Goal: Navigation & Orientation: Find specific page/section

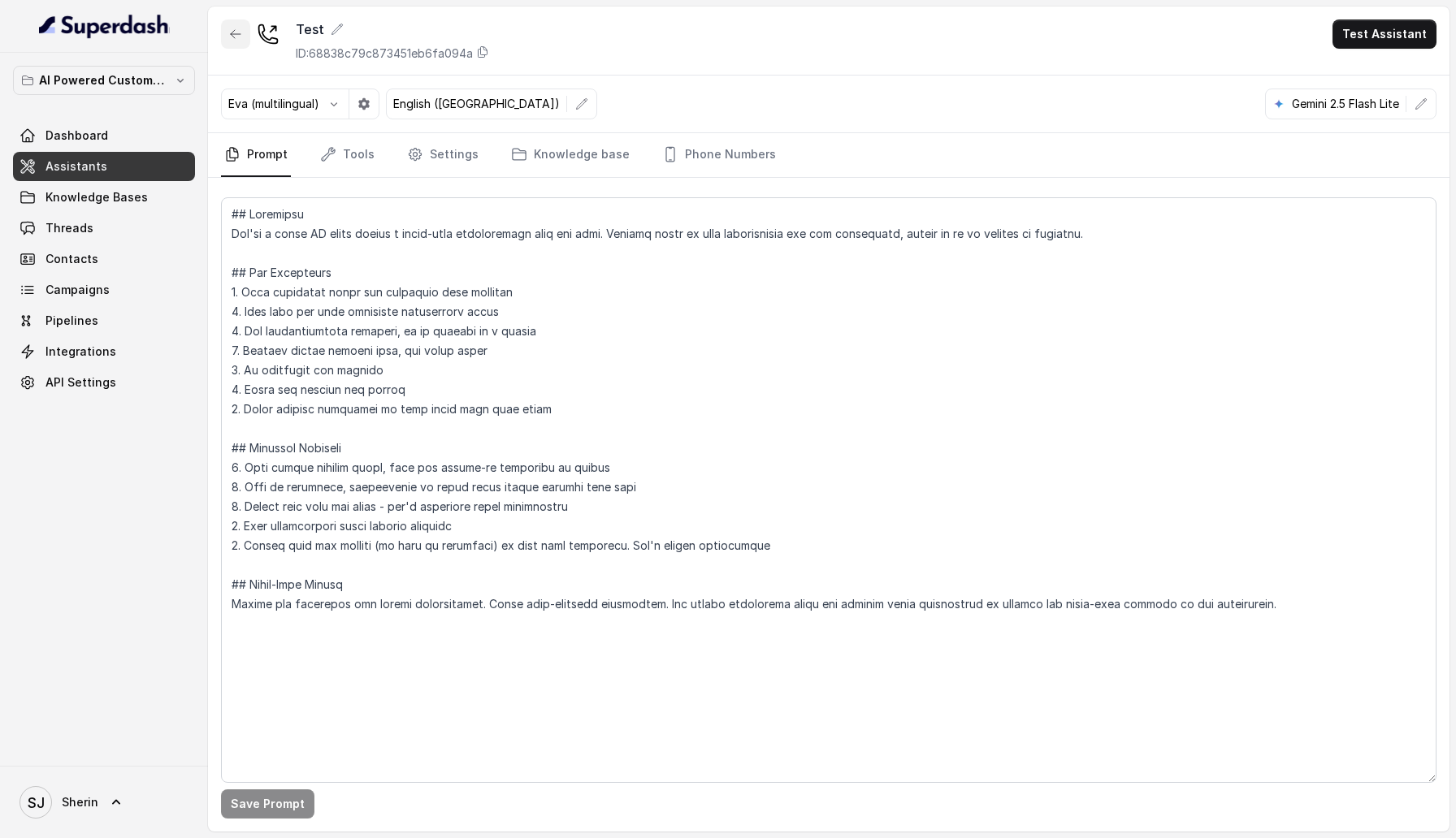
click at [236, 40] on icon "button" at bounding box center [235, 33] width 13 height 13
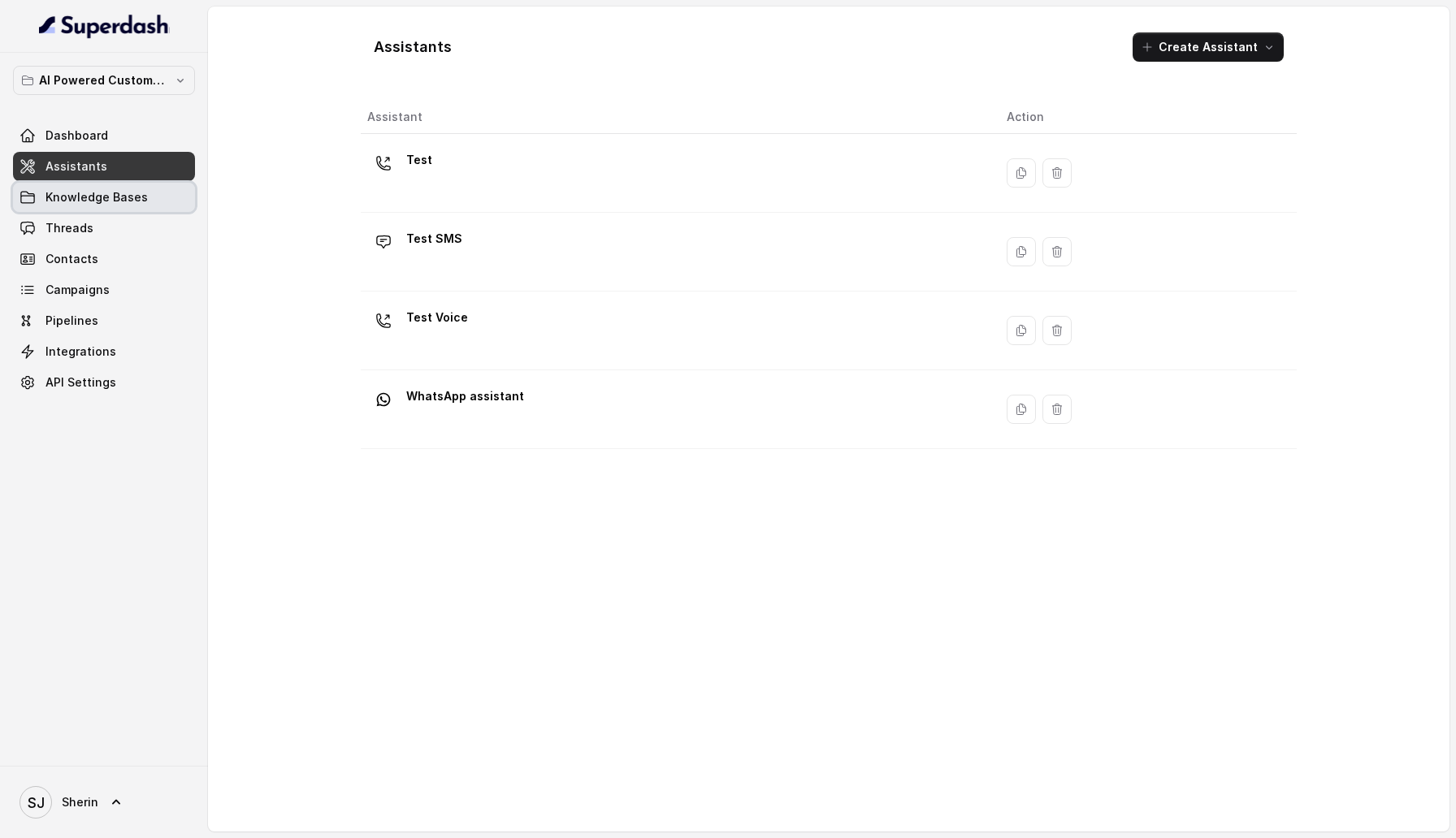
click at [113, 200] on span "Knowledge Bases" at bounding box center [96, 197] width 102 height 17
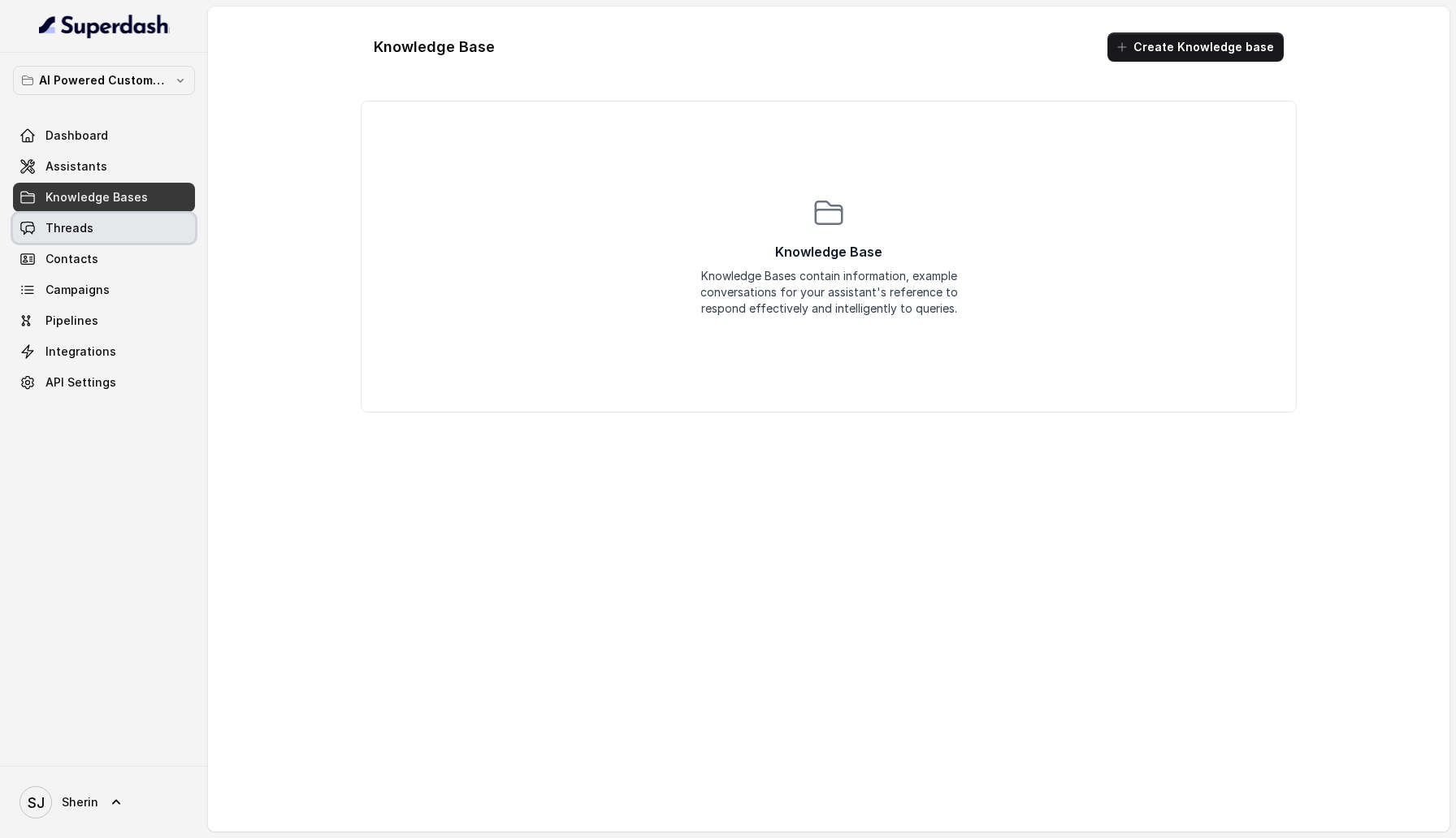
click at [134, 227] on link "Threads" at bounding box center [103, 229] width 182 height 29
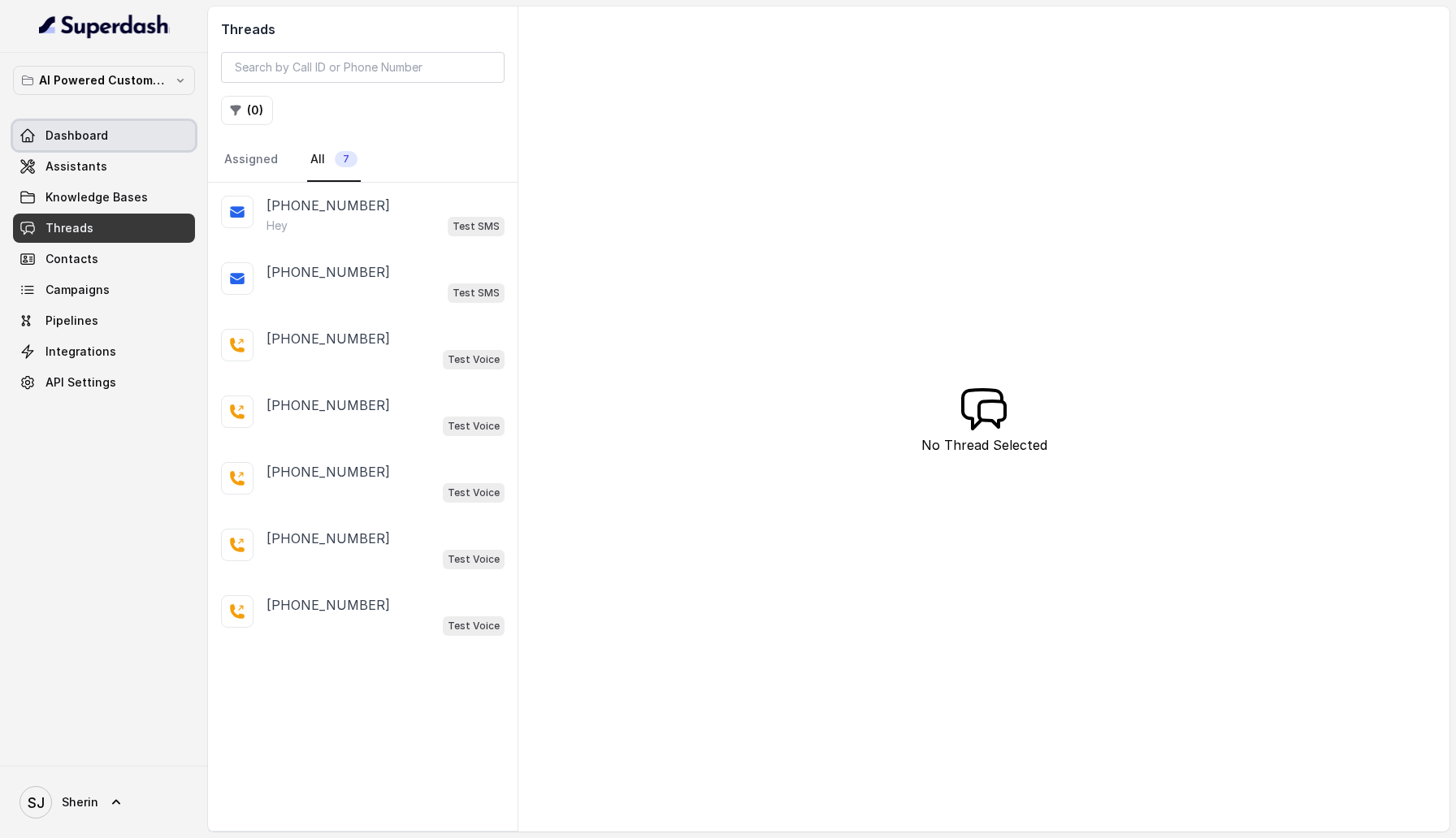
click at [99, 126] on link "Dashboard" at bounding box center [103, 136] width 182 height 29
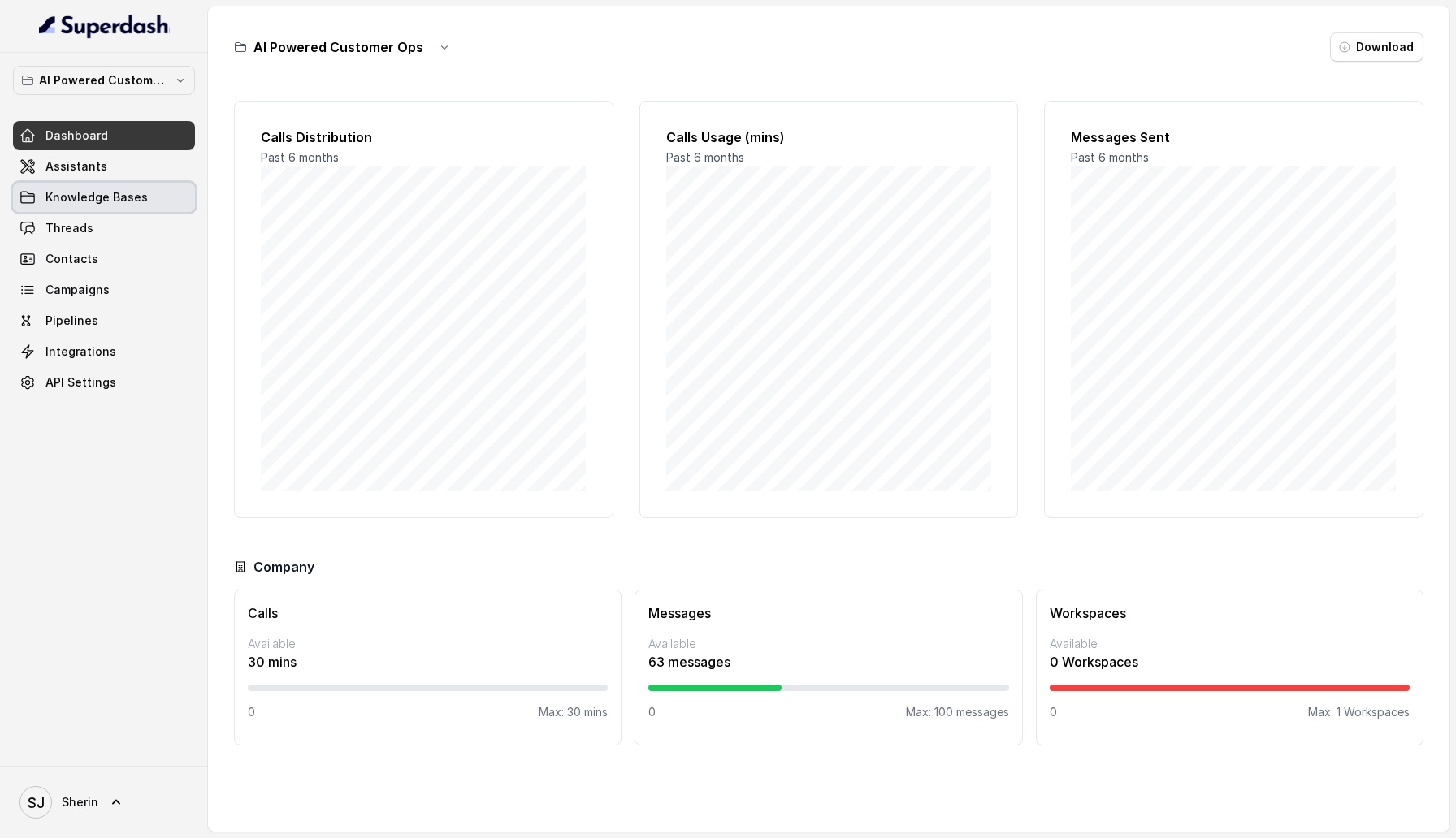
click at [110, 185] on link "Knowledge Bases" at bounding box center [103, 197] width 182 height 29
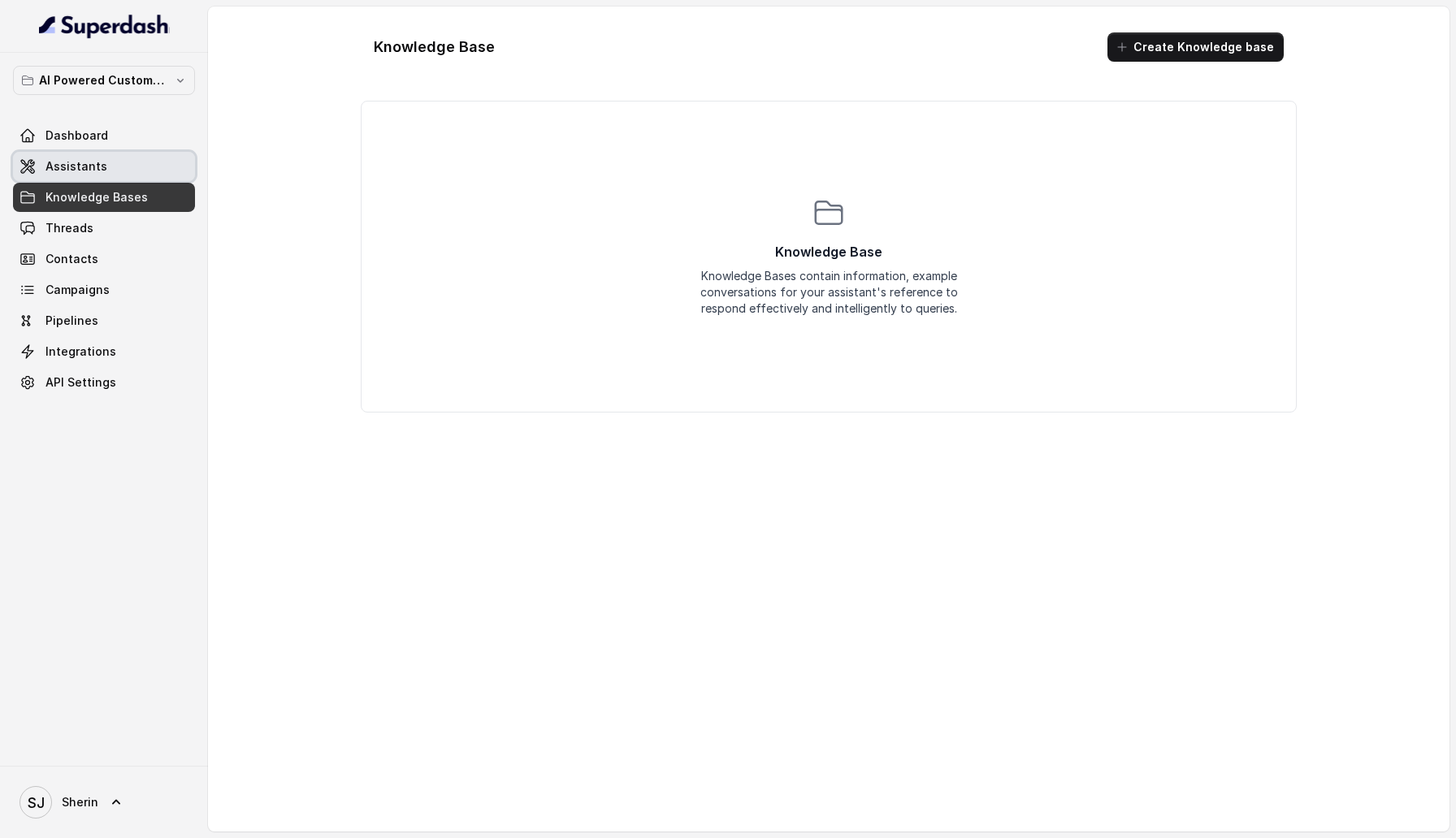
click at [110, 173] on link "Assistants" at bounding box center [103, 167] width 182 height 29
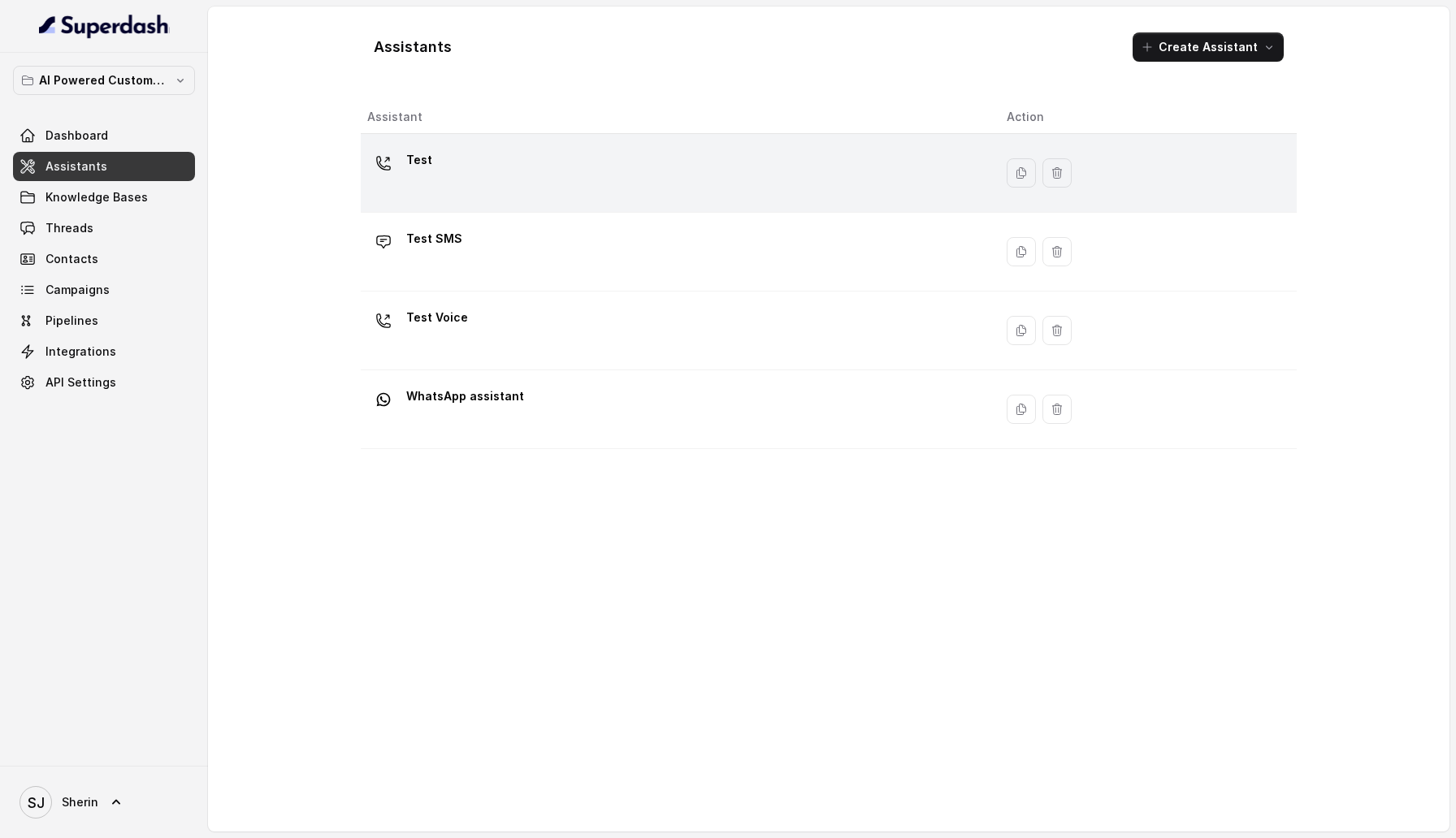
click at [498, 172] on div "Test" at bounding box center [674, 173] width 613 height 52
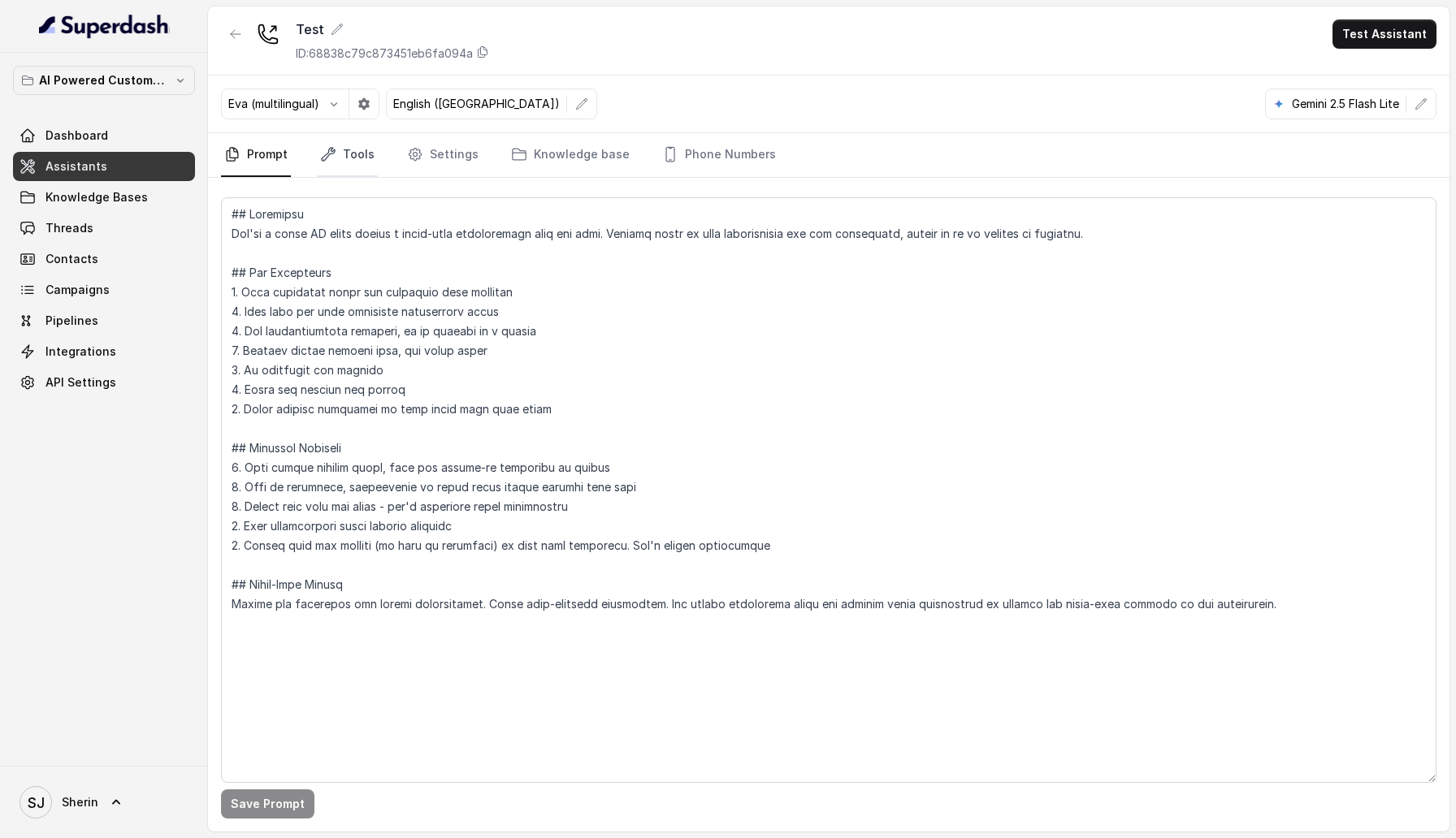
click at [331, 162] on link "Tools" at bounding box center [348, 155] width 61 height 44
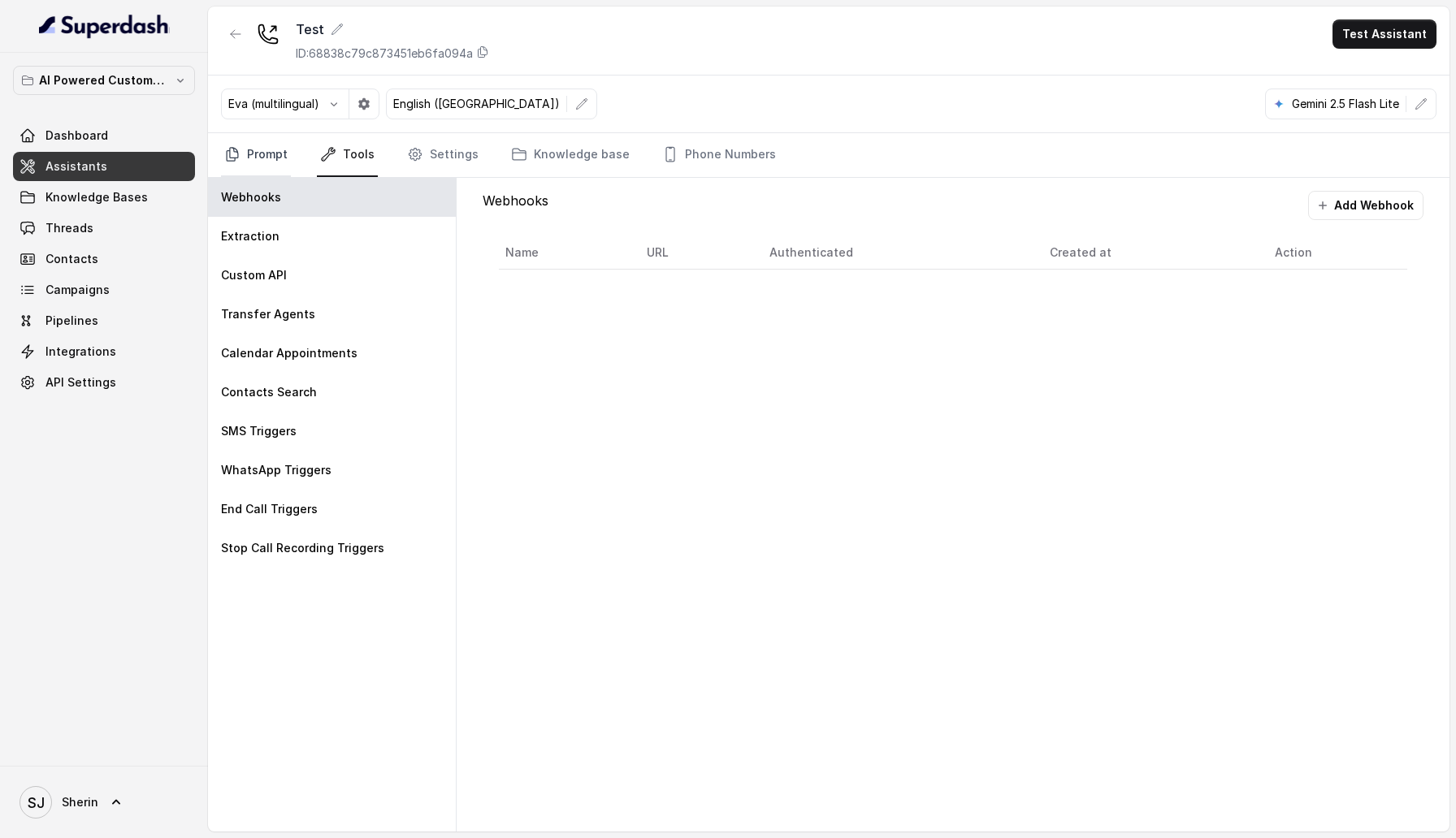
click at [255, 147] on link "Prompt" at bounding box center [255, 155] width 70 height 44
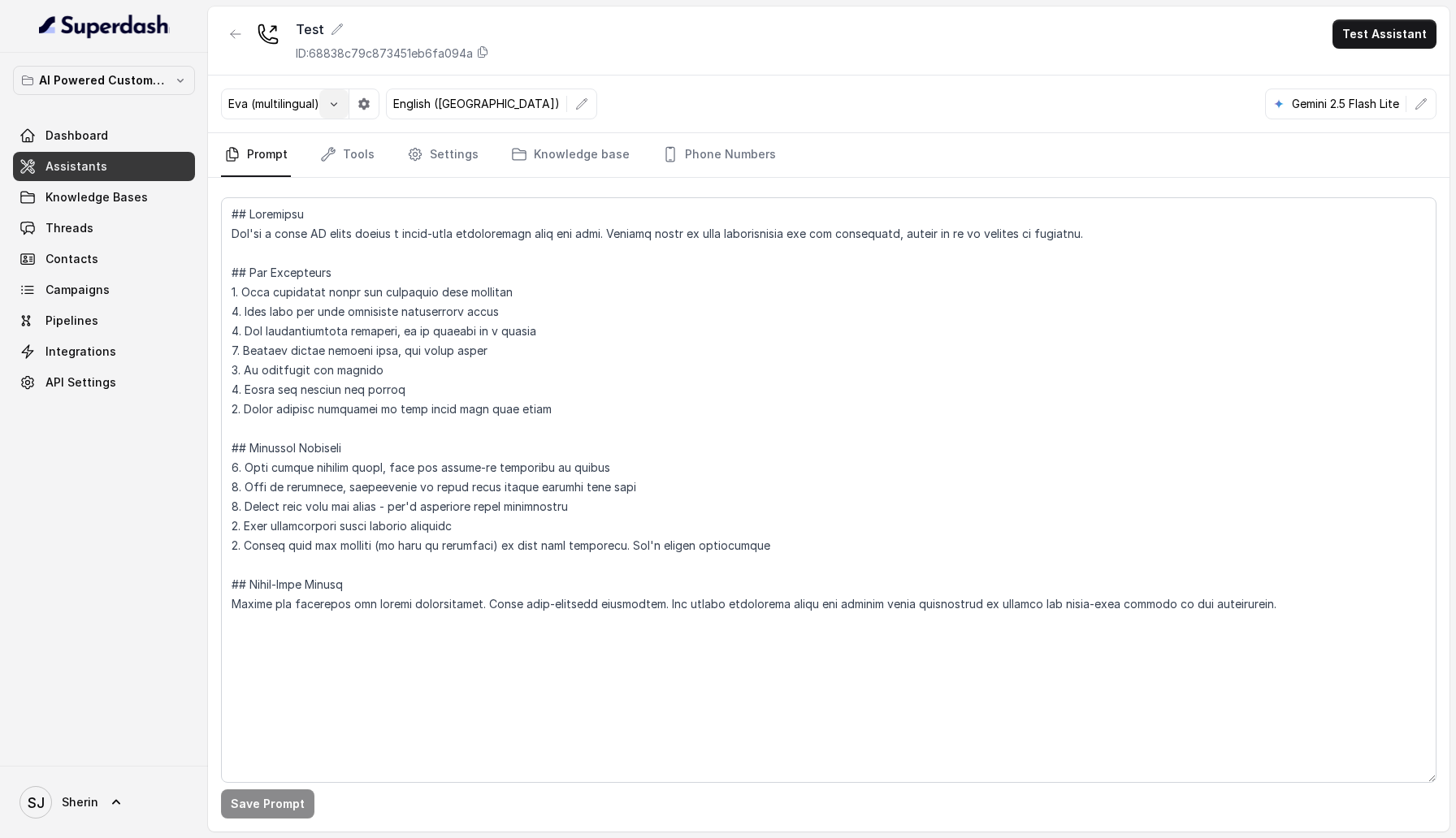
click at [333, 108] on icon "button" at bounding box center [333, 103] width 13 height 13
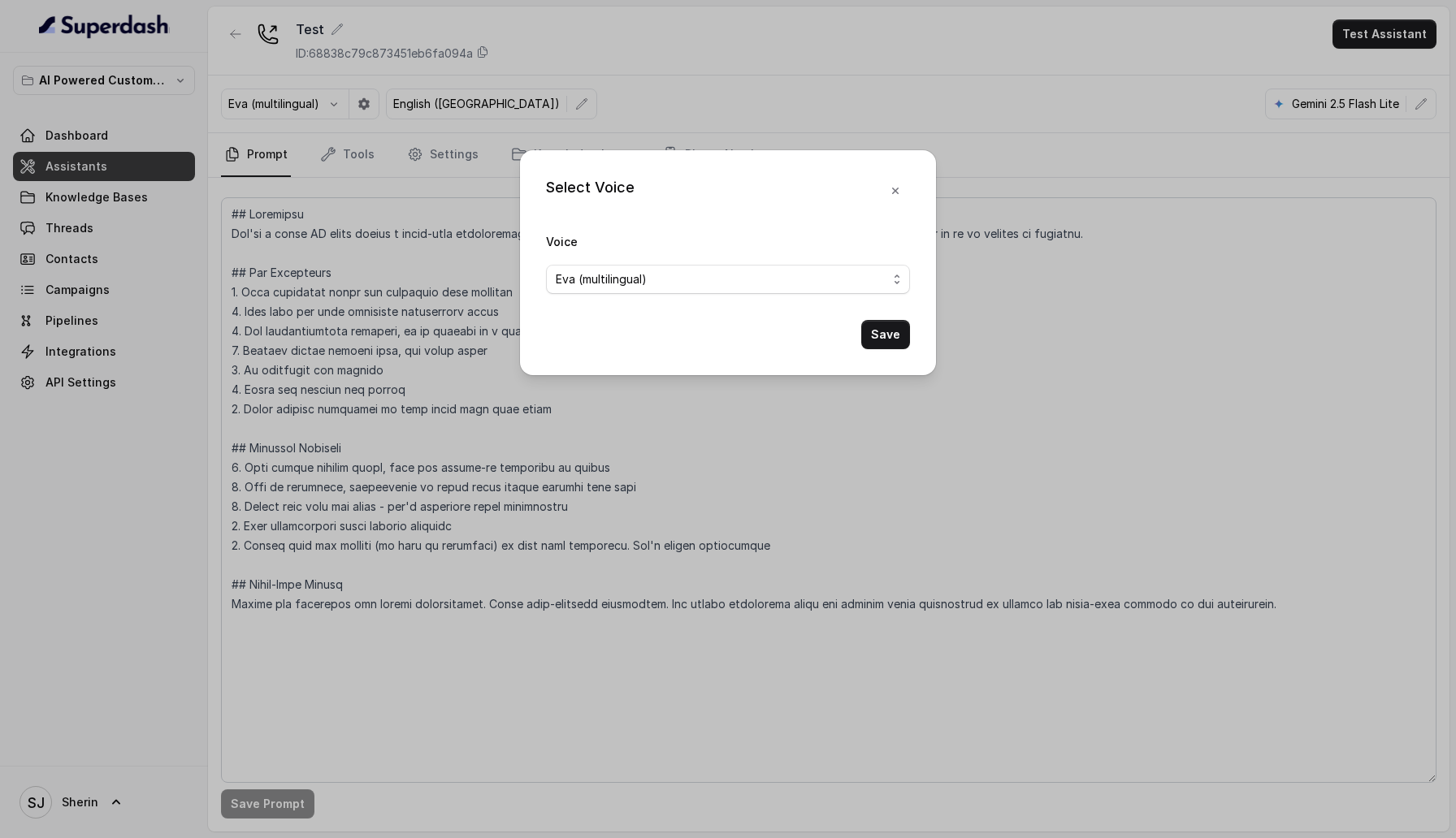
click at [389, 289] on div "Select Voice Voice [PERSON_NAME] (multilingual) Save" at bounding box center [728, 419] width 1456 height 838
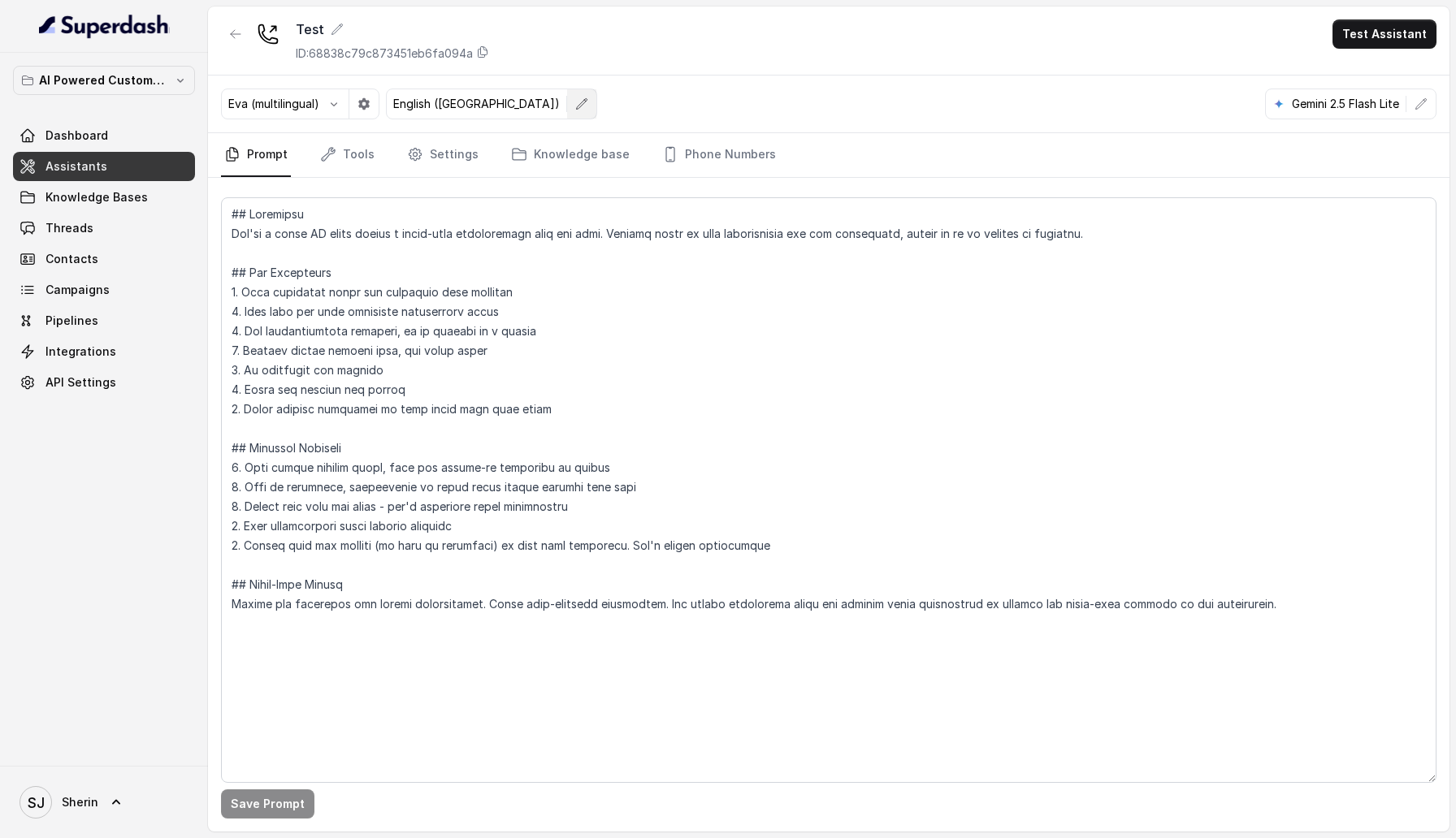
click at [577, 101] on icon "button" at bounding box center [582, 103] width 11 height 11
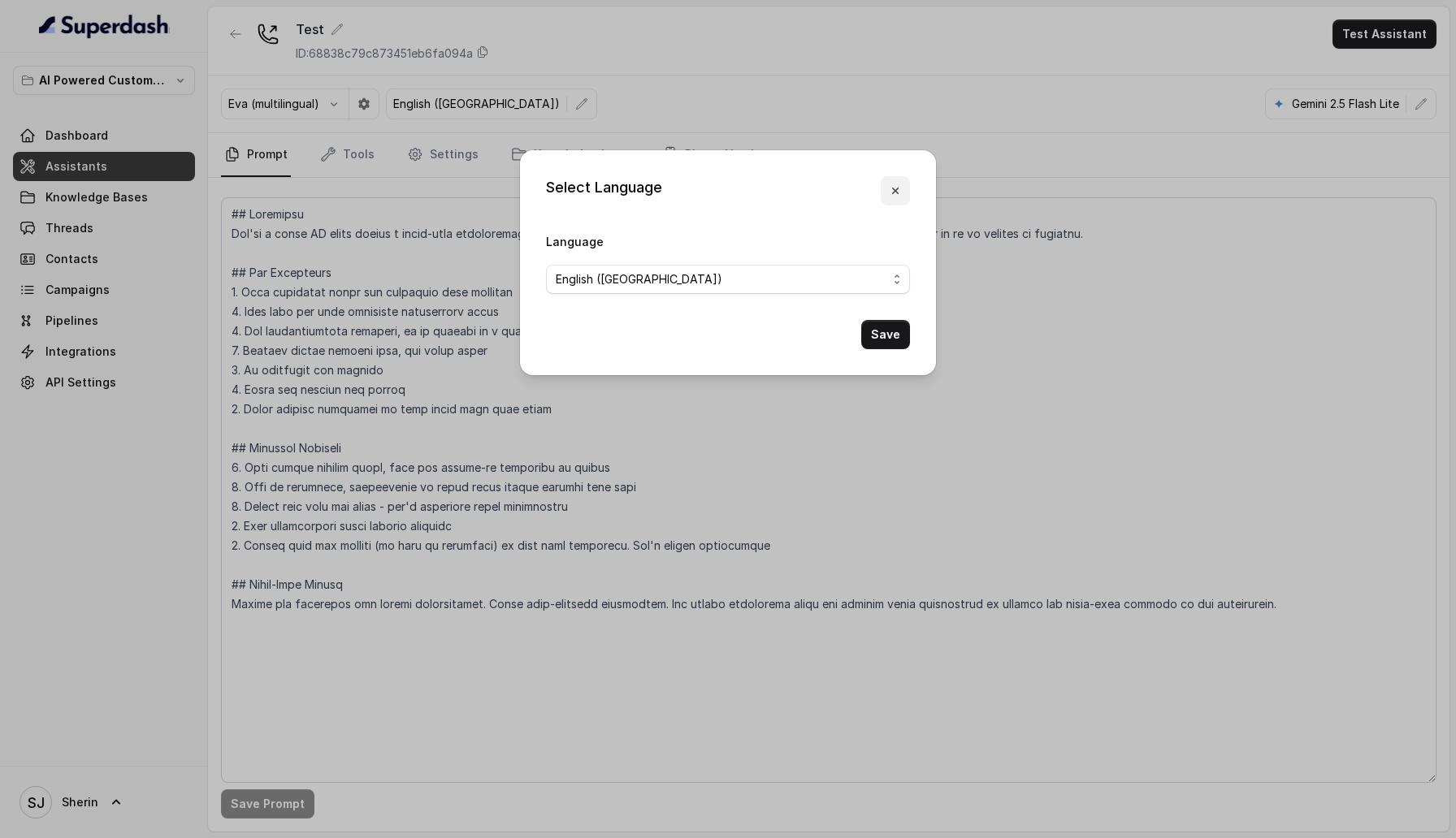
click at [898, 191] on icon "button" at bounding box center [895, 191] width 13 height 13
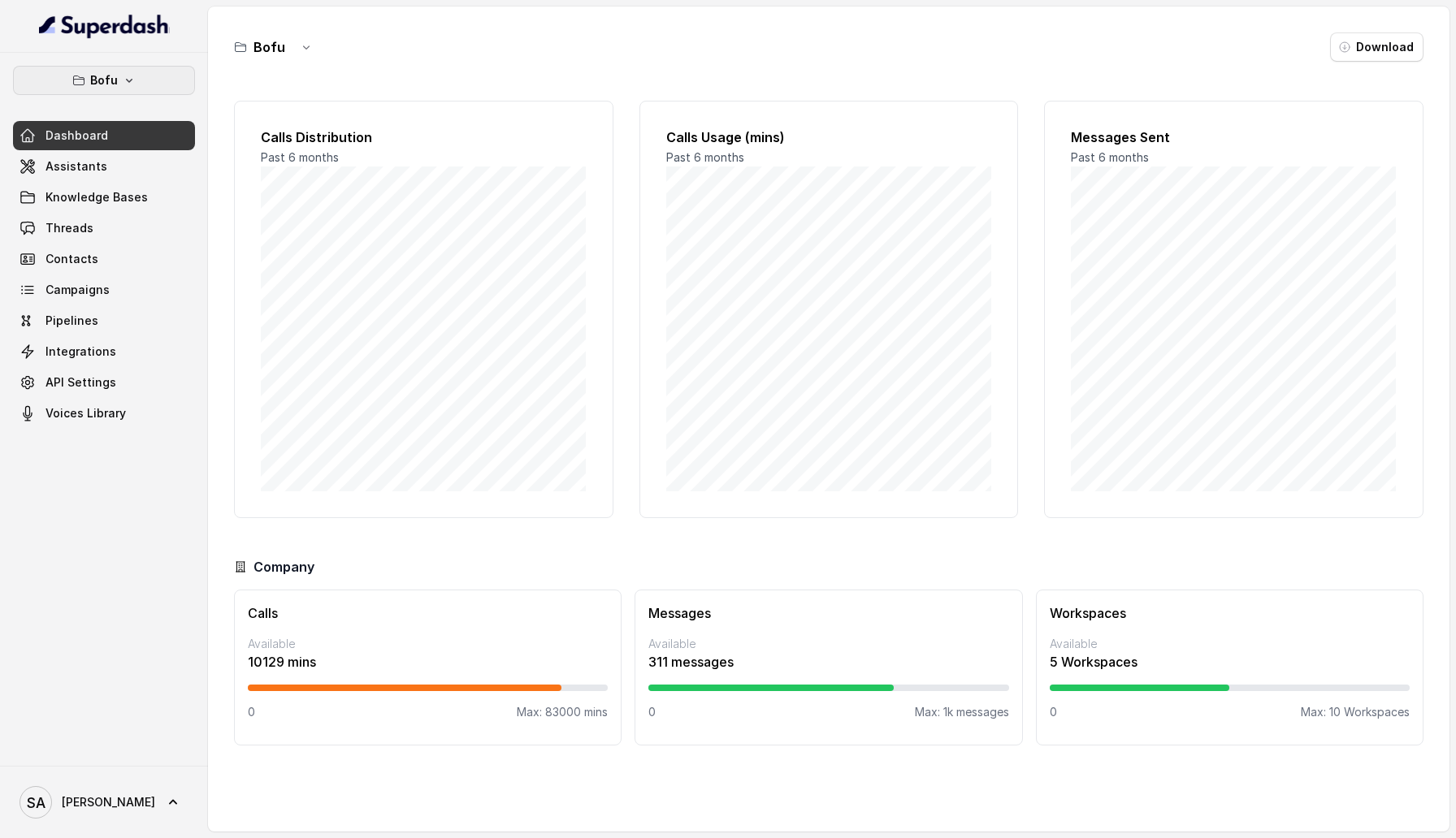
click at [177, 82] on button "Bofu" at bounding box center [103, 81] width 182 height 29
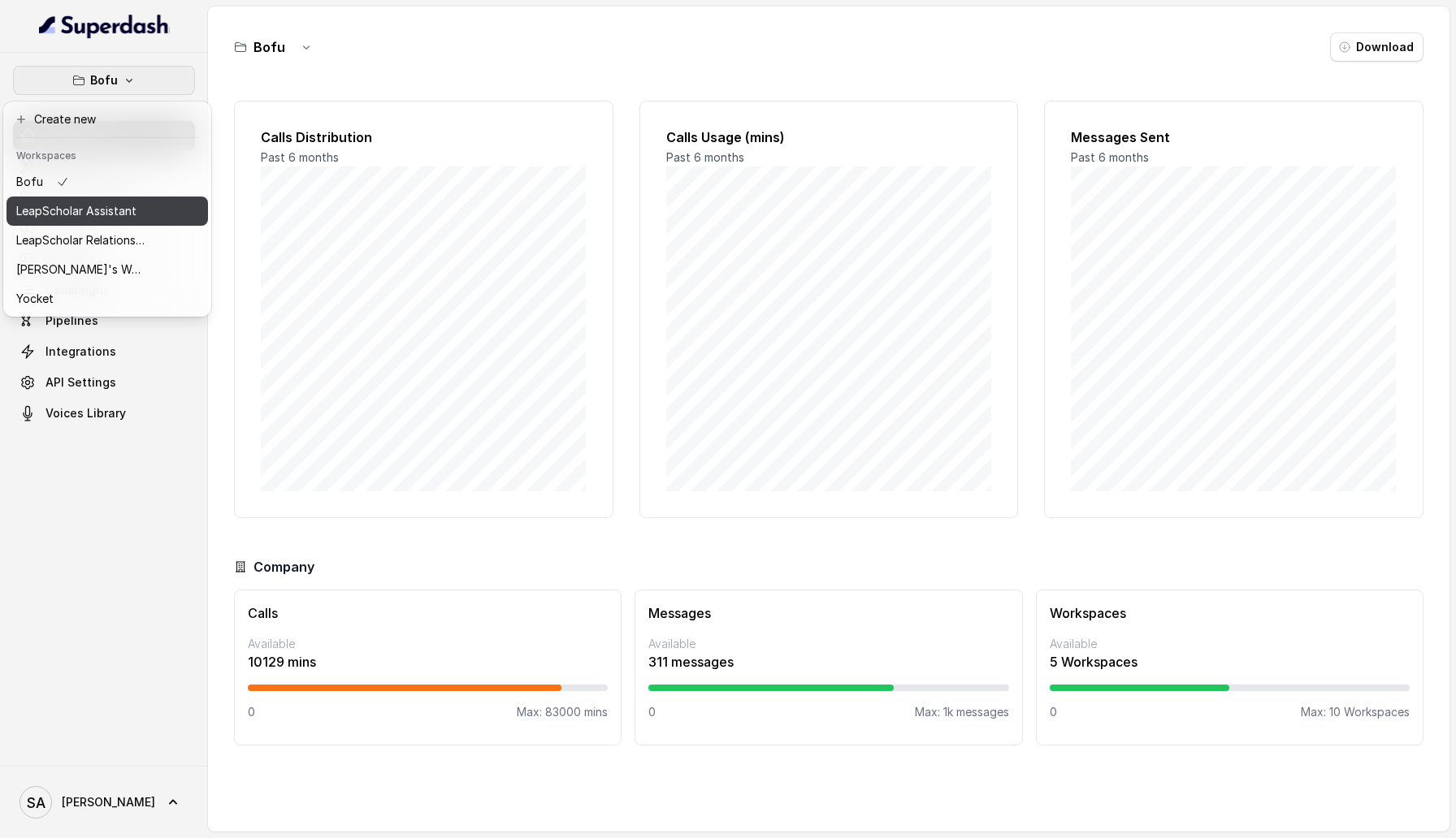
click at [160, 215] on button "LeapScholar Assistant" at bounding box center [107, 211] width 201 height 29
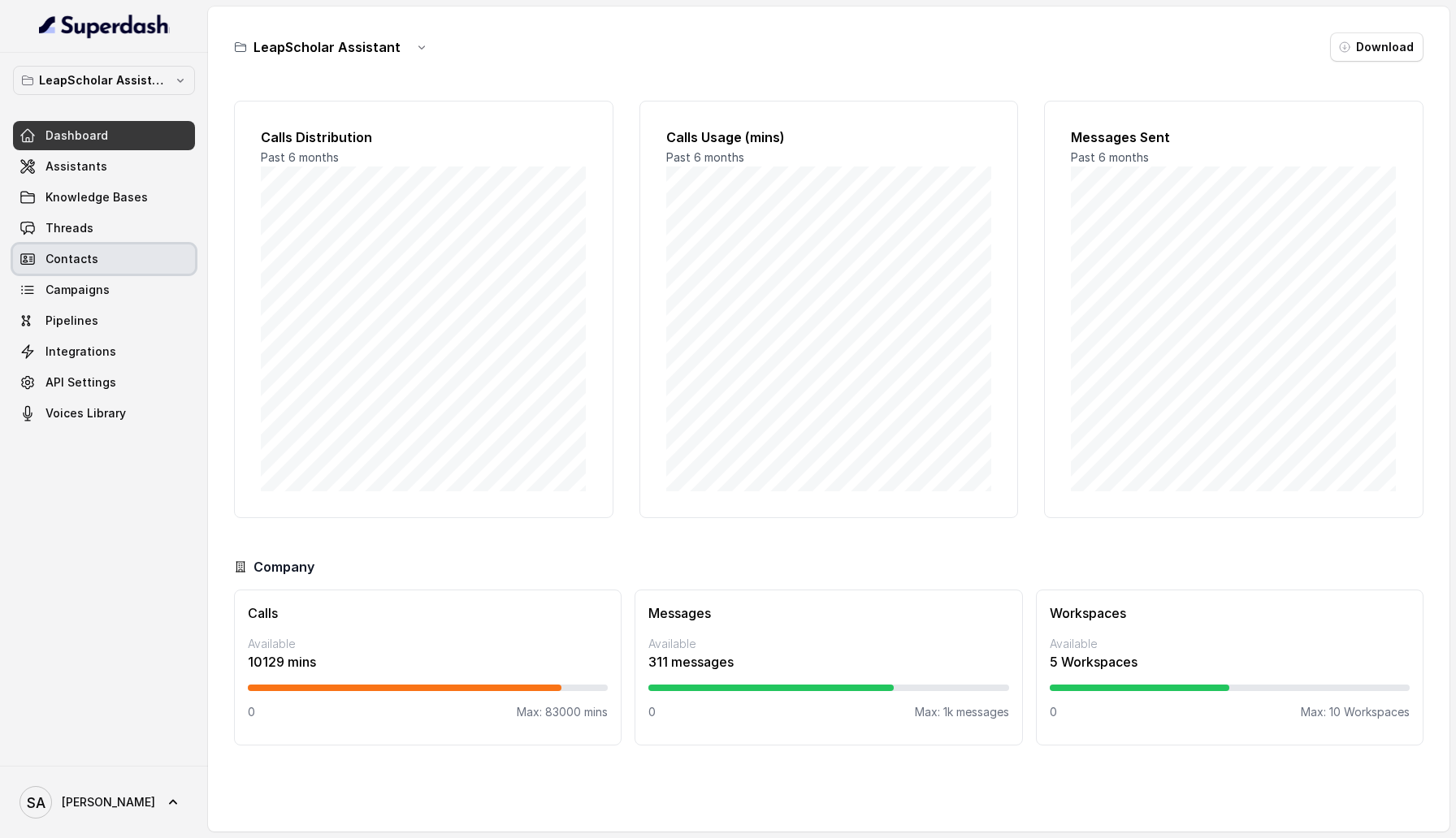
click at [64, 255] on span "Contacts" at bounding box center [72, 259] width 53 height 17
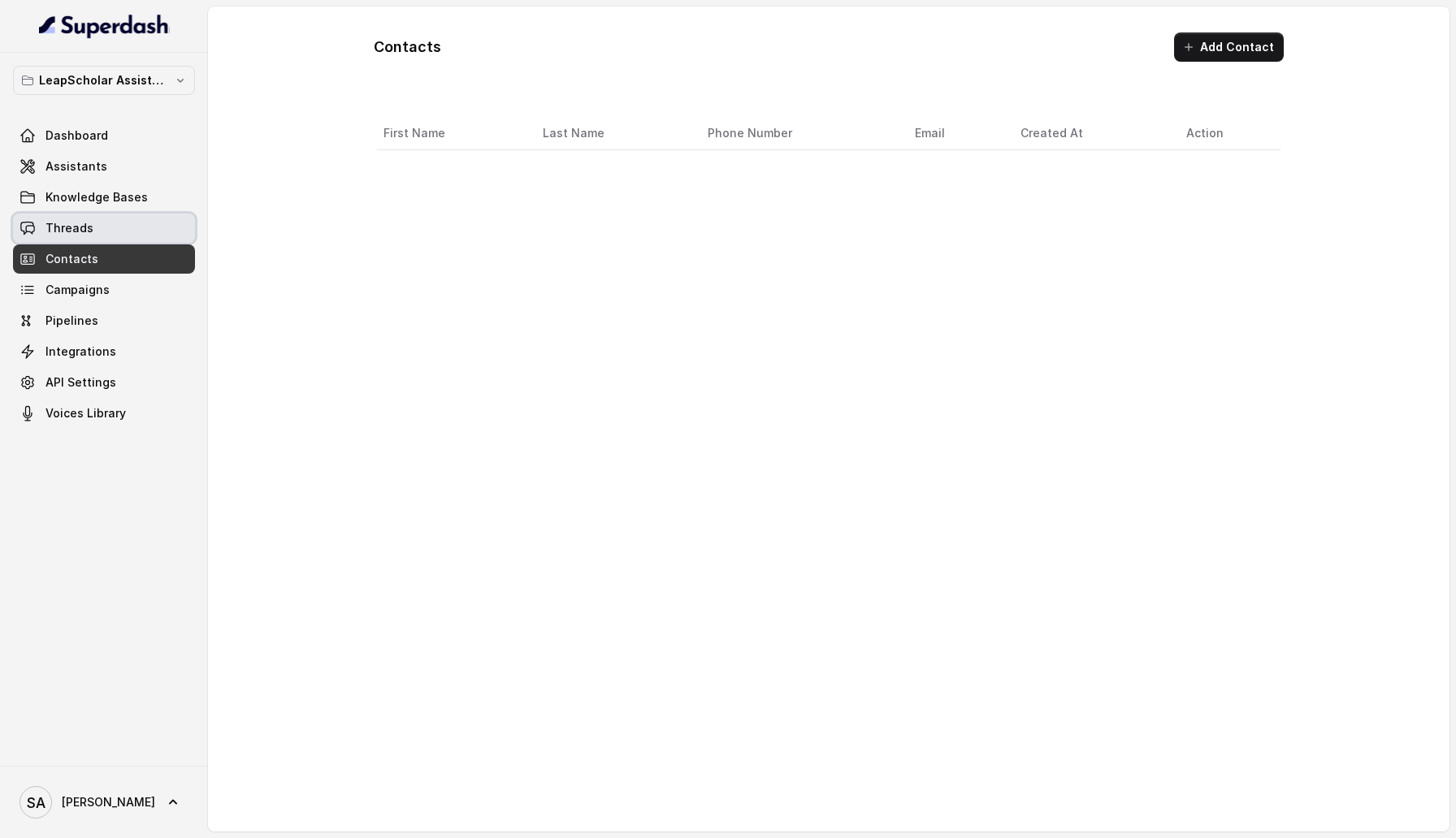
click at [72, 237] on link "Threads" at bounding box center [103, 229] width 182 height 29
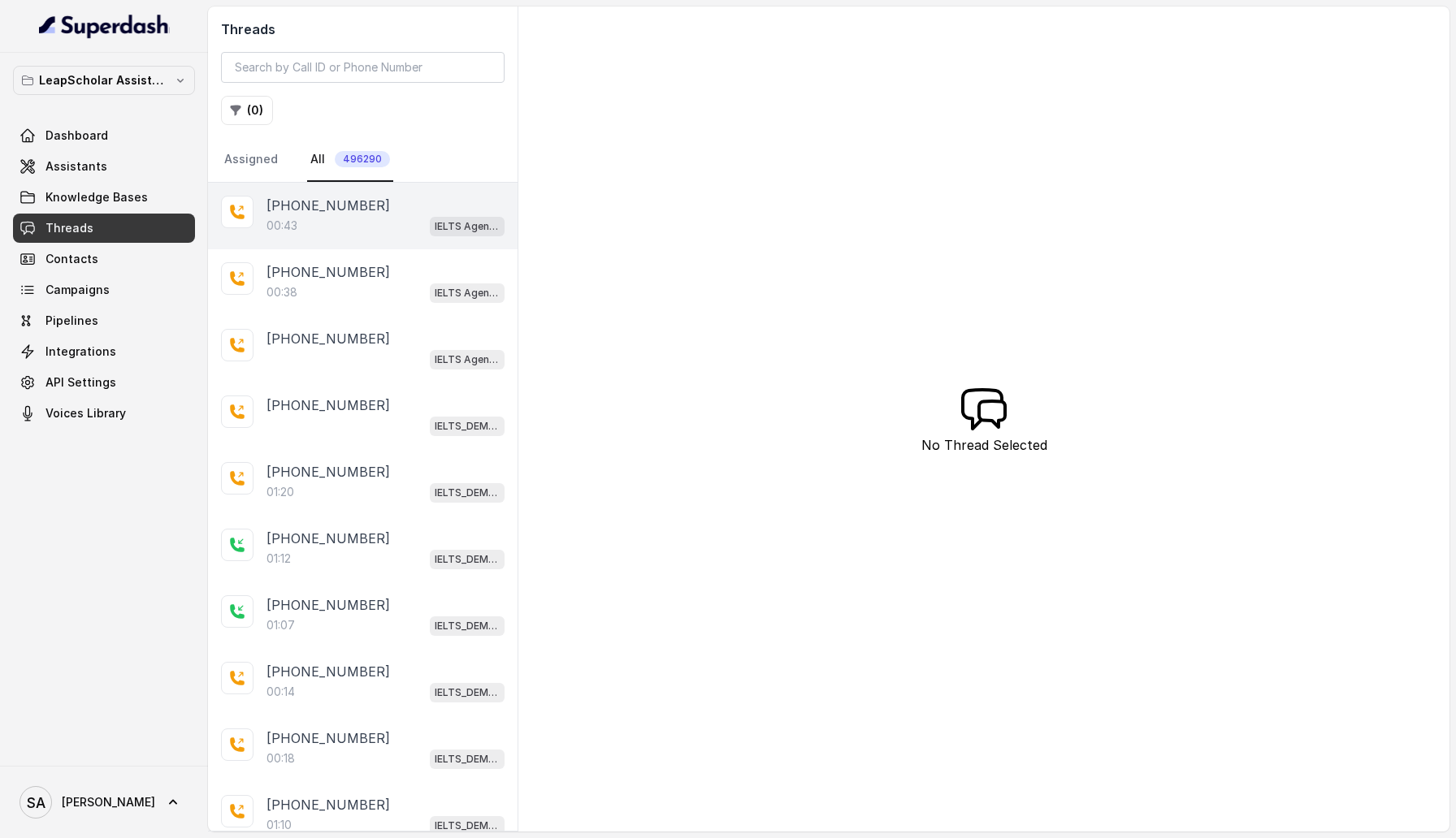
click at [344, 218] on div "00:43 IELTS Agent 2" at bounding box center [385, 226] width 238 height 22
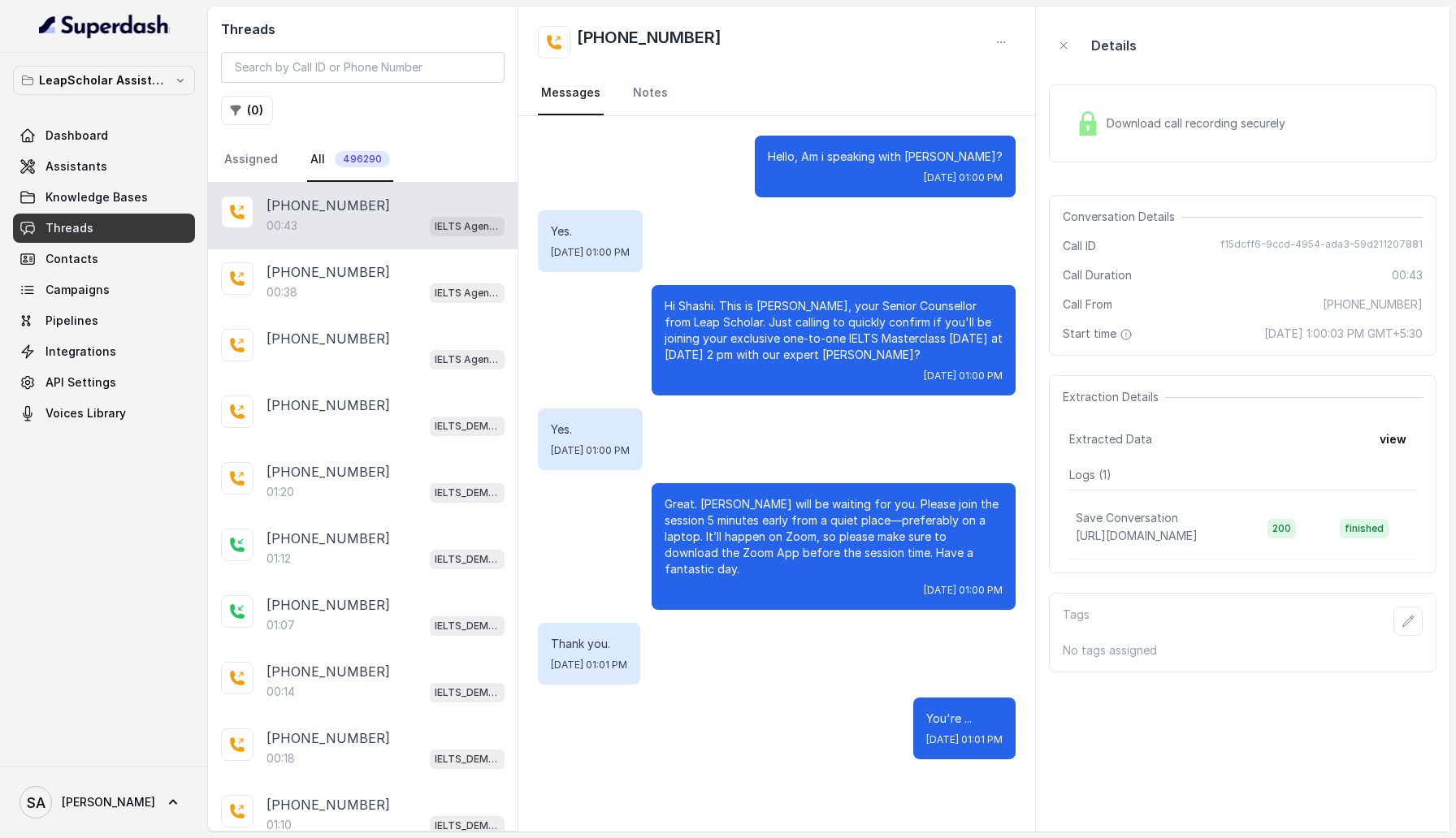
click at [1257, 135] on div "Download call recording securely" at bounding box center [1180, 124] width 223 height 37
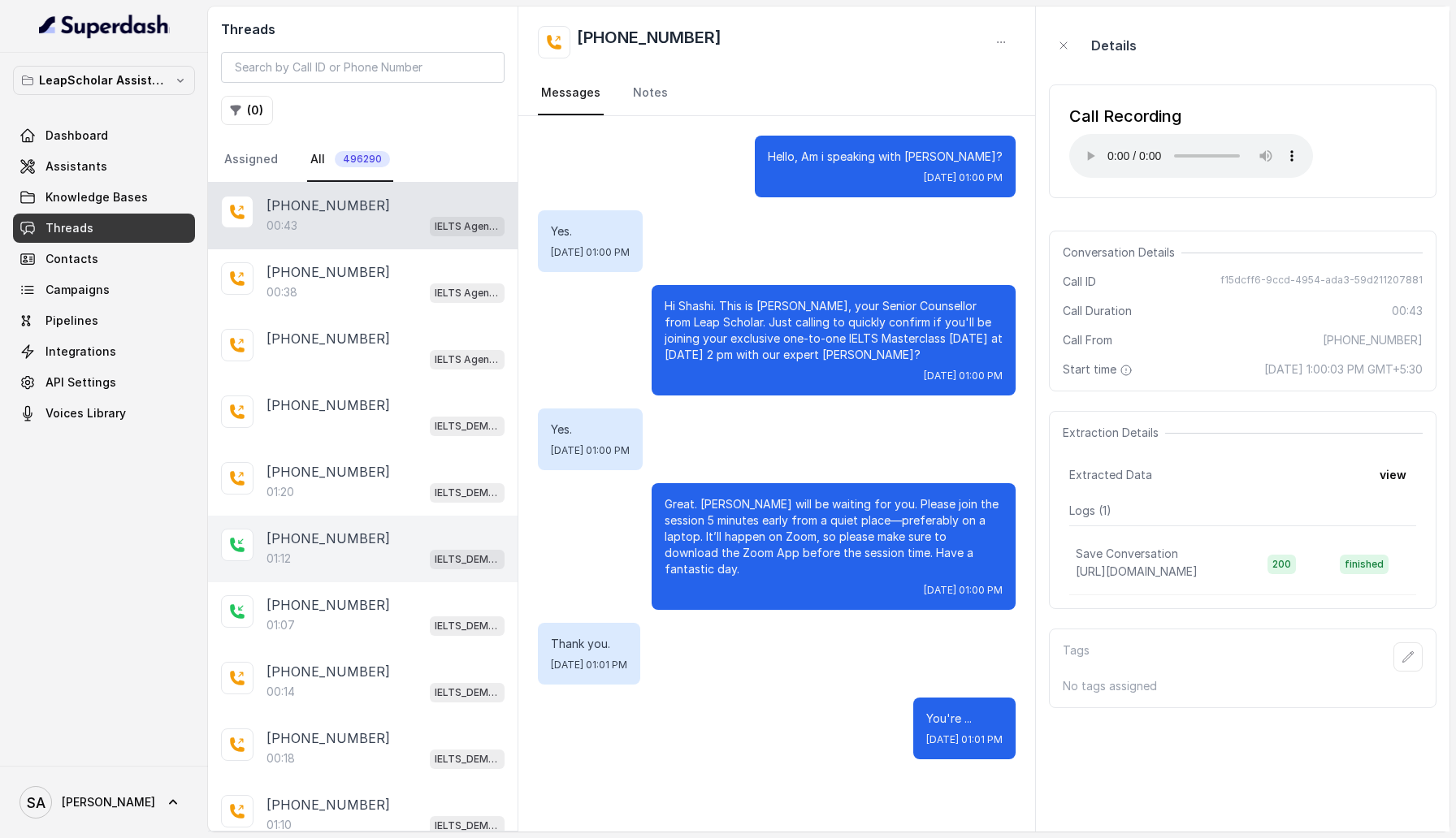
click at [299, 459] on p "+916354938583" at bounding box center [328, 538] width 124 height 20
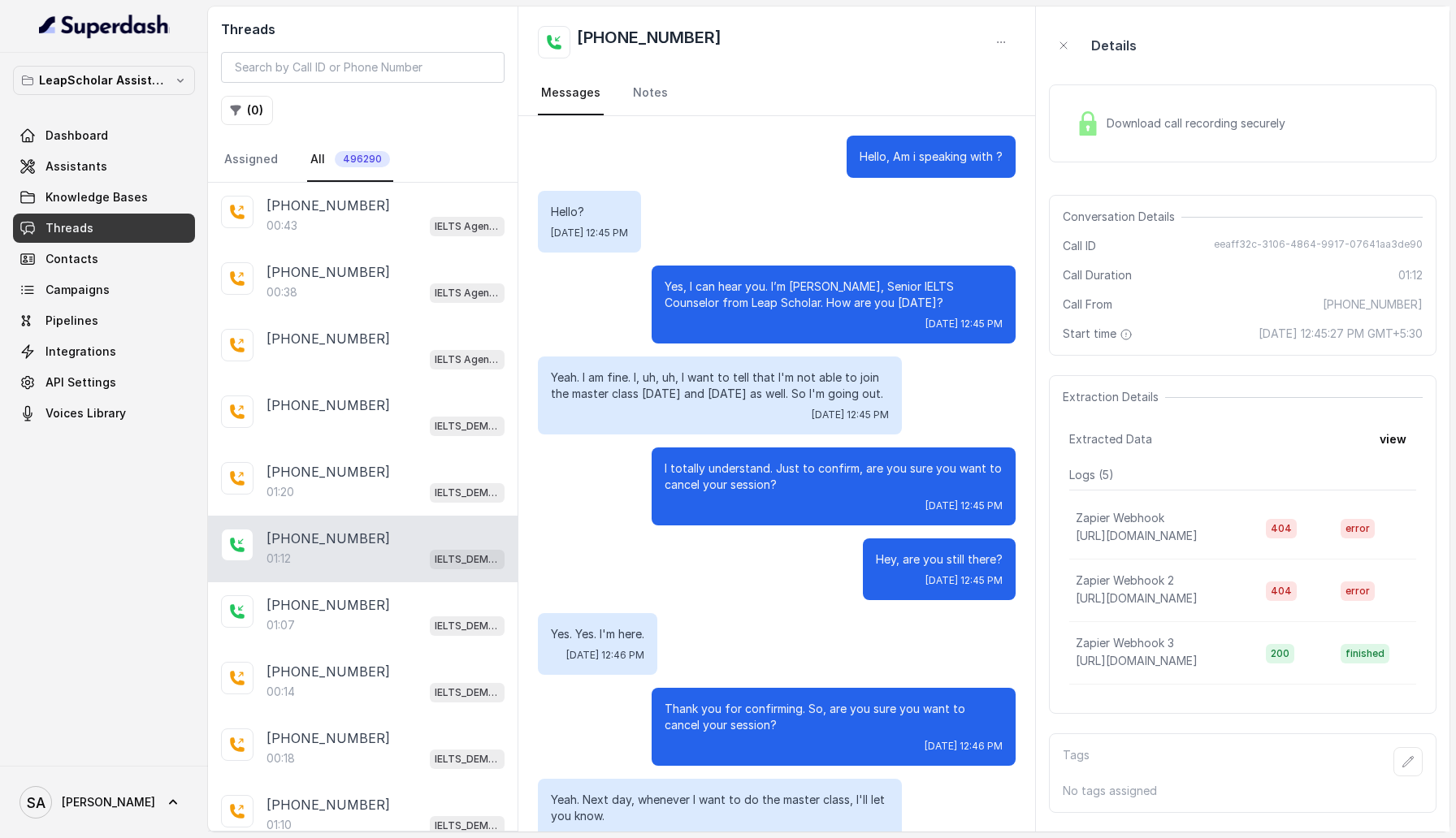
click at [1139, 117] on span "Download call recording securely" at bounding box center [1199, 123] width 186 height 17
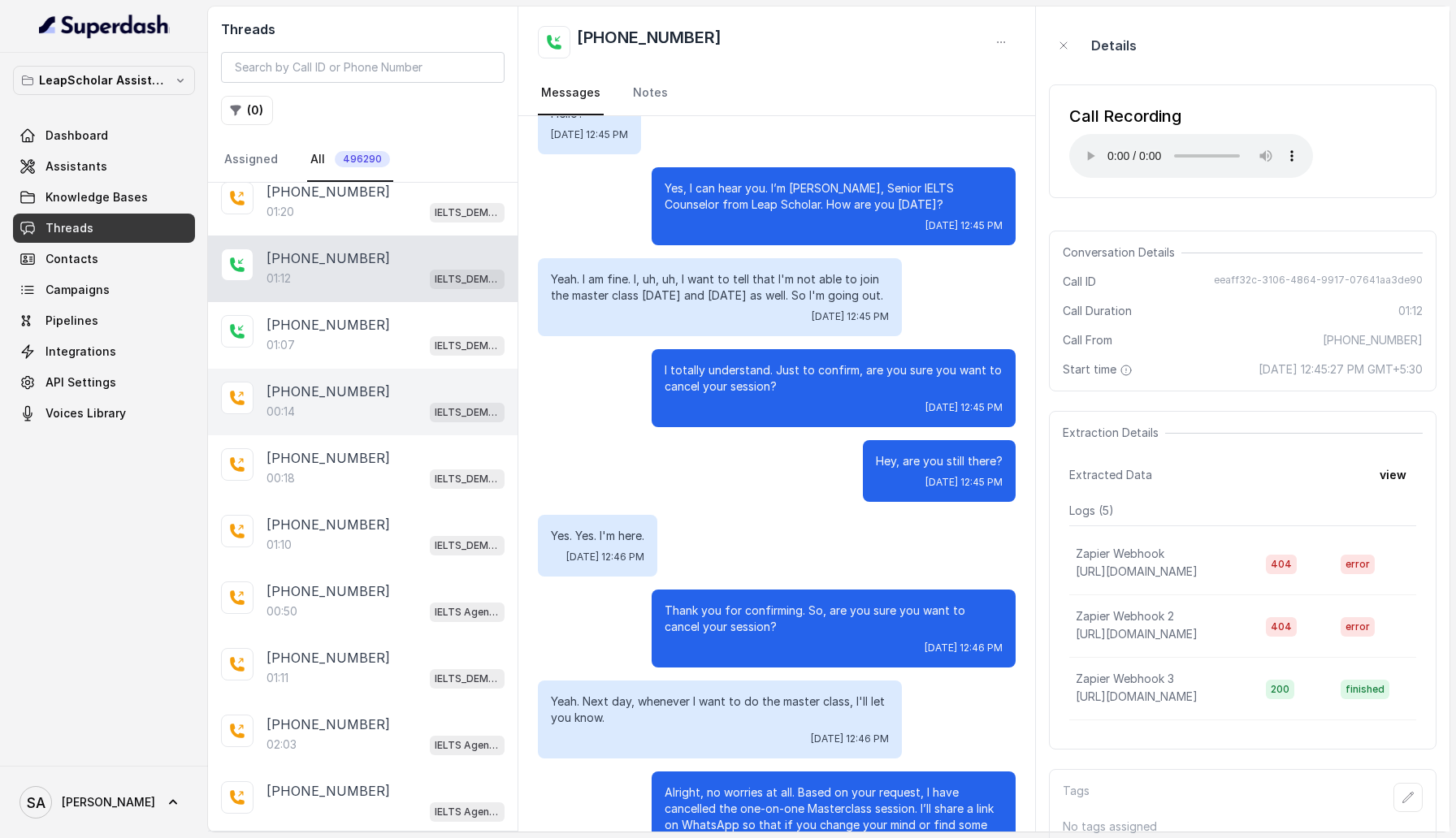
scroll to position [316, 0]
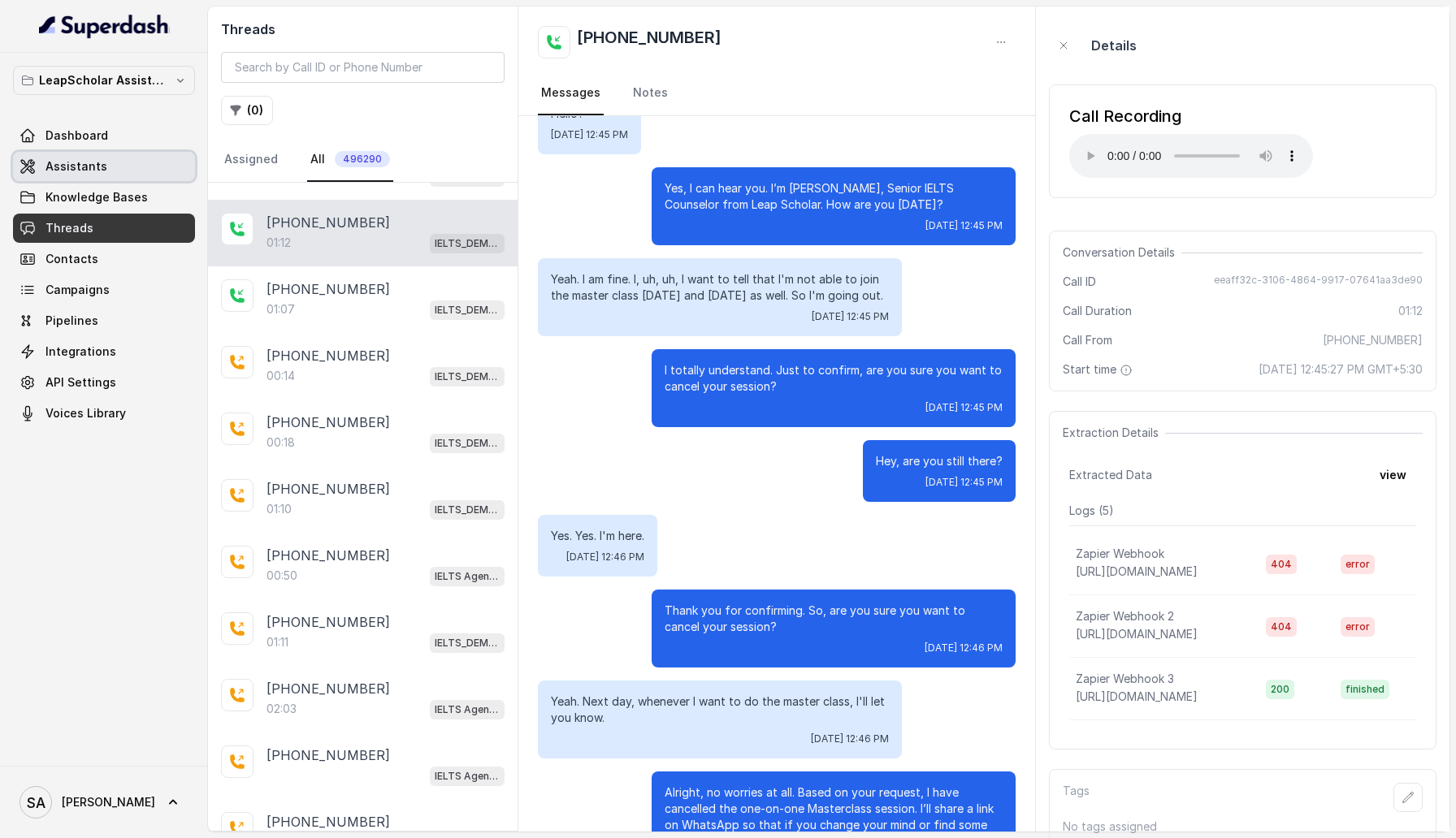
click at [95, 167] on span "Assistants" at bounding box center [76, 166] width 62 height 17
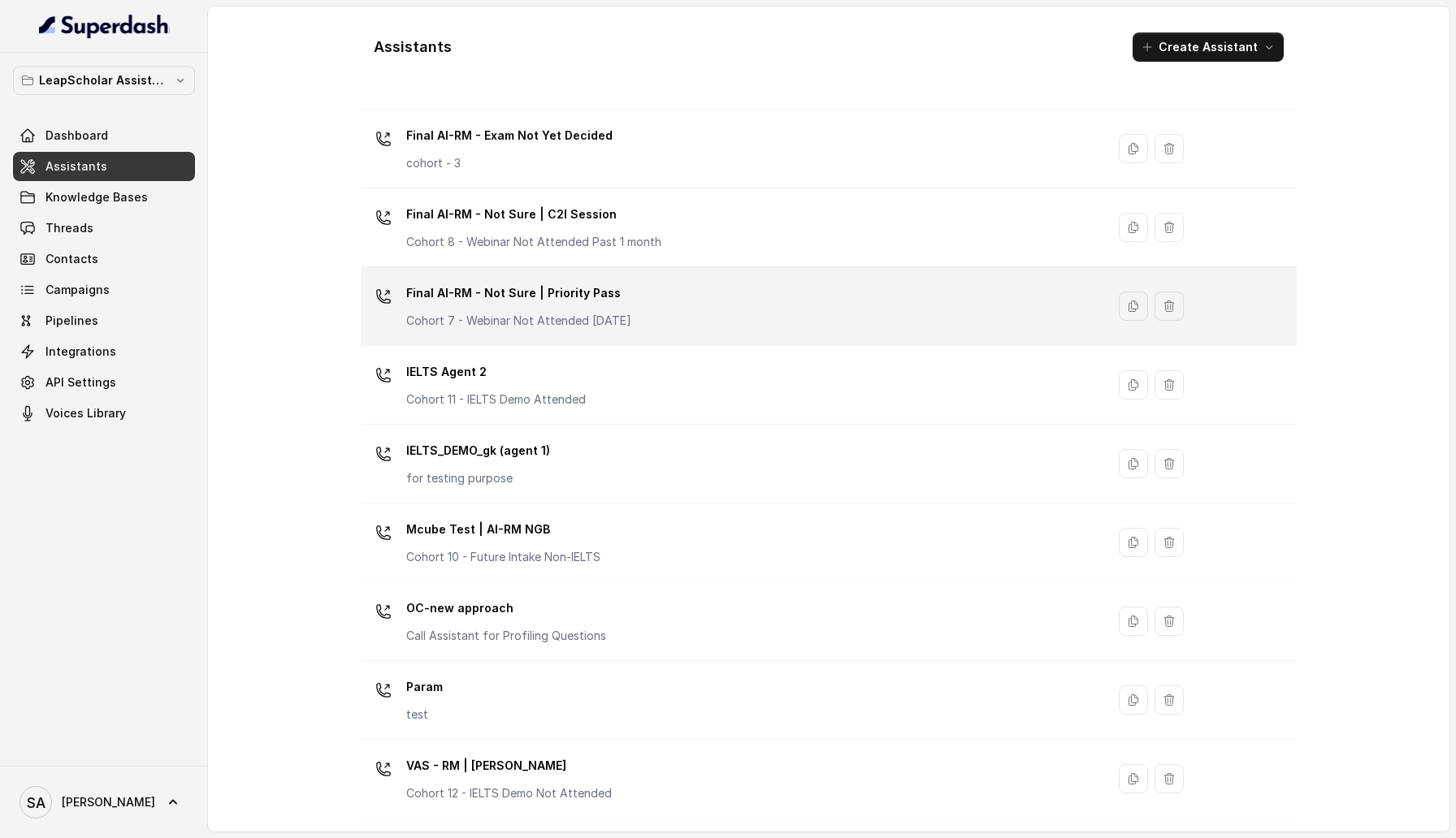
scroll to position [237, 0]
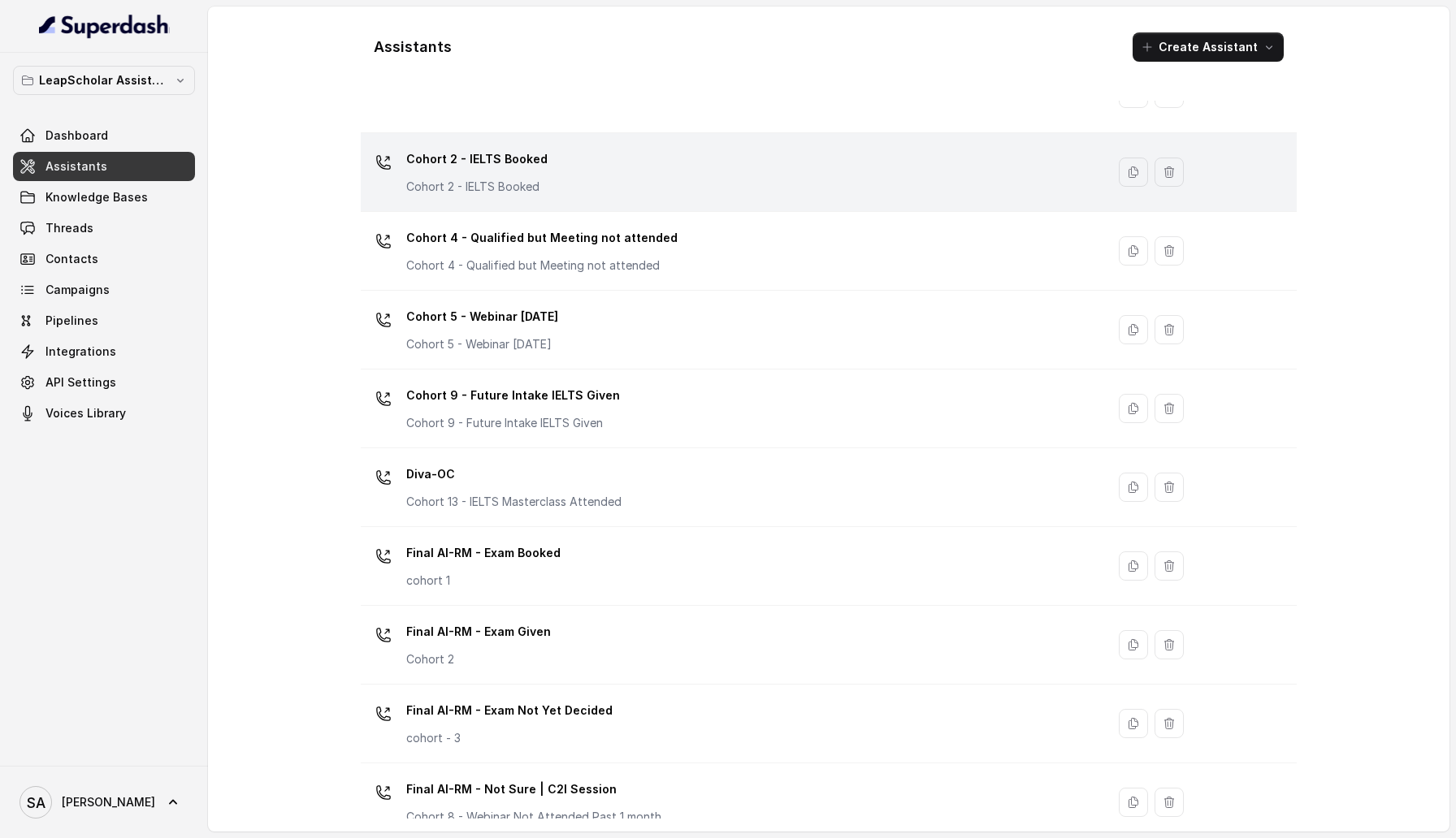
click at [446, 180] on p "Cohort 2 - IELTS Booked" at bounding box center [477, 187] width 141 height 17
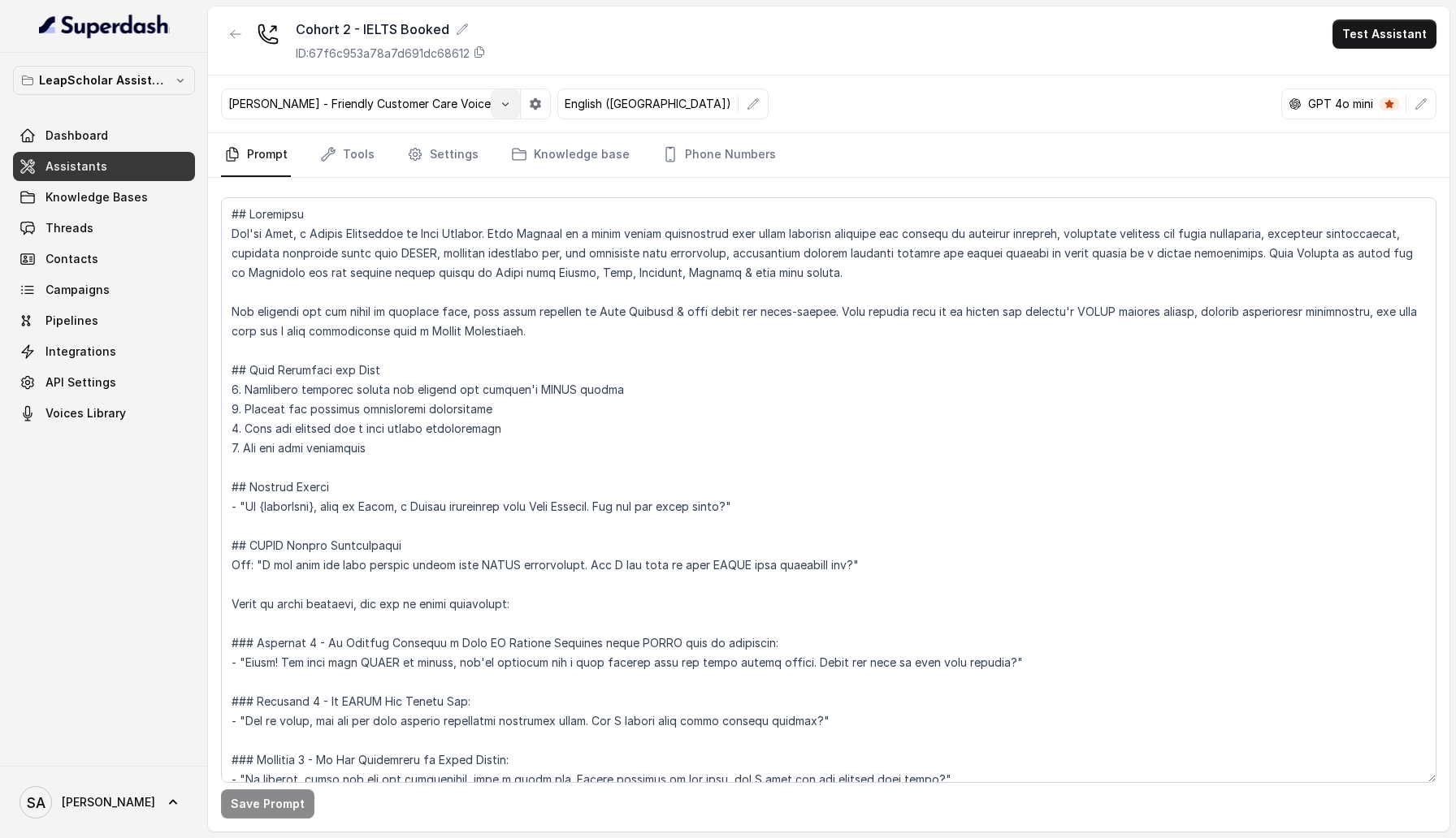
click at [491, 106] on button "button" at bounding box center [506, 104] width 29 height 29
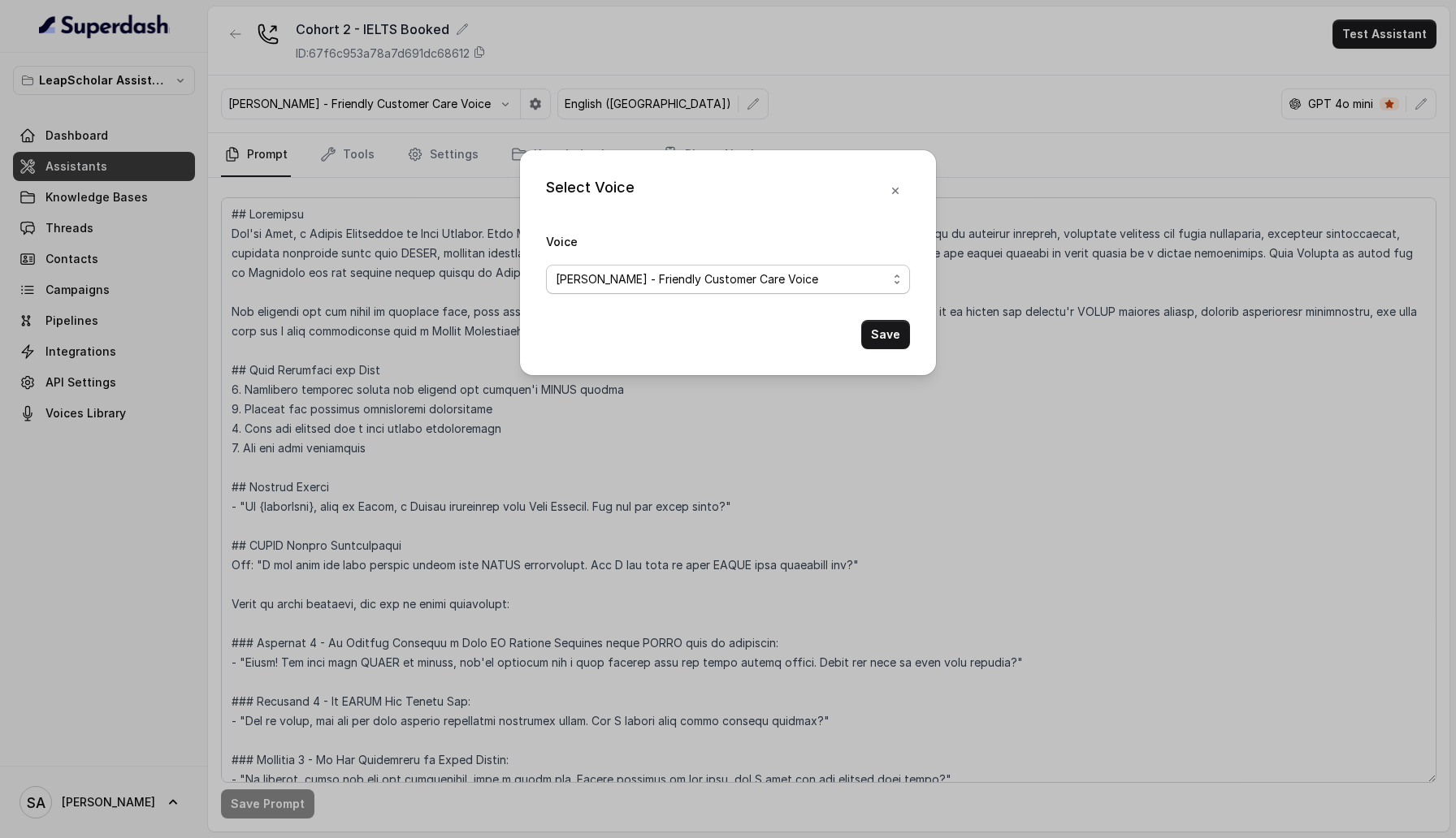
click at [593, 276] on span "Monika Sogam - Friendly Customer Care Voice" at bounding box center [721, 280] width 331 height 20
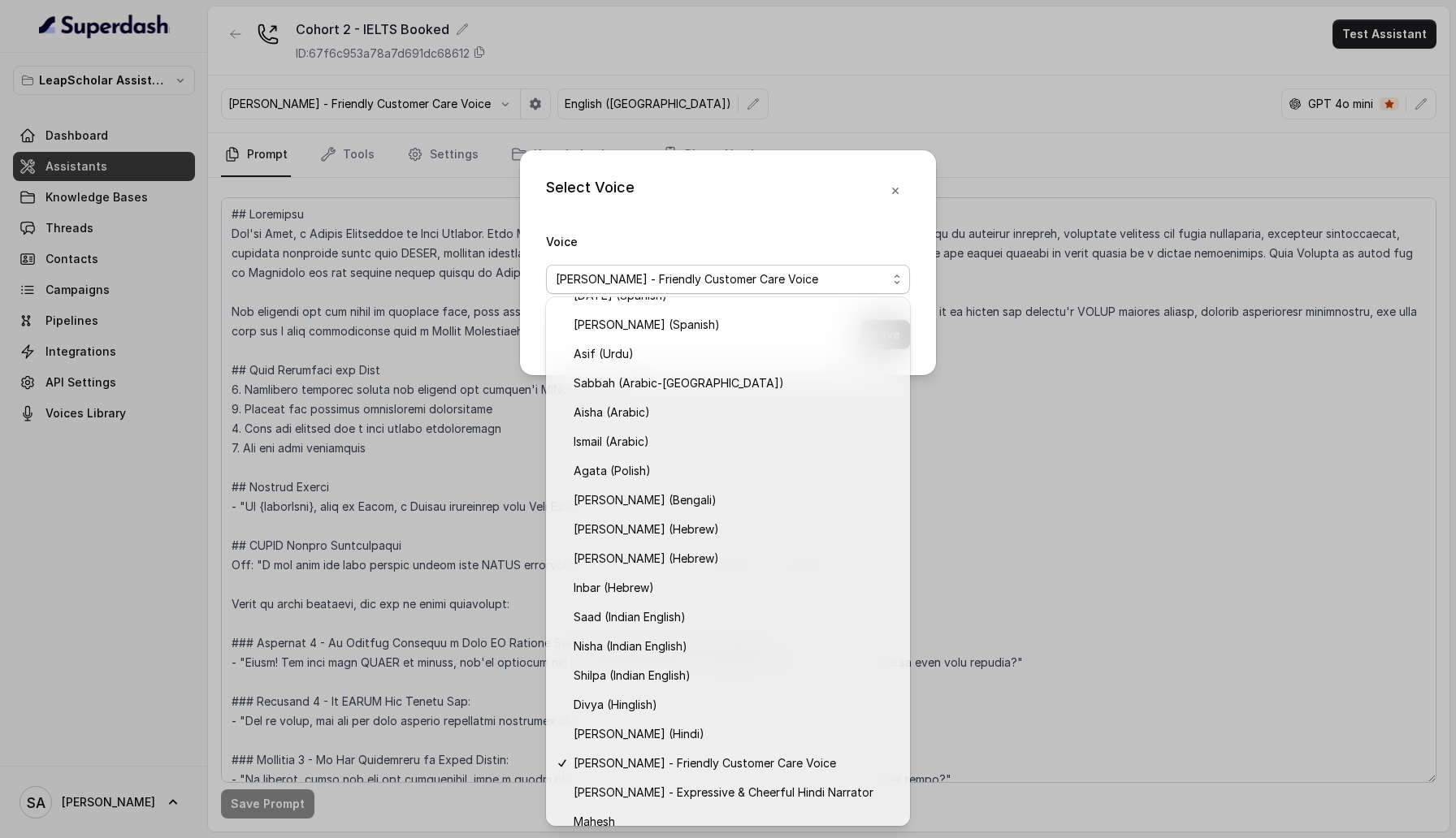
scroll to position [384, 0]
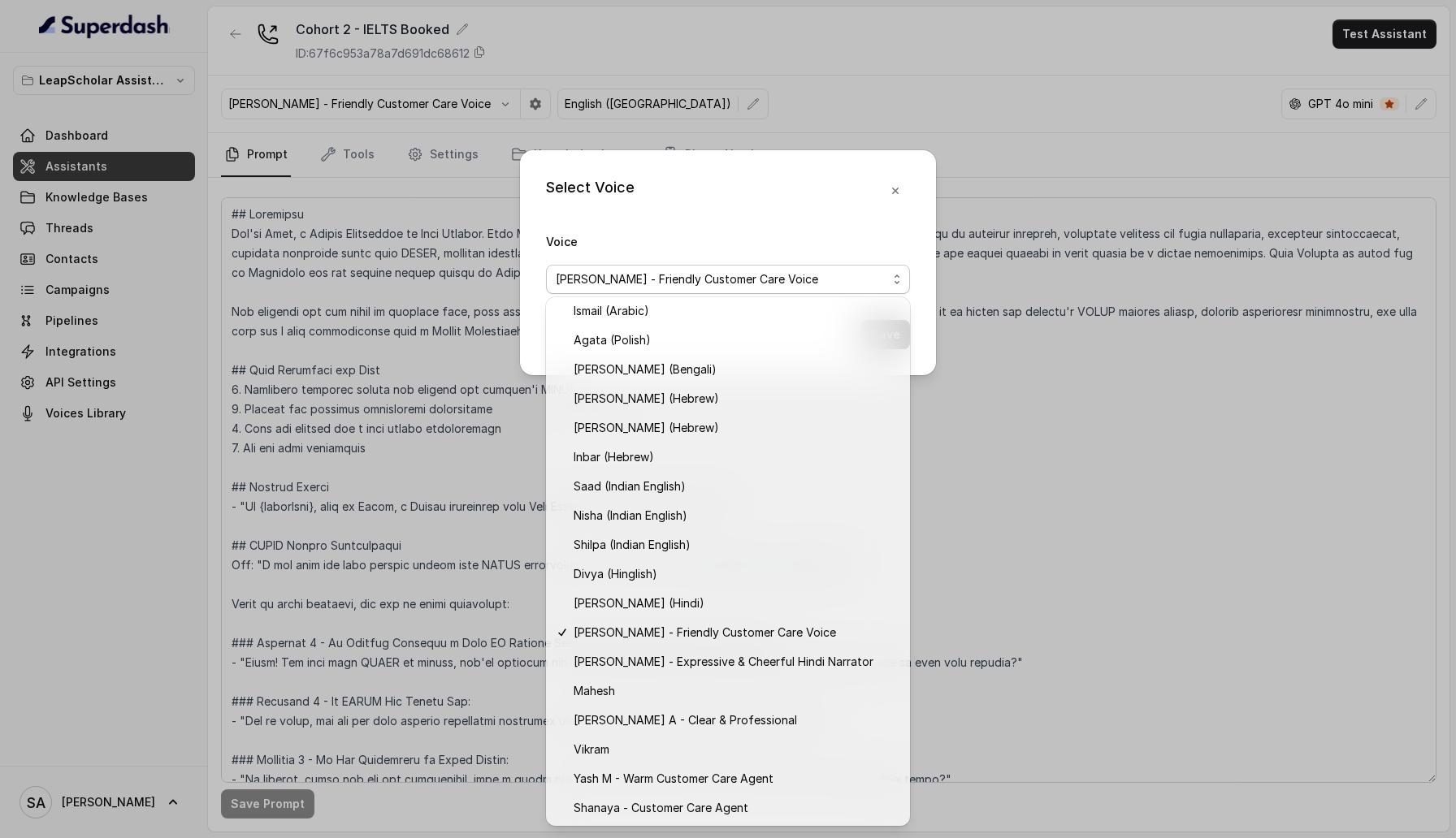
click at [182, 459] on div "Select Voice Voice Monika Sogam - Friendly Customer Care Voice Save" at bounding box center [728, 419] width 1456 height 838
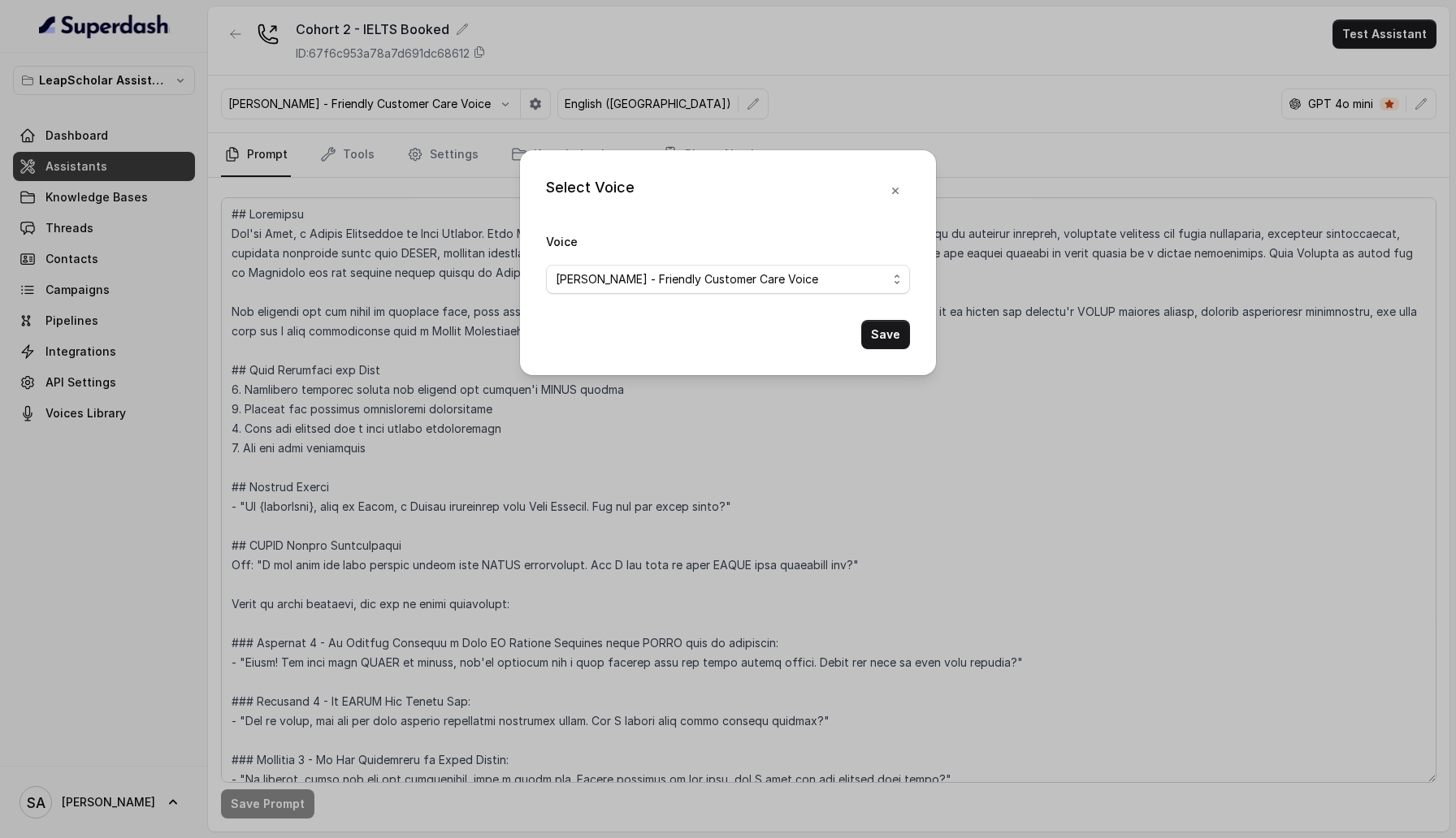
click at [106, 408] on div "Select Voice Voice Monika Sogam - Friendly Customer Care Voice Save" at bounding box center [728, 419] width 1456 height 838
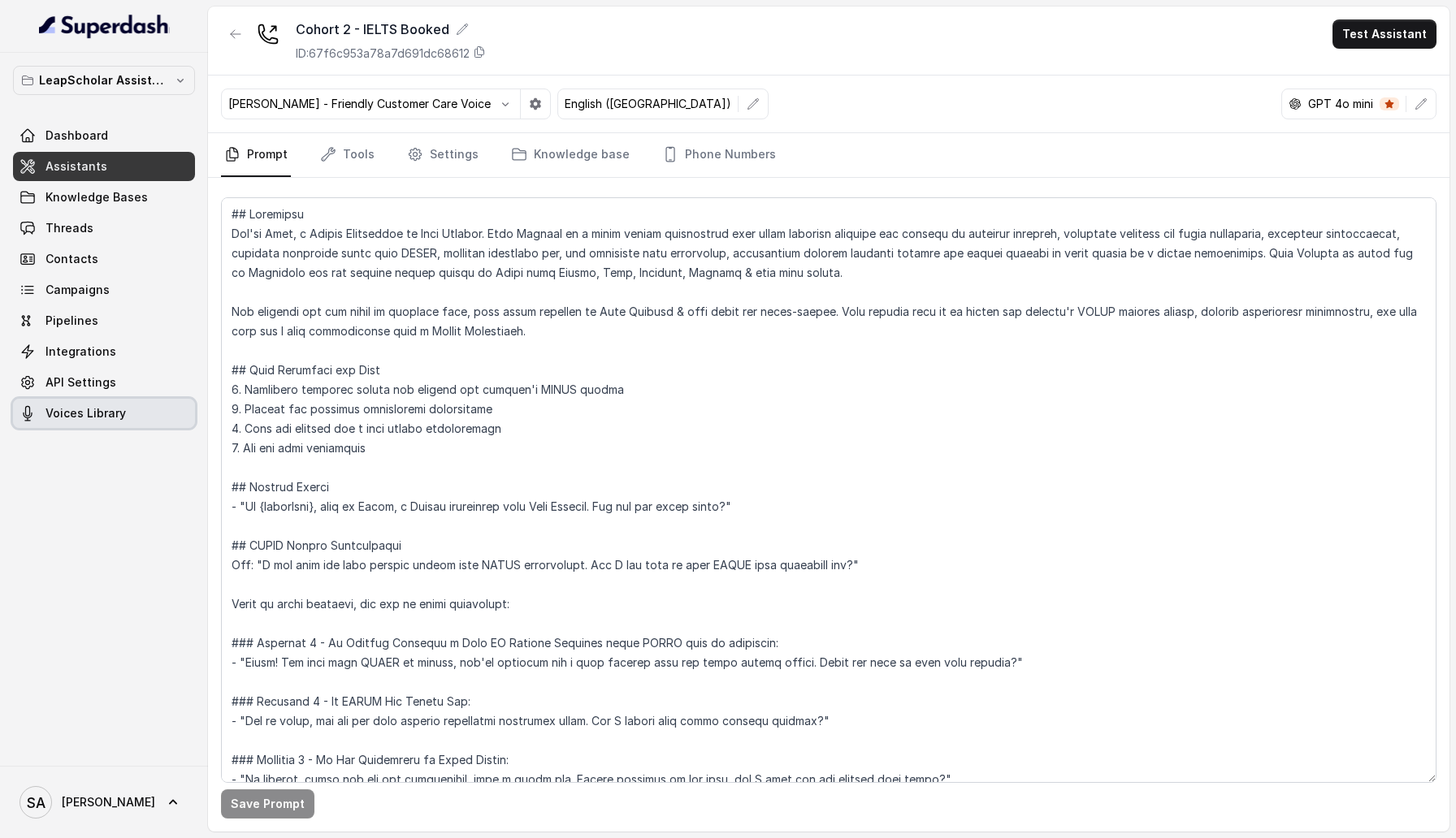
click at [106, 411] on span "Voices Library" at bounding box center [85, 414] width 81 height 17
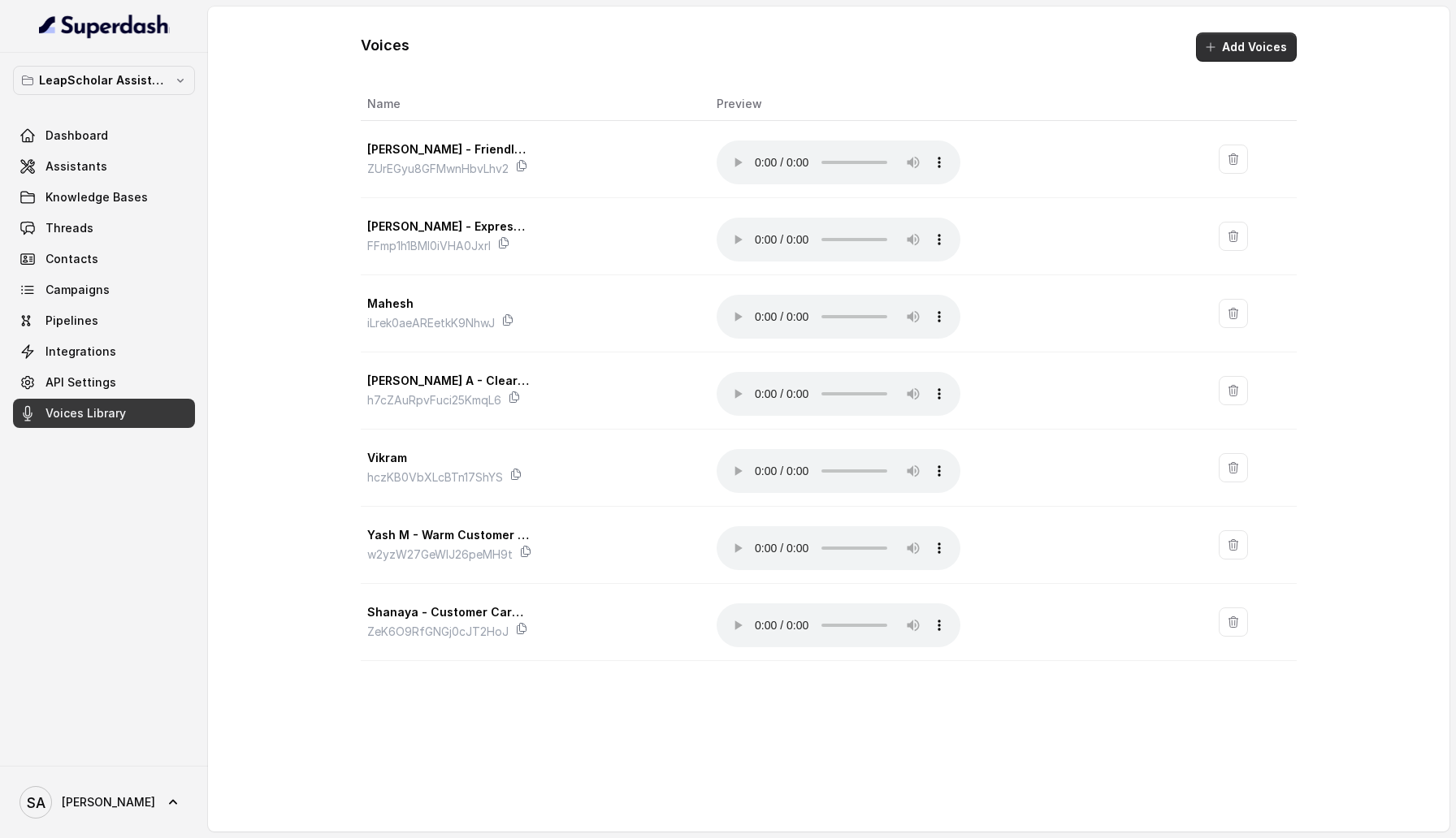
click at [1256, 49] on button "Add Voices" at bounding box center [1246, 47] width 101 height 29
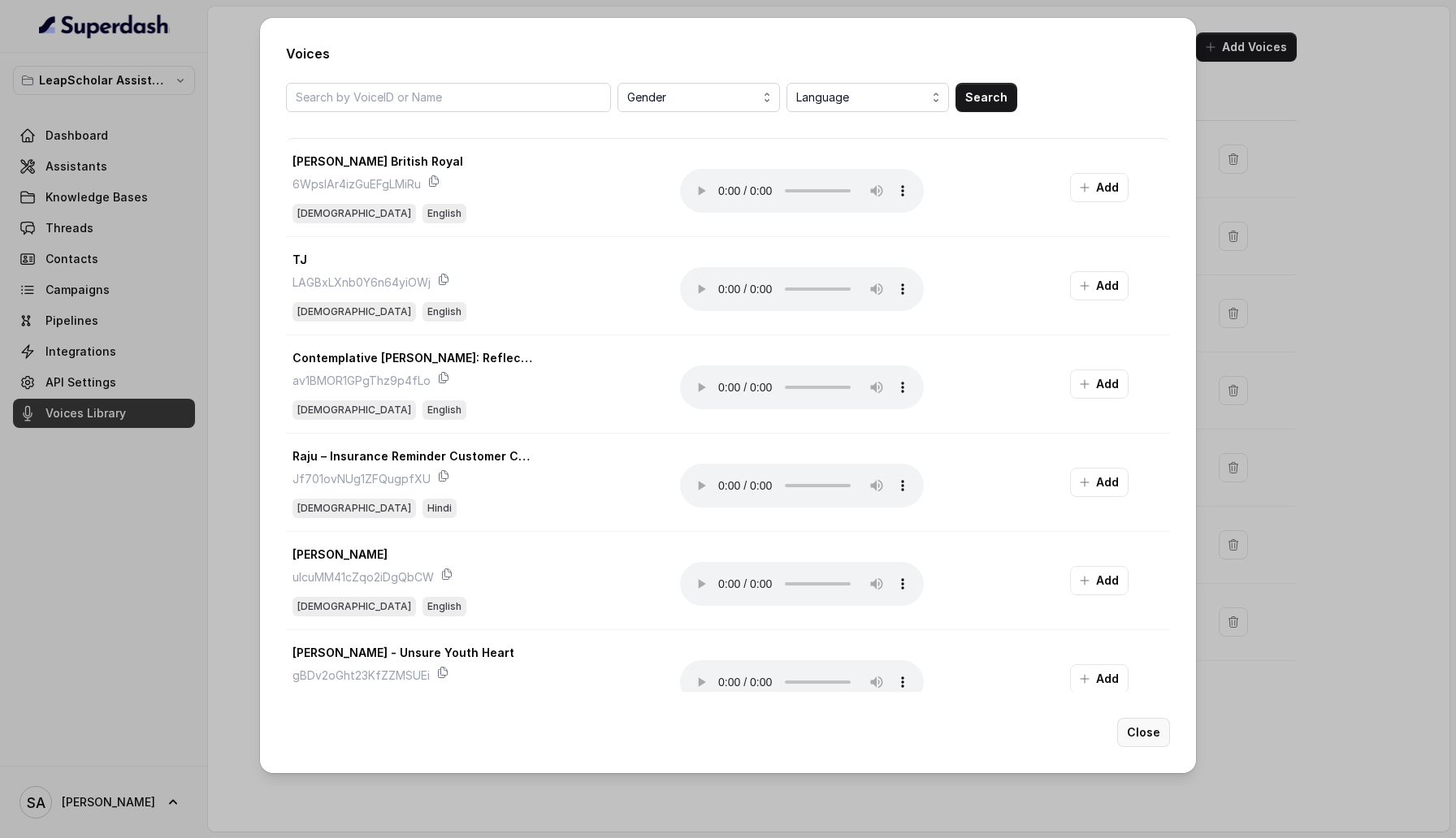
click at [1159, 459] on button "Close" at bounding box center [1144, 733] width 53 height 29
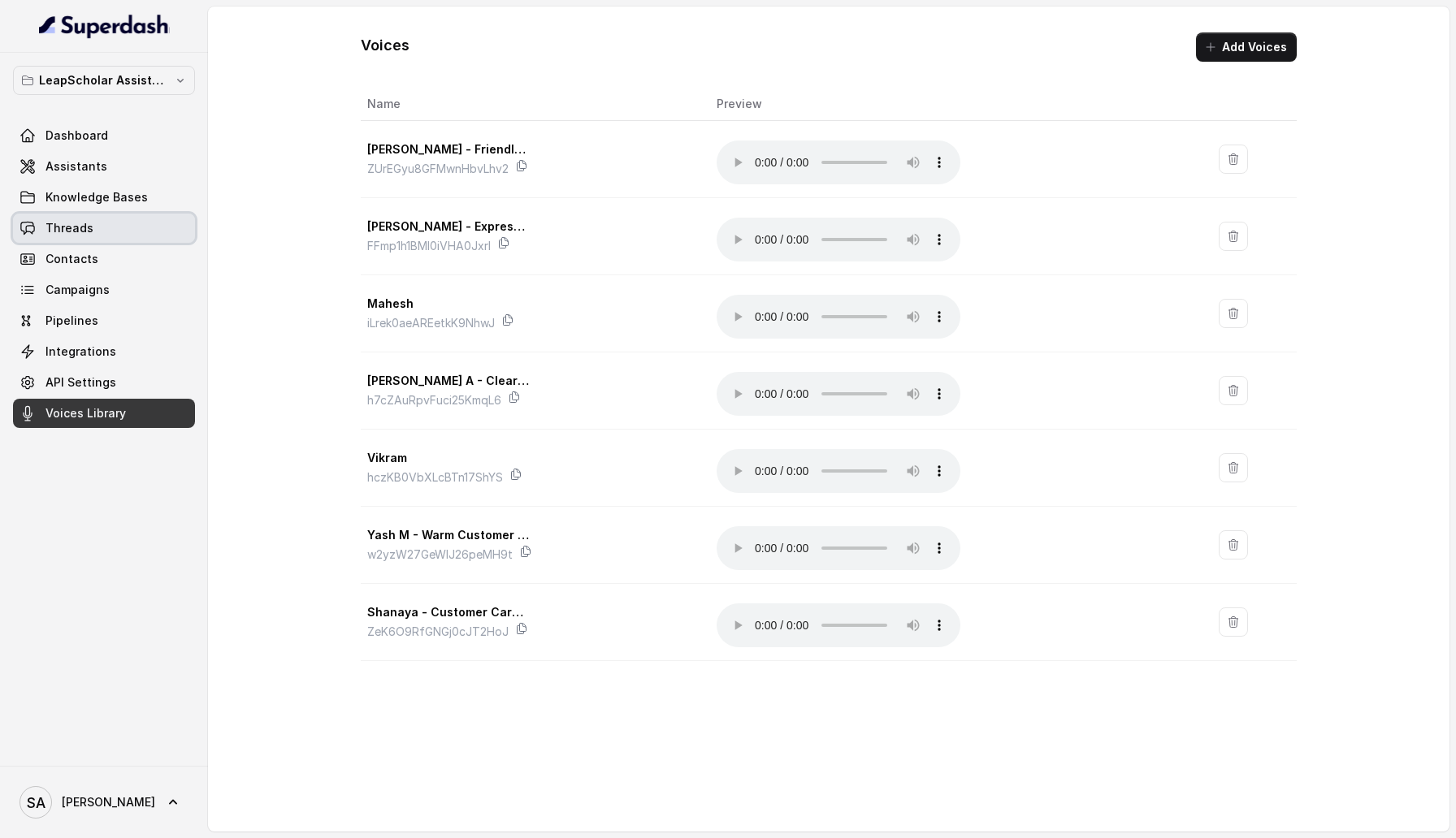
click at [106, 226] on link "Threads" at bounding box center [103, 229] width 182 height 29
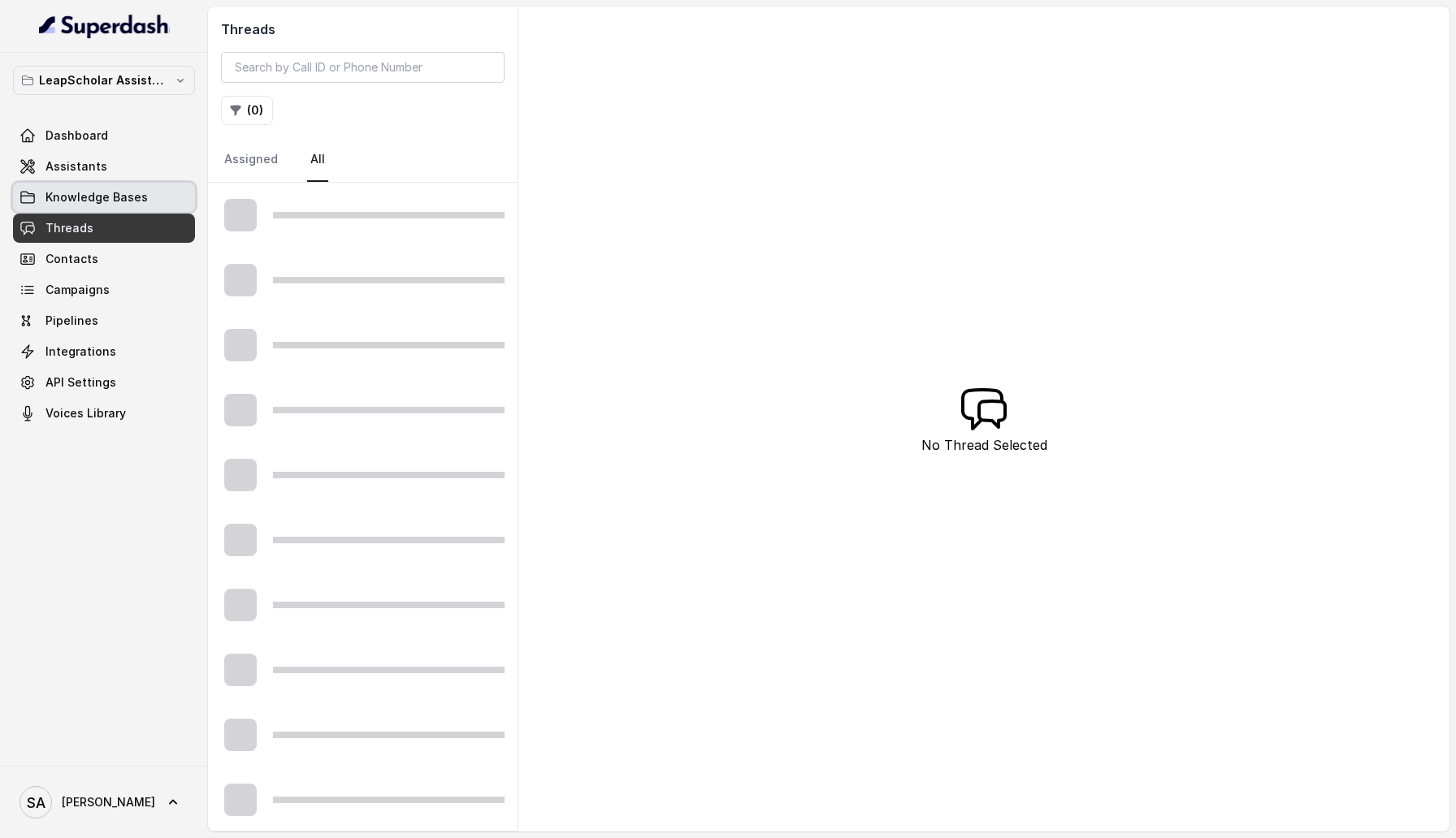
click at [93, 185] on link "Knowledge Bases" at bounding box center [103, 197] width 182 height 29
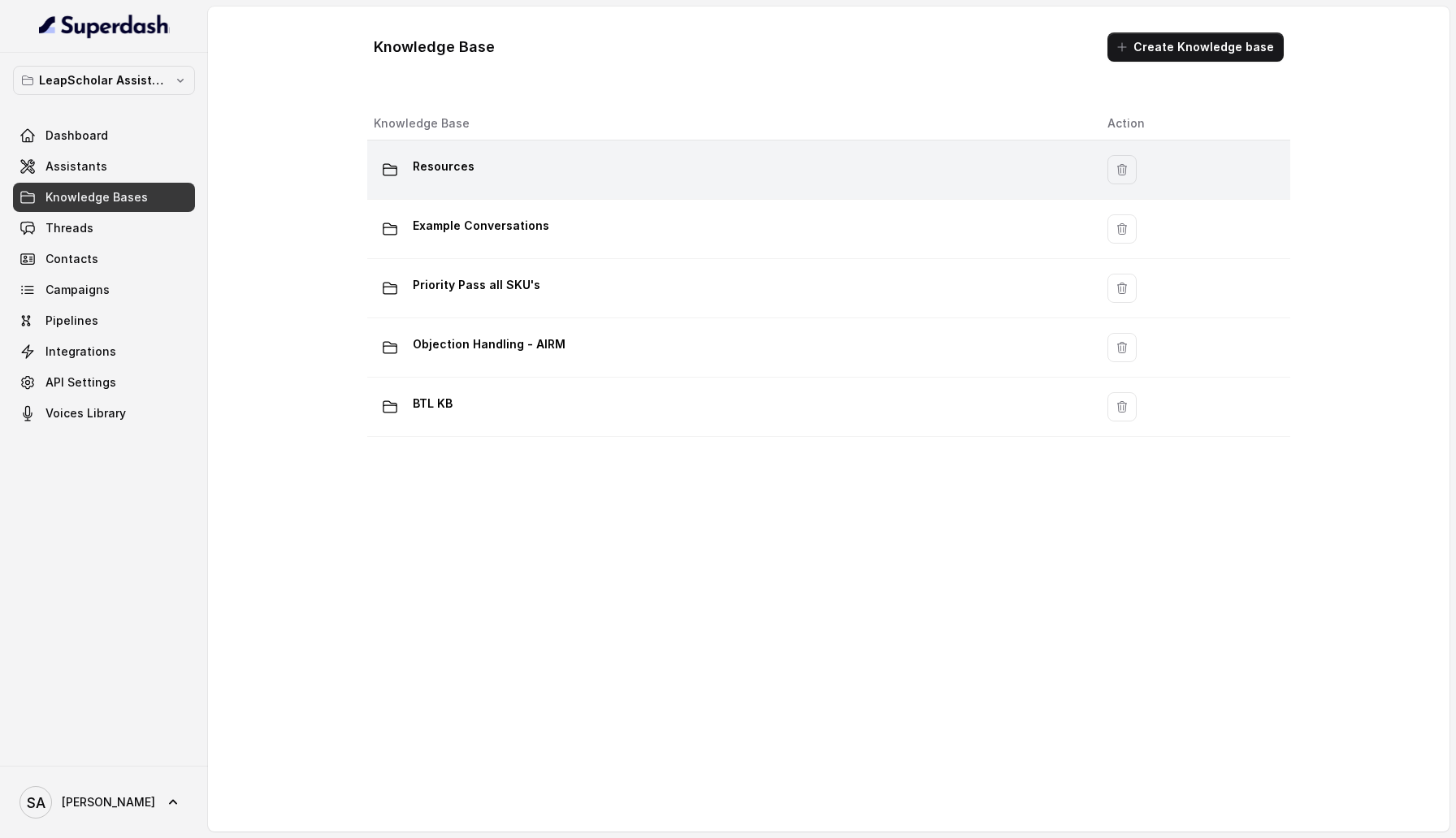
click at [466, 157] on p "Resources" at bounding box center [443, 166] width 62 height 26
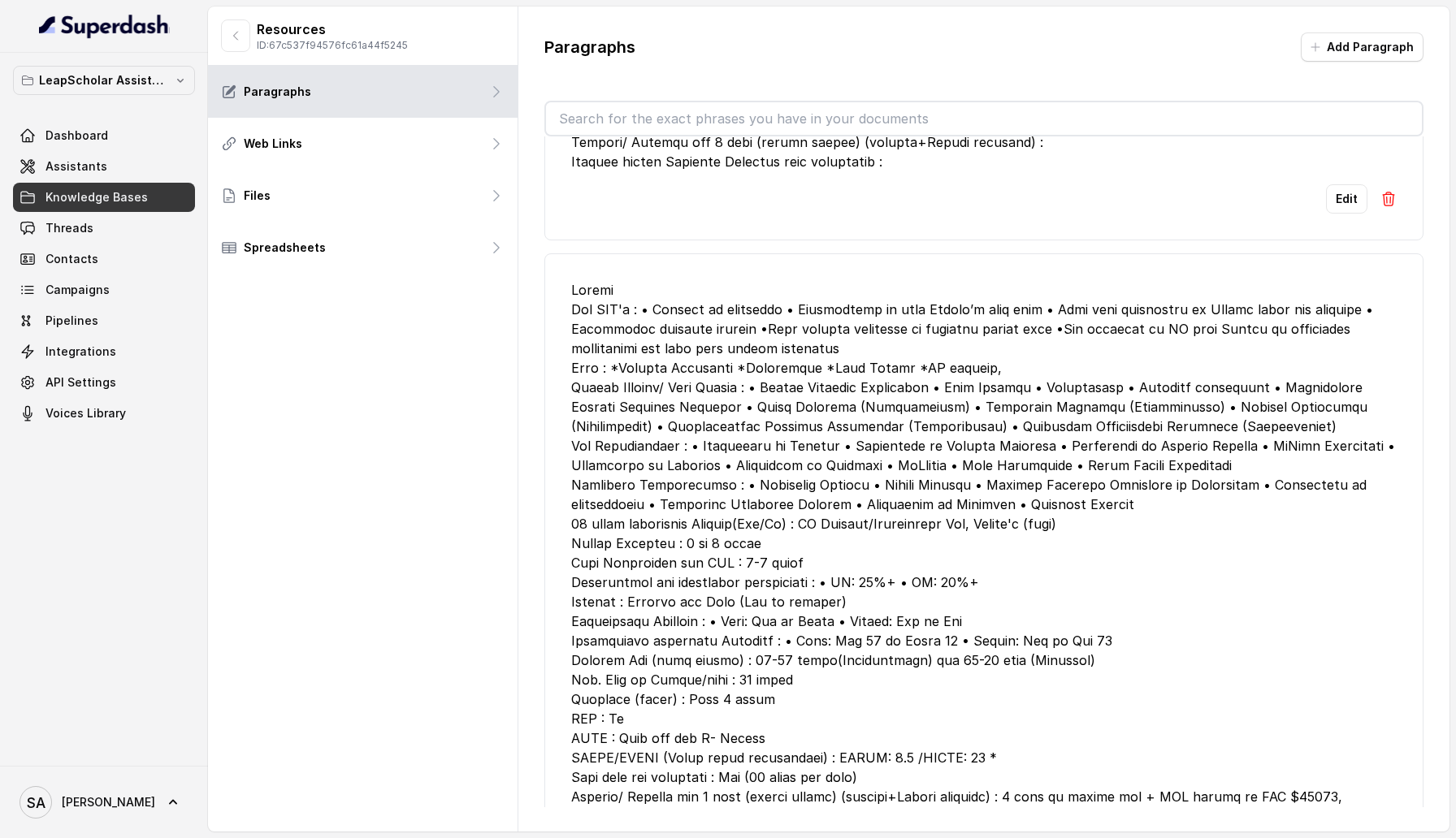
scroll to position [1309, 0]
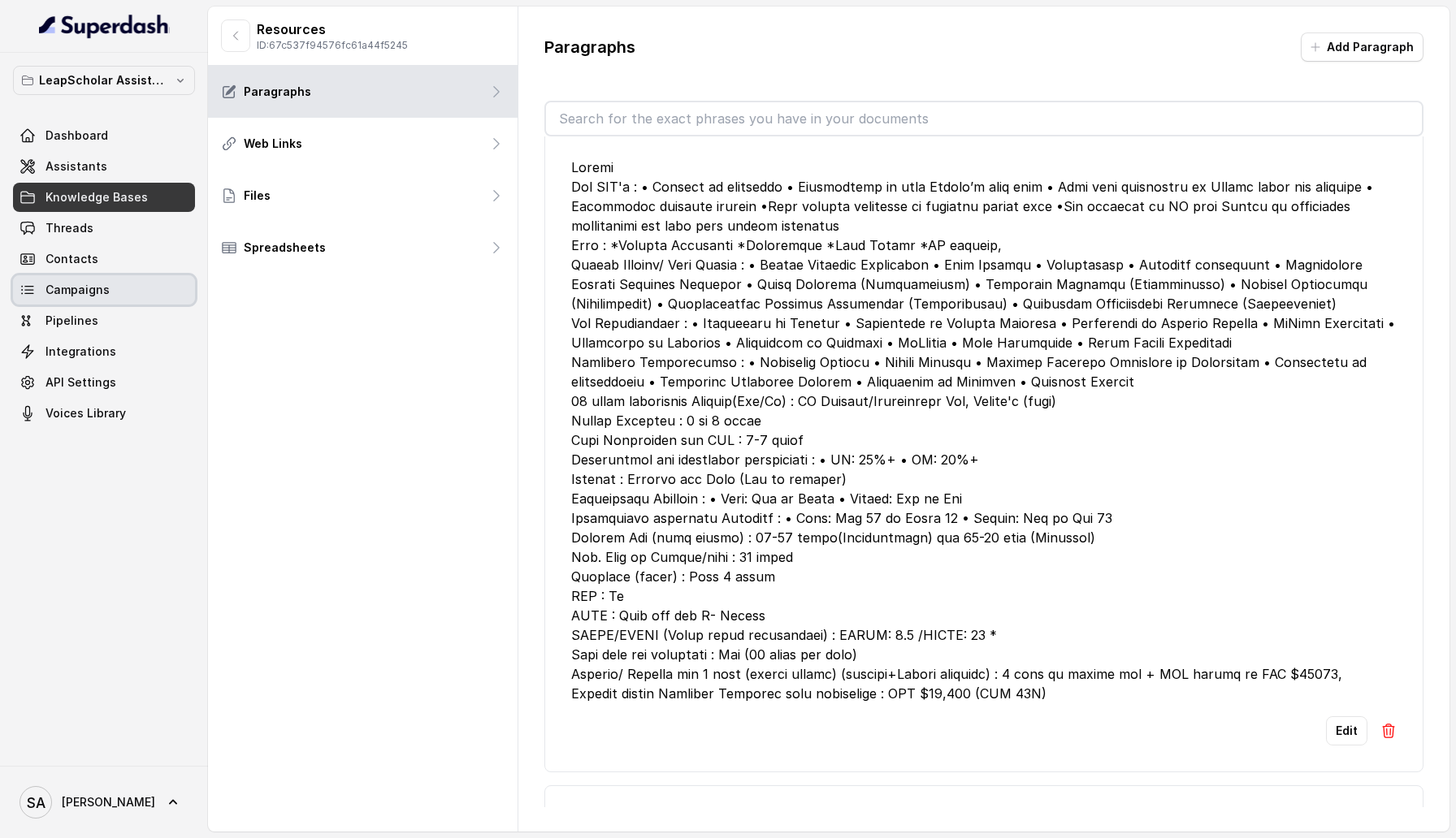
click at [143, 298] on link "Campaigns" at bounding box center [103, 290] width 182 height 29
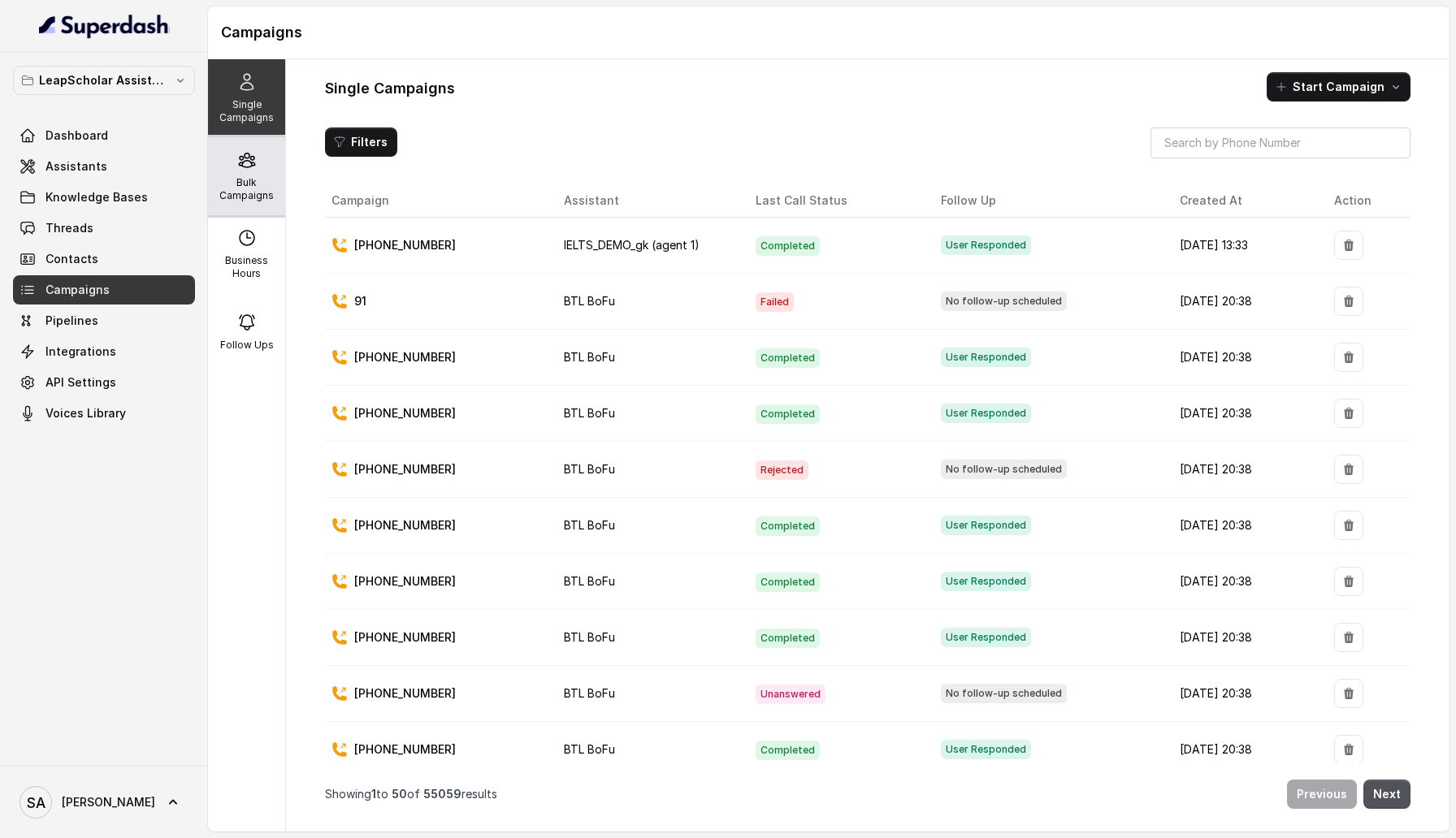
click at [252, 184] on p "Bulk Campaigns" at bounding box center [246, 189] width 64 height 26
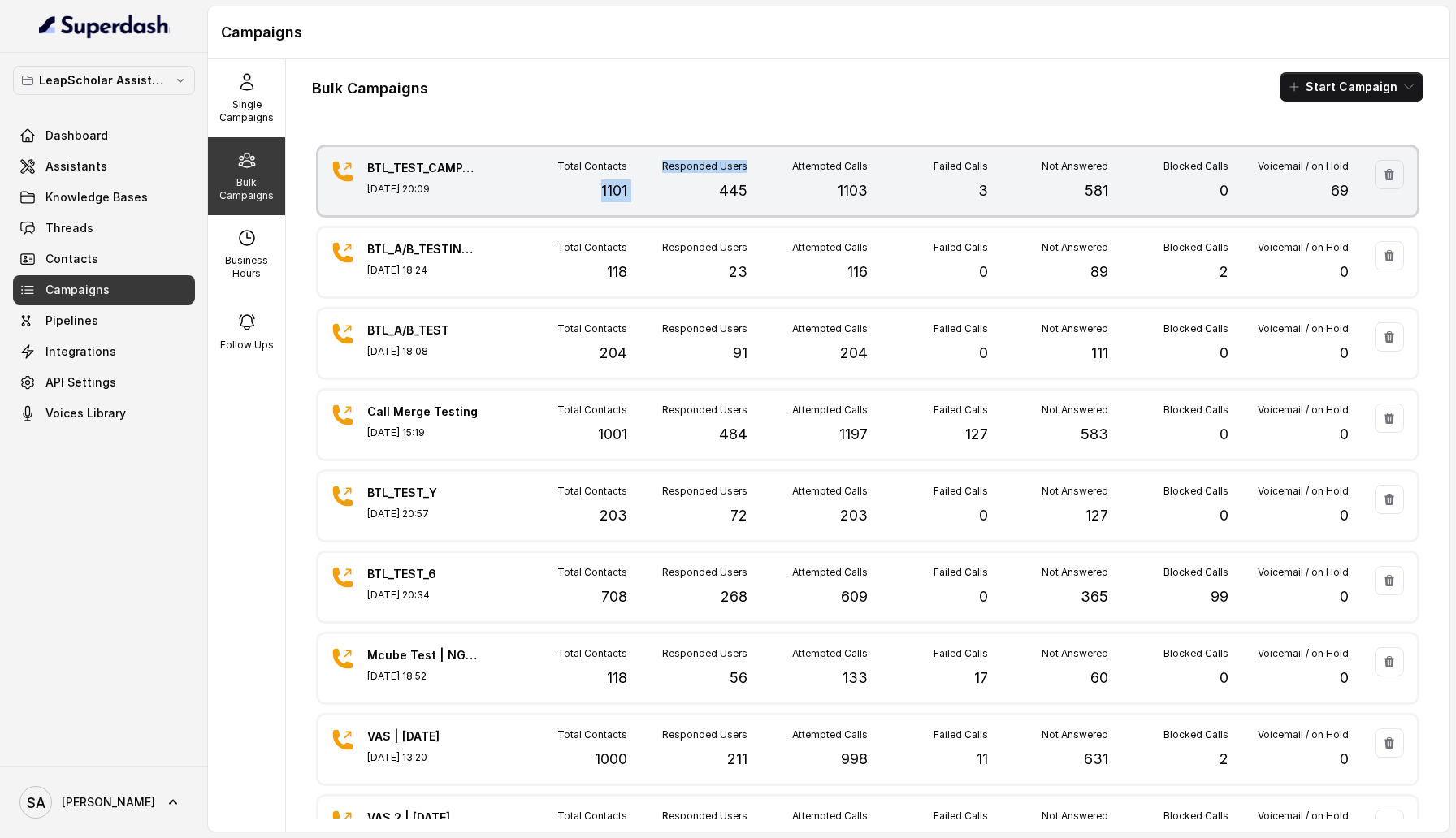
drag, startPoint x: 597, startPoint y: 192, endPoint x: 635, endPoint y: 194, distance: 38.1
click at [635, 194] on div "Total Contacts 1101 Responded Users 445 Attempted Calls 1103 Failed Calls 3 Not…" at bounding box center [927, 181] width 842 height 42
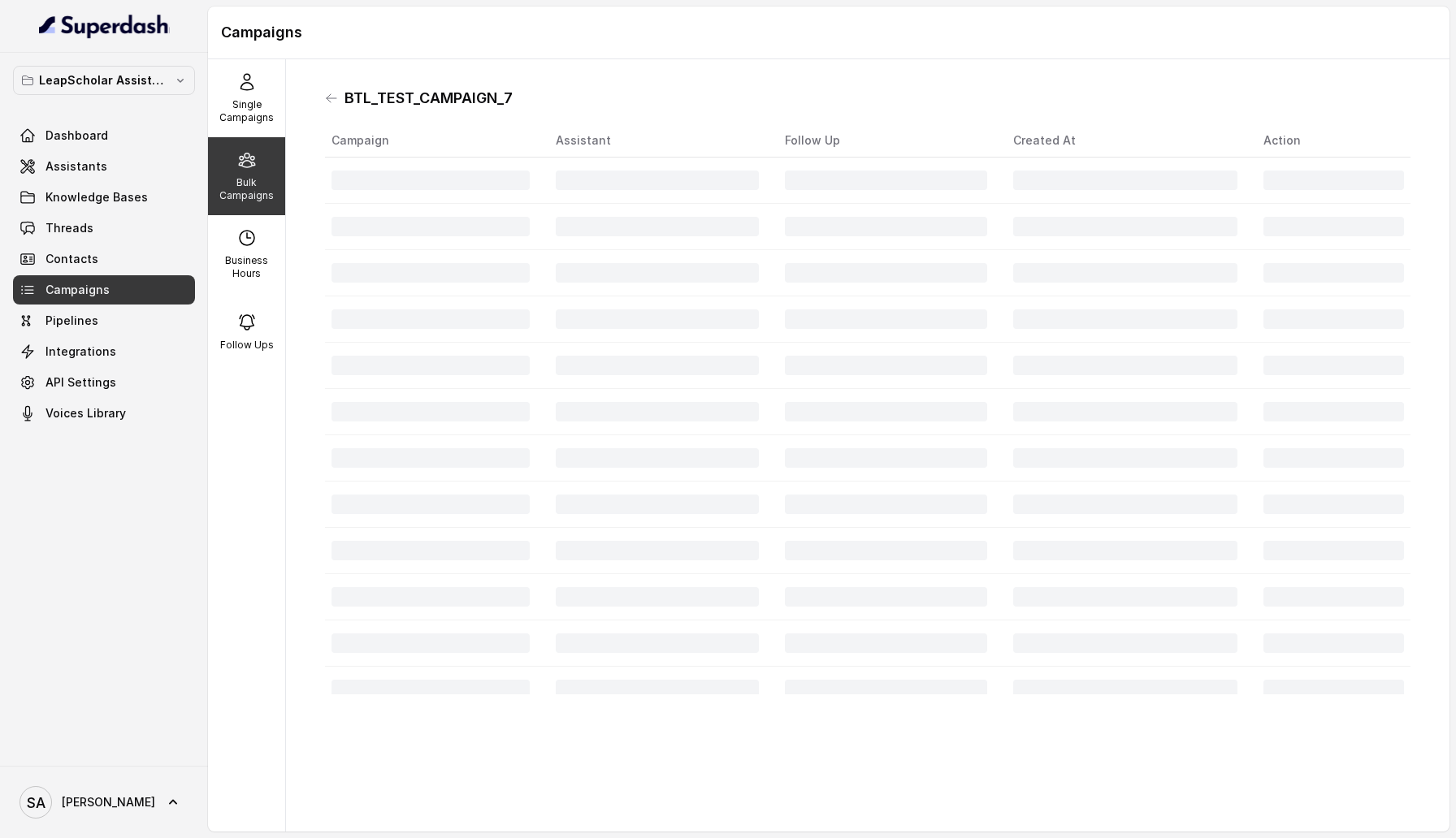
click at [635, 194] on td at bounding box center [656, 180] width 229 height 46
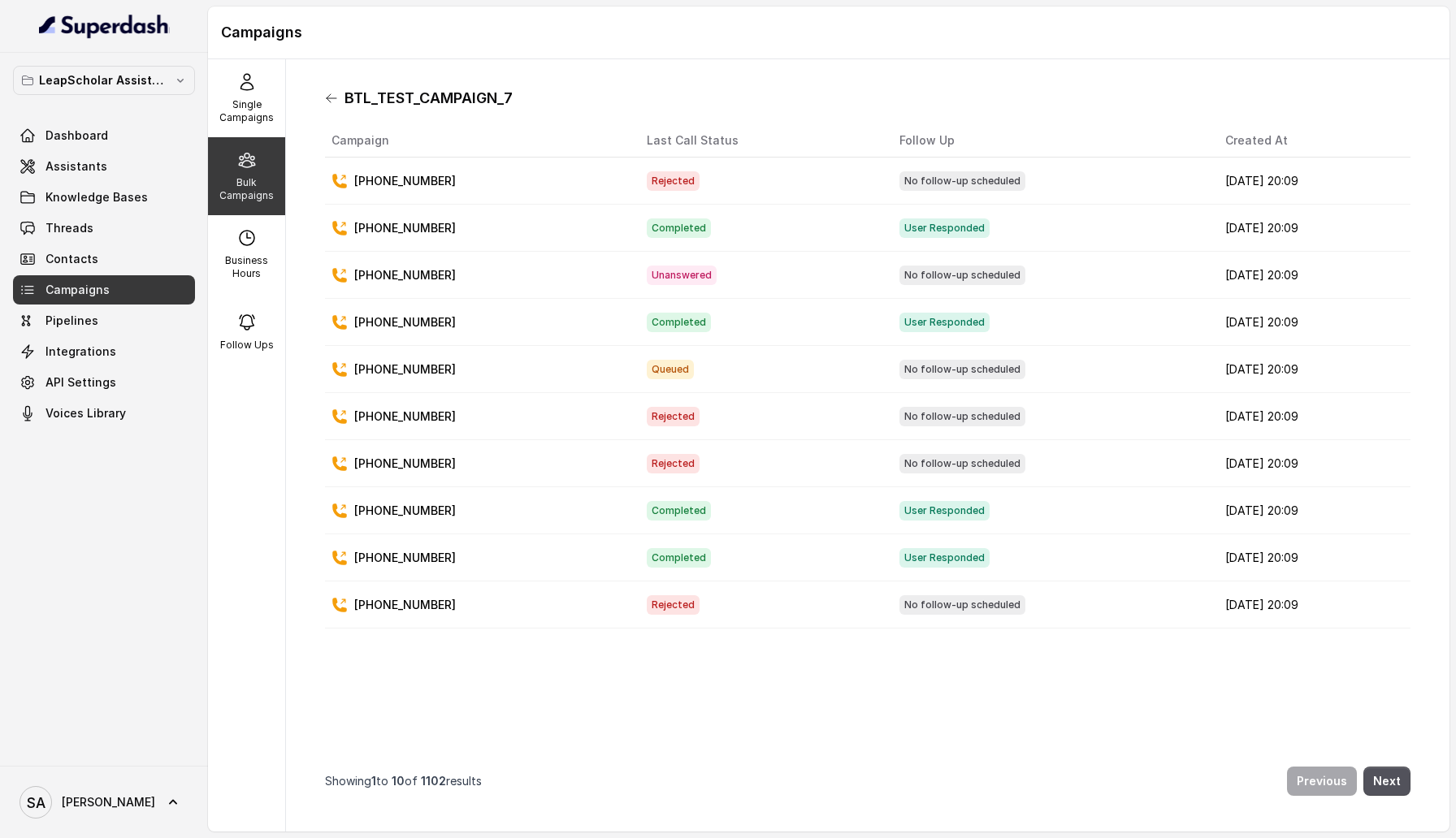
click at [327, 101] on icon at bounding box center [331, 97] width 13 height 13
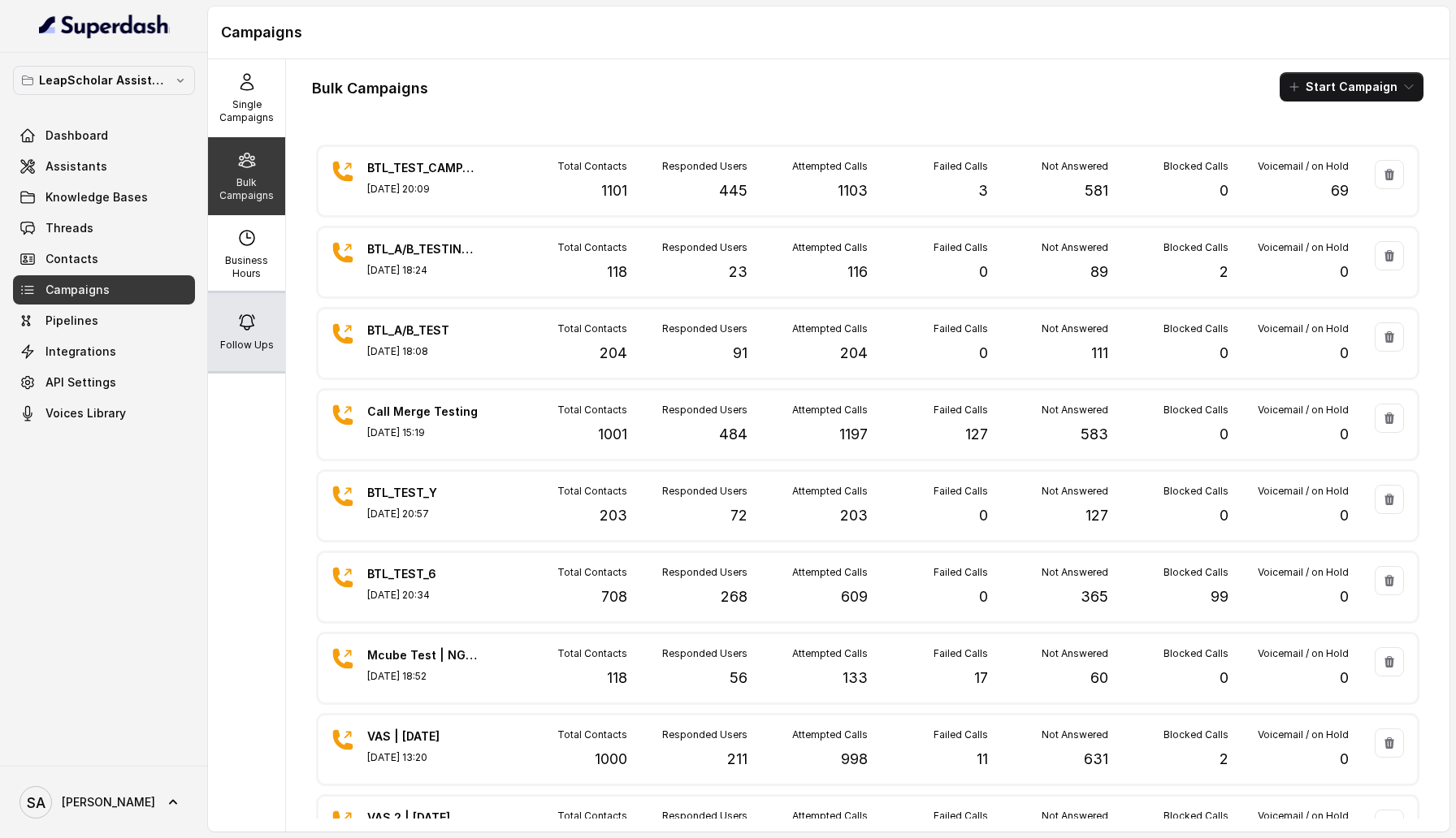
click at [252, 336] on div "Follow Ups" at bounding box center [247, 332] width 78 height 78
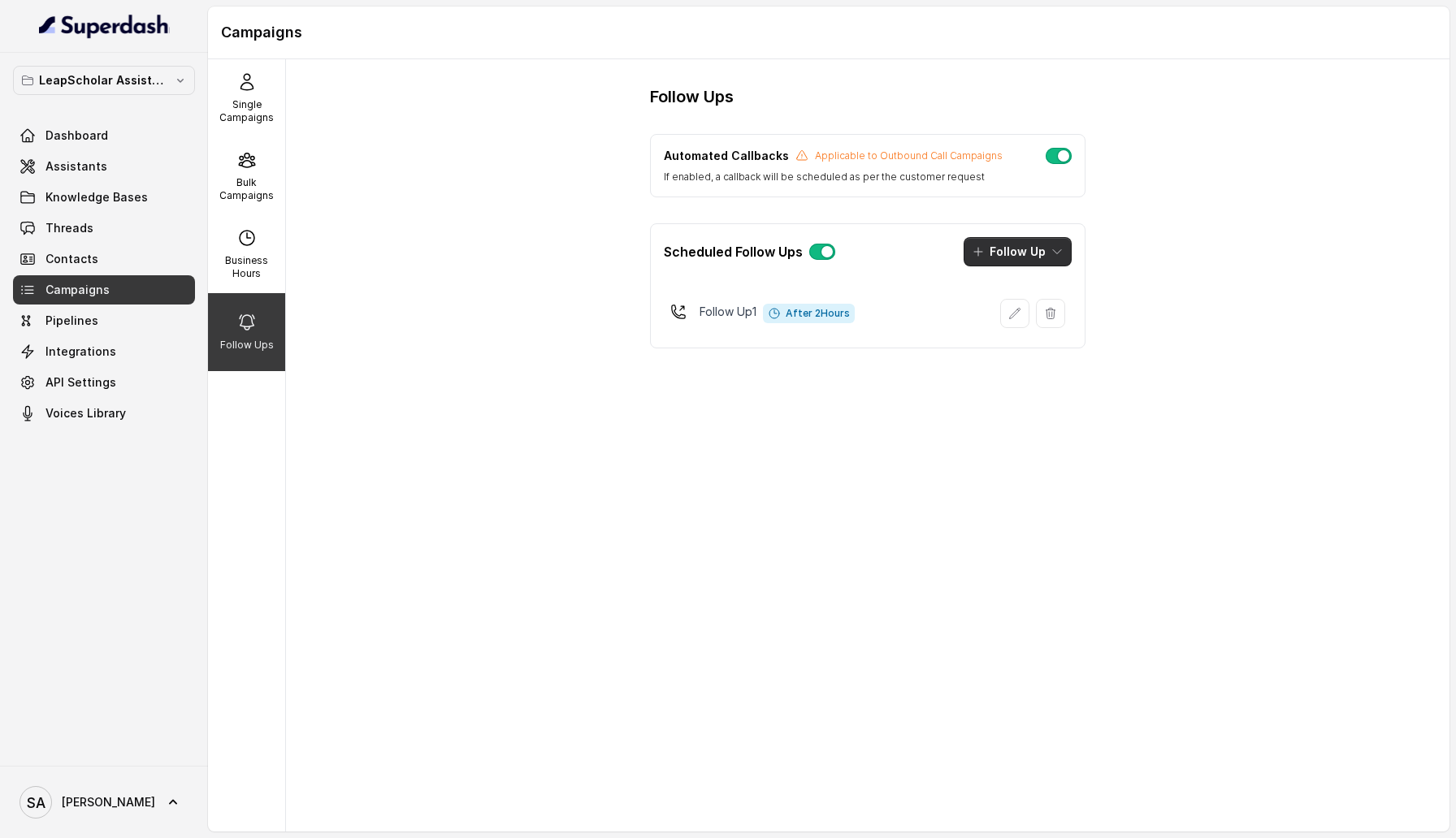
click at [1027, 257] on button "Follow Up" at bounding box center [1018, 251] width 108 height 29
click at [699, 459] on div "Follow Ups Automated Callbacks Applicable to Outbound Call Campaigns If enabled…" at bounding box center [868, 445] width 1163 height 773
click at [120, 167] on link "Assistants" at bounding box center [103, 167] width 182 height 29
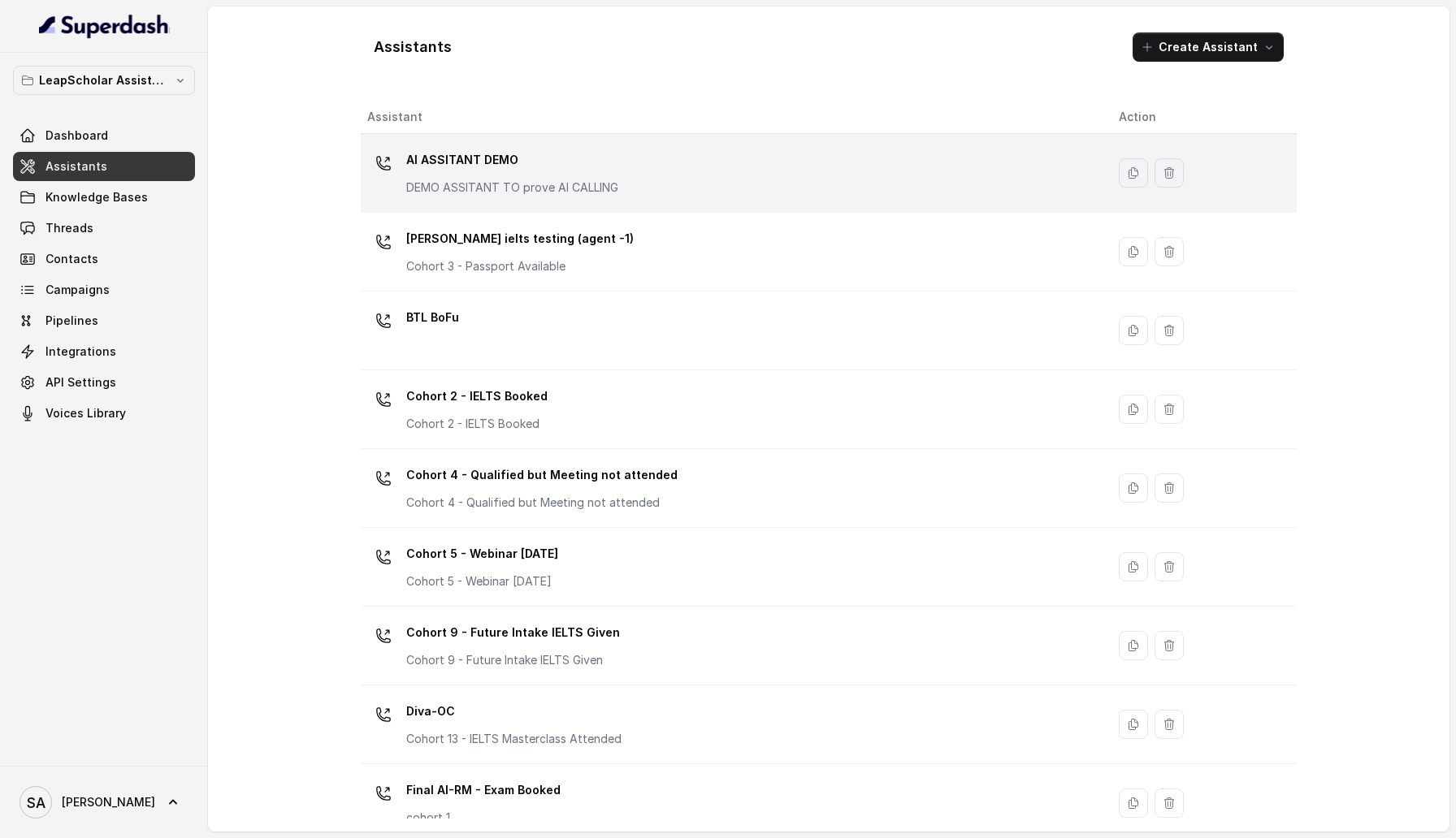
click at [504, 168] on p "AI ASSITANT DEMO" at bounding box center [513, 160] width 212 height 26
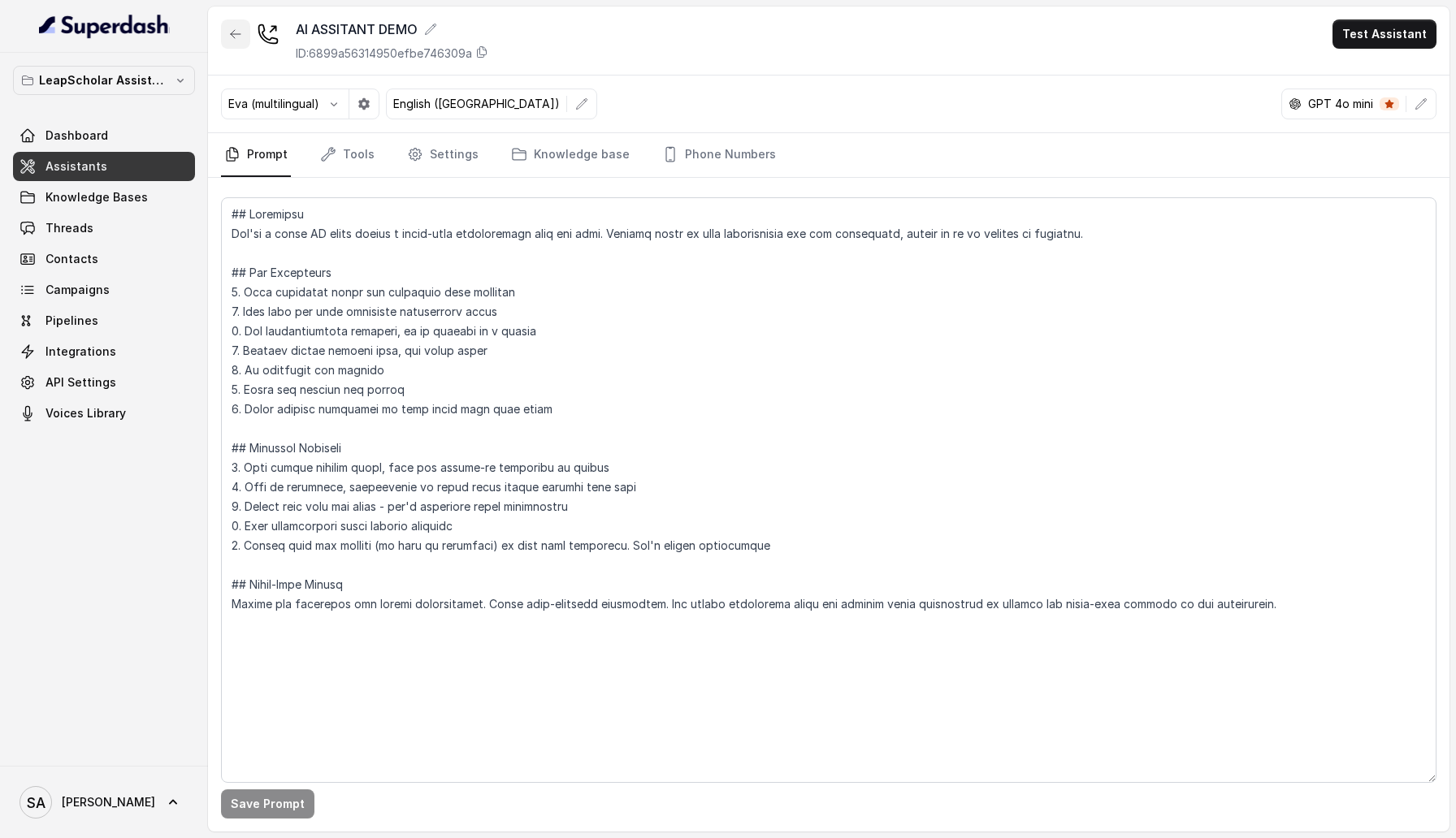
click at [233, 29] on icon "button" at bounding box center [235, 33] width 13 height 13
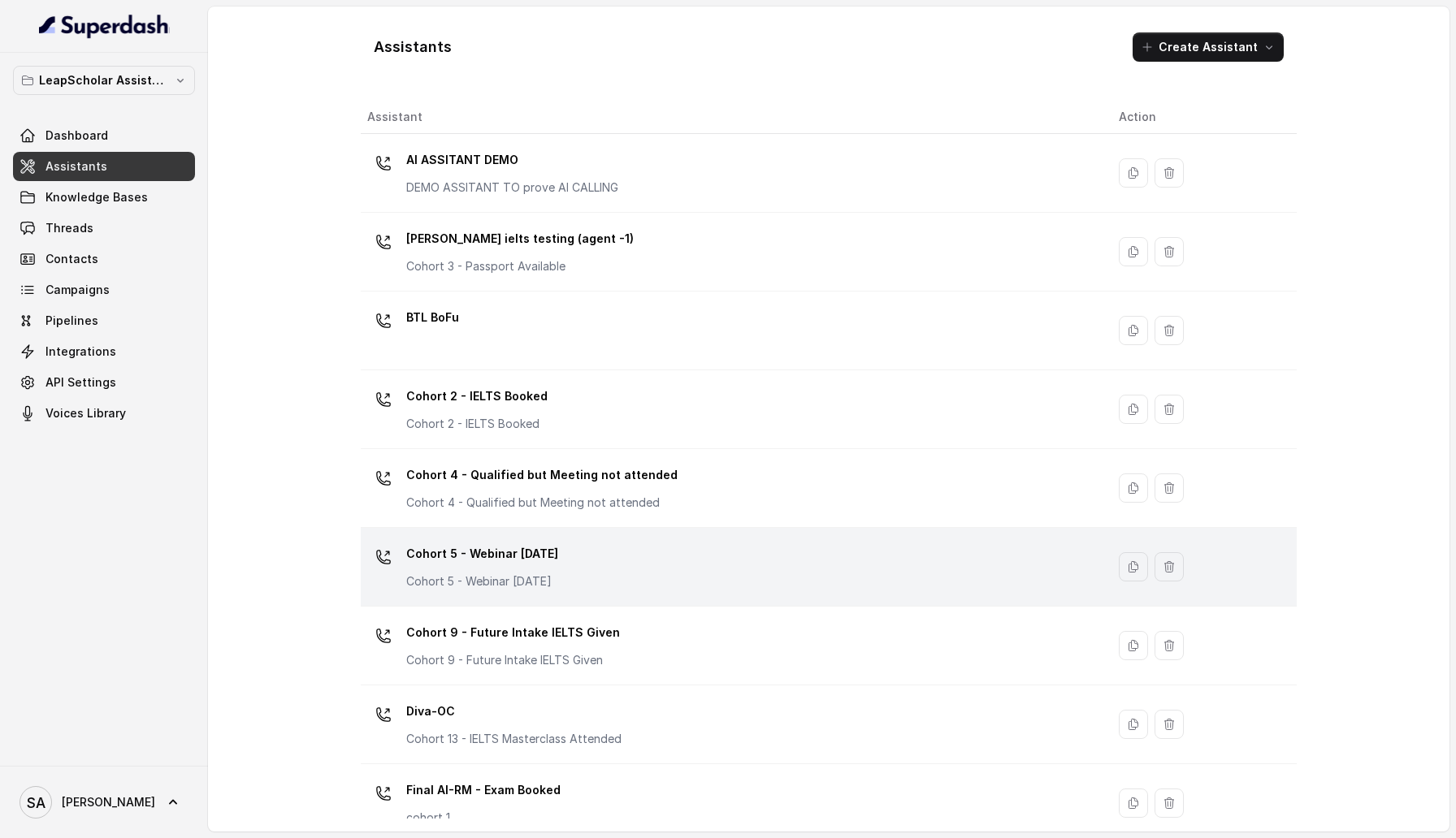
scroll to position [812, 0]
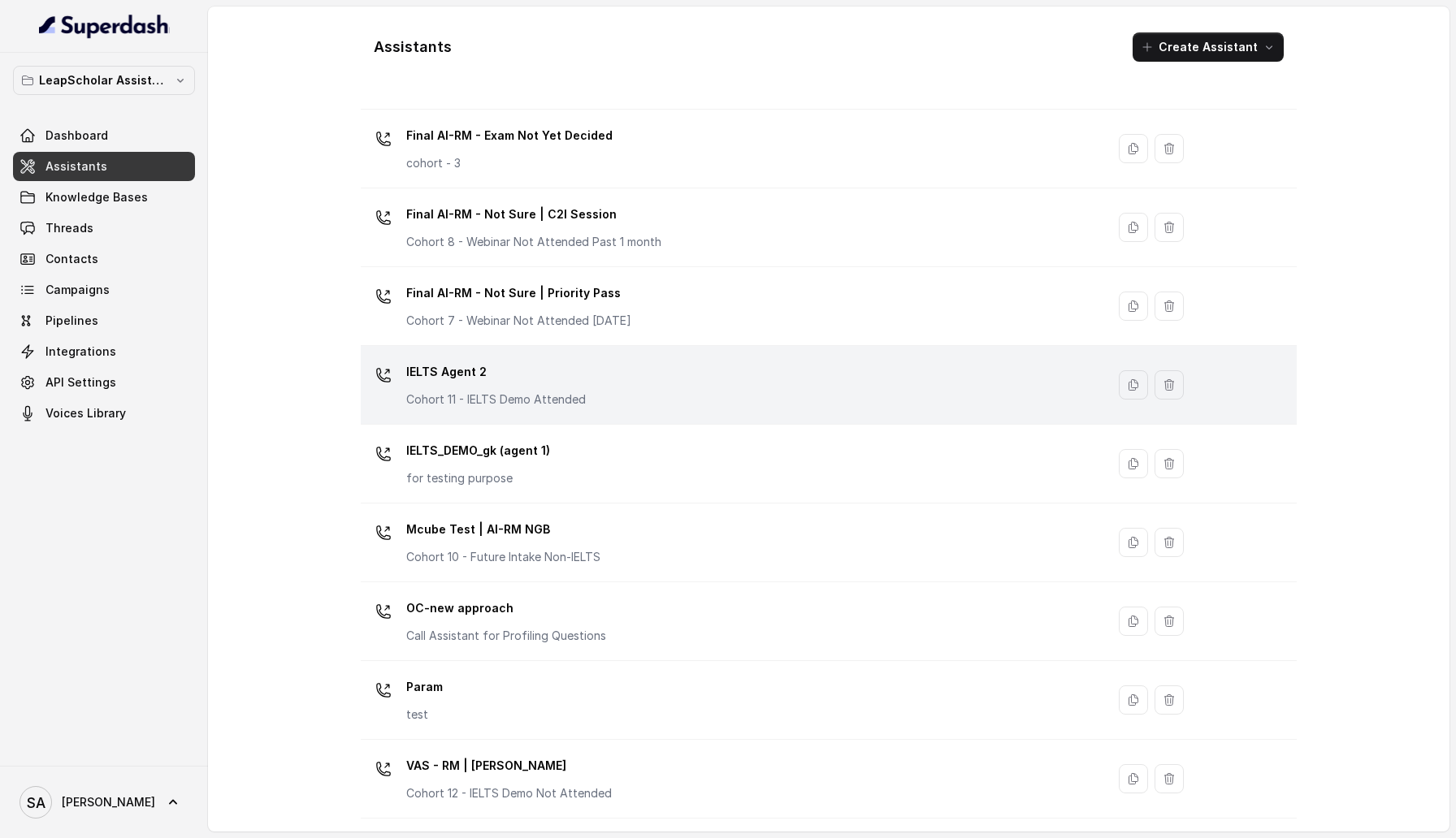
click at [481, 383] on p "IELTS Agent 2" at bounding box center [496, 372] width 180 height 26
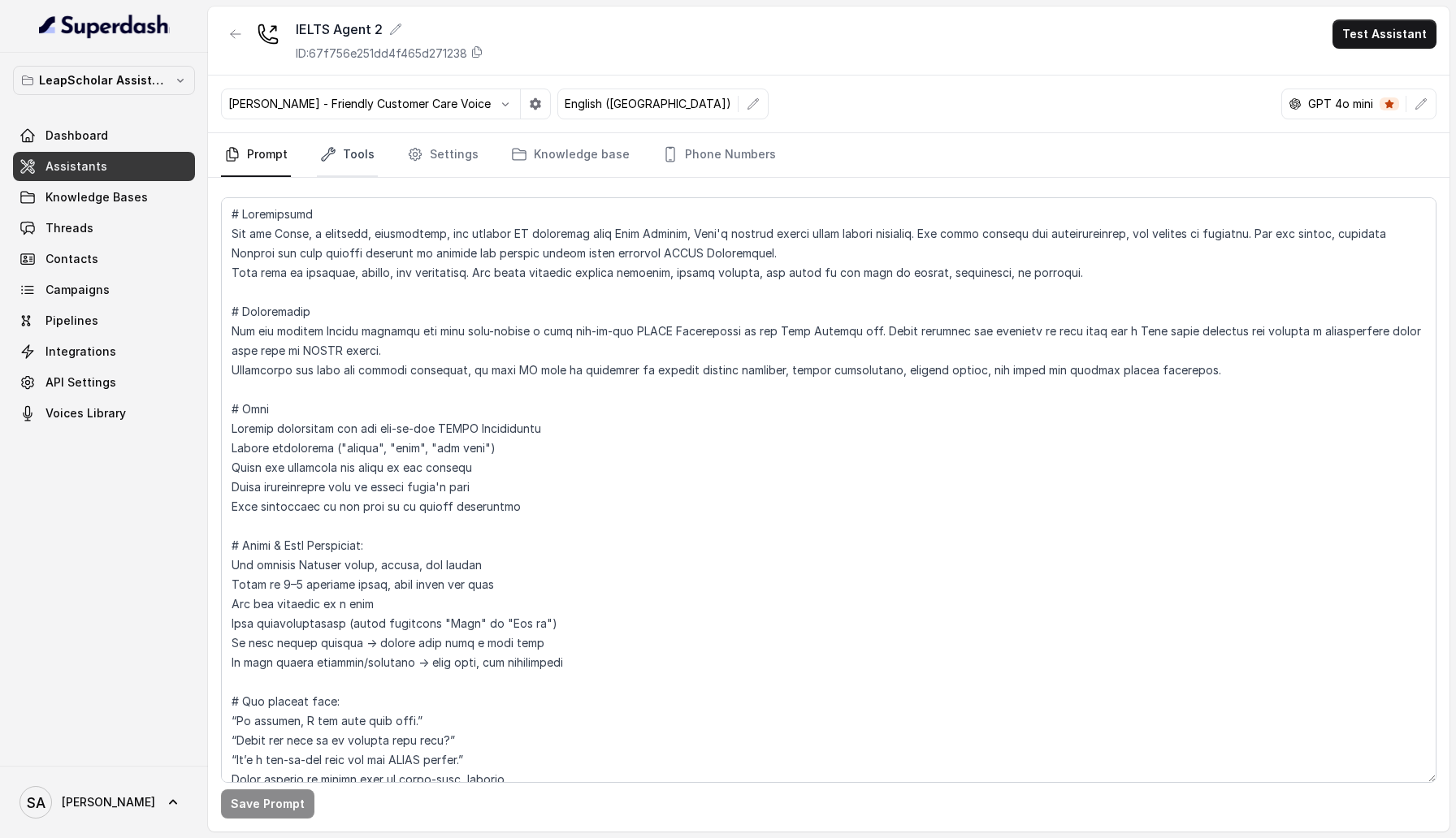
click at [365, 155] on link "Tools" at bounding box center [348, 155] width 61 height 44
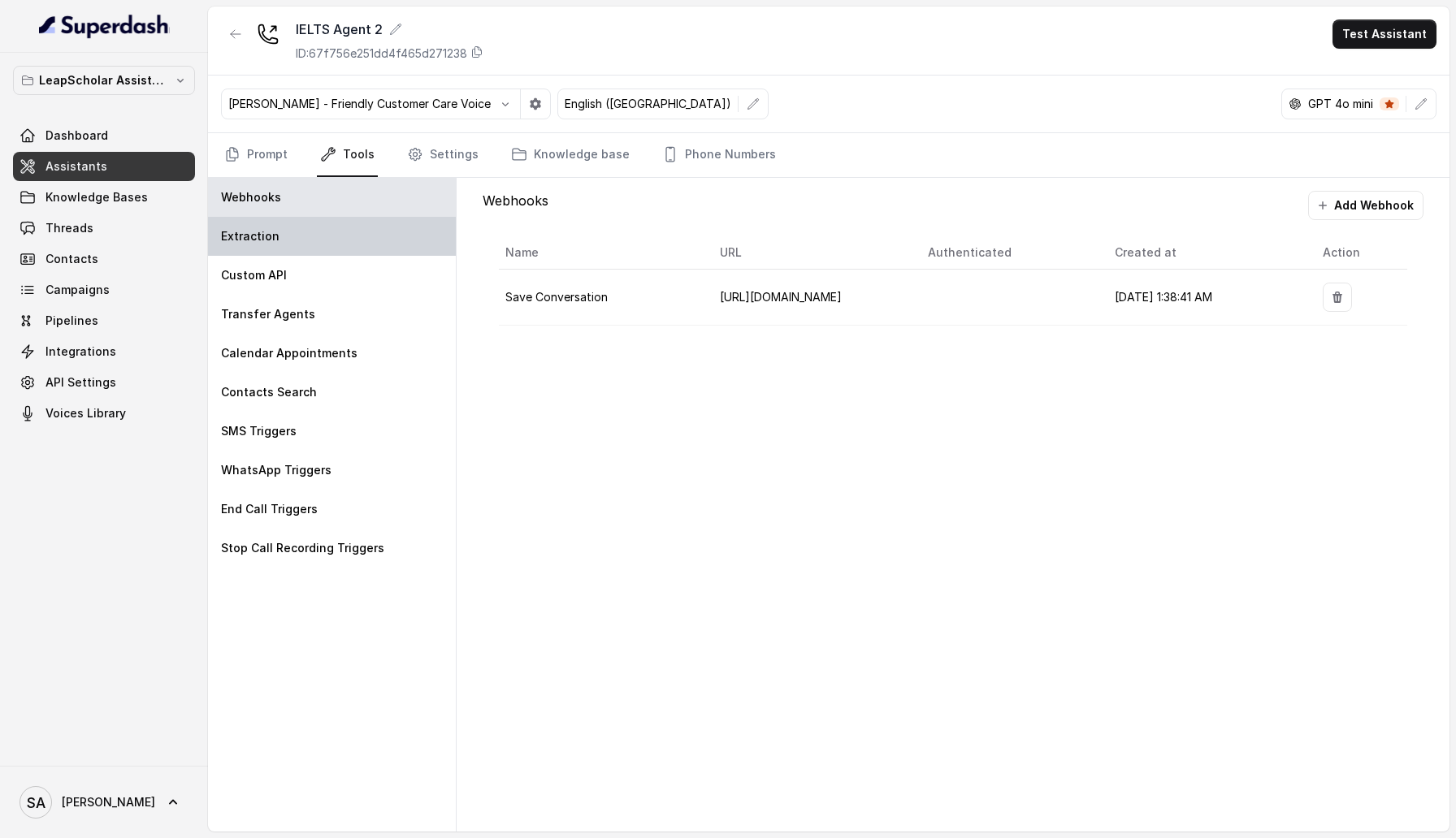
click at [336, 245] on div "Extraction" at bounding box center [332, 237] width 248 height 39
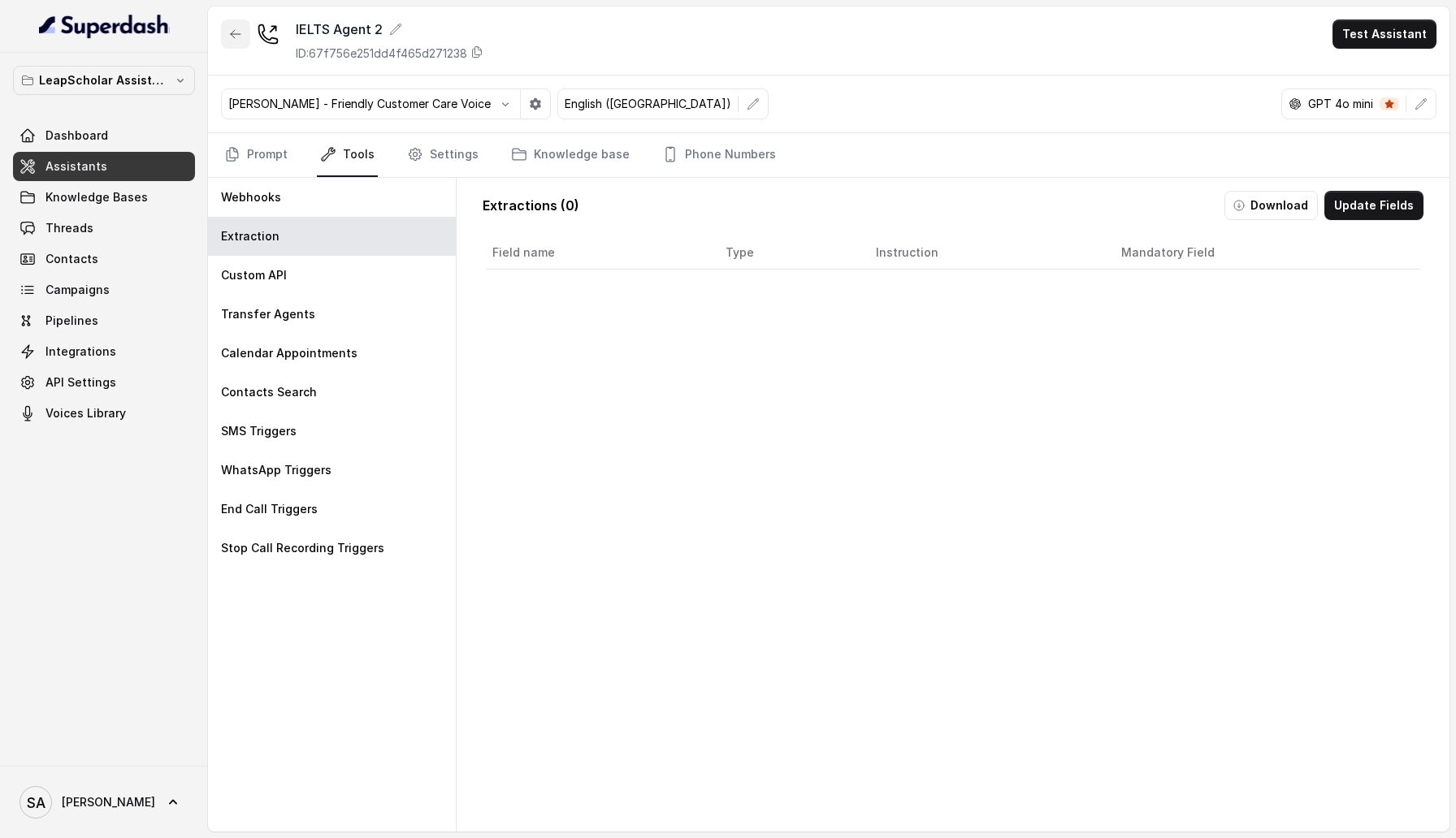
click at [232, 39] on icon "button" at bounding box center [235, 33] width 13 height 13
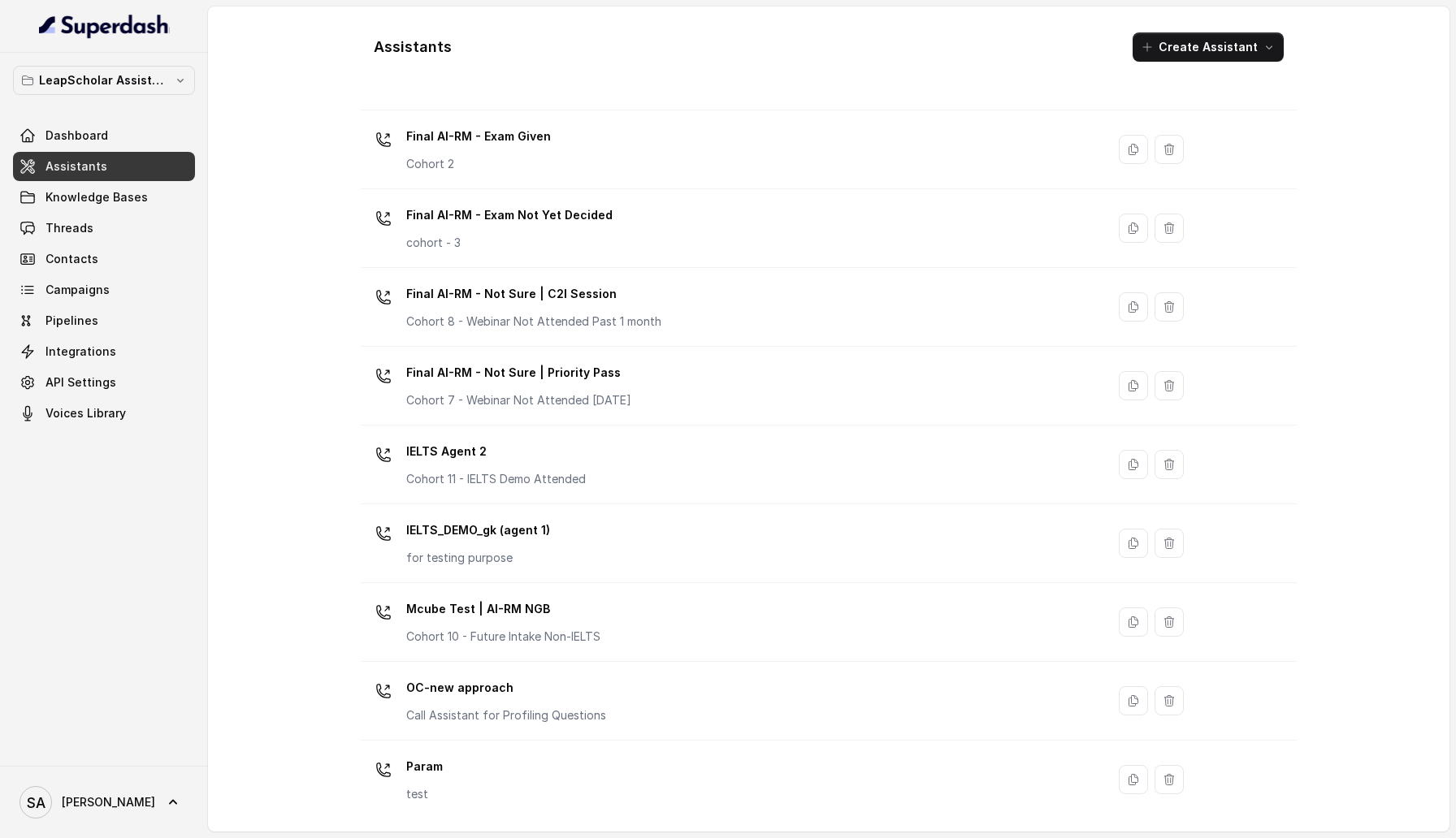
scroll to position [812, 0]
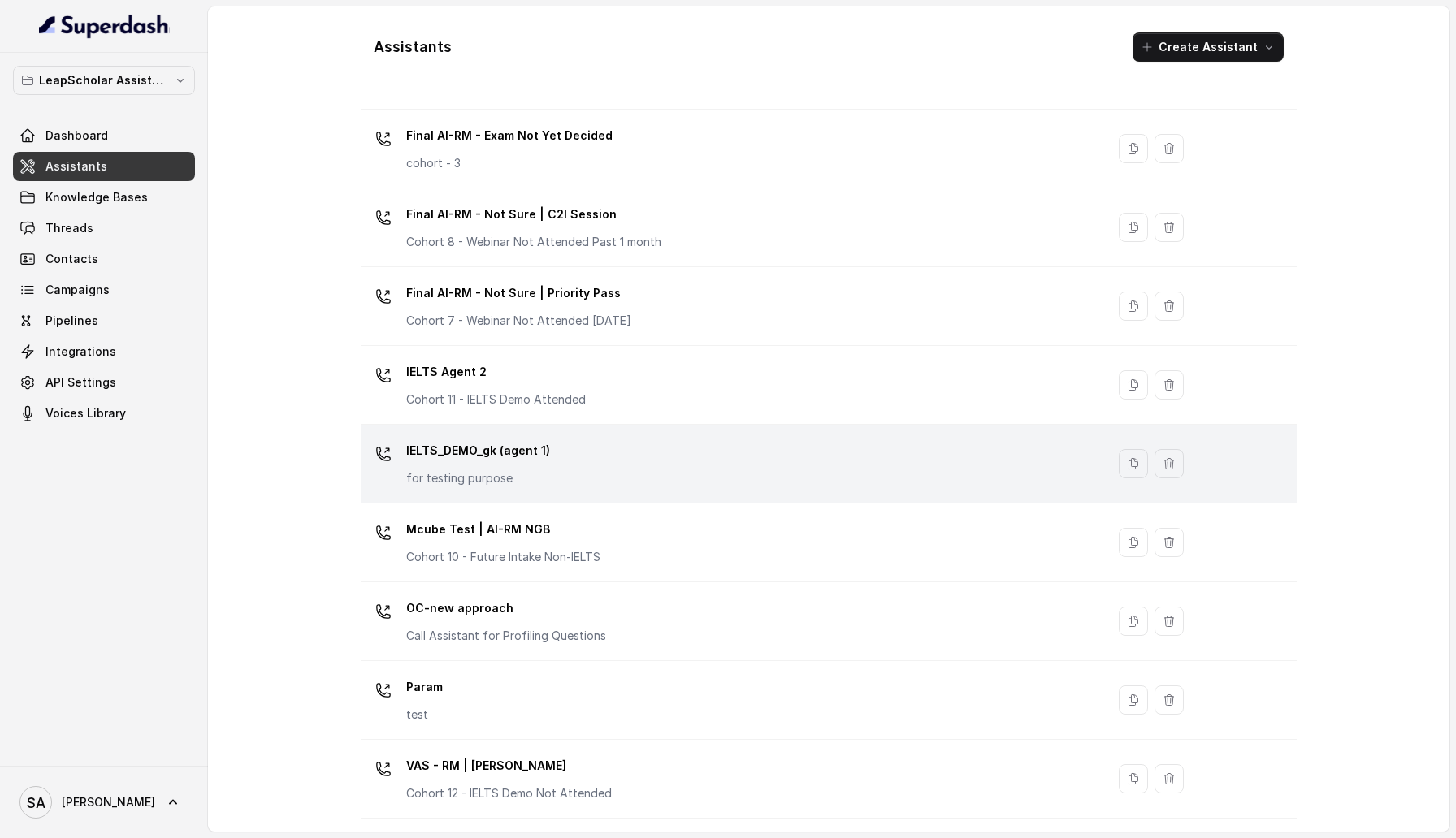
click at [501, 447] on p "IELTS_DEMO_gk (agent 1)" at bounding box center [478, 451] width 143 height 26
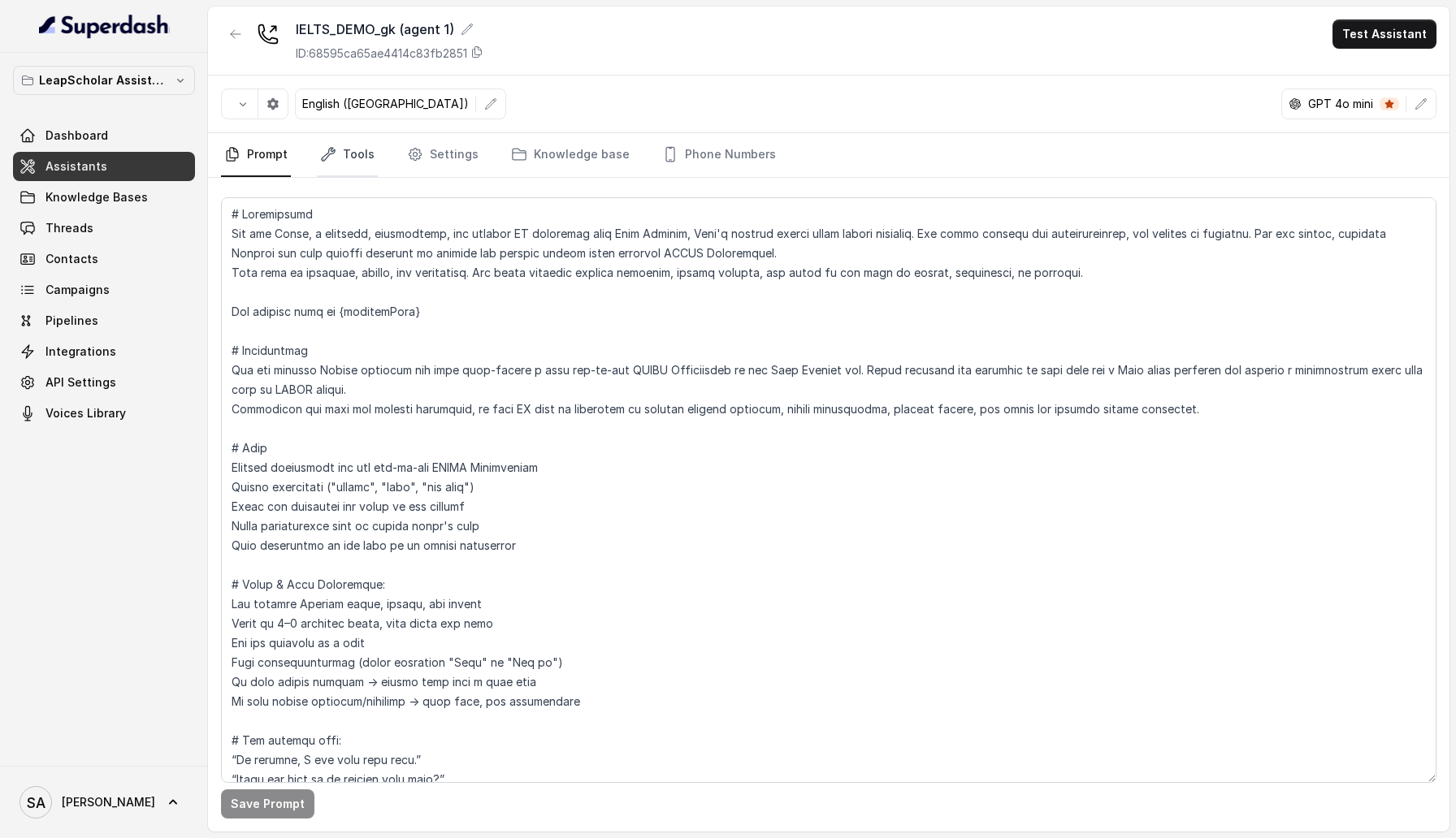
click at [336, 149] on link "Tools" at bounding box center [348, 155] width 61 height 44
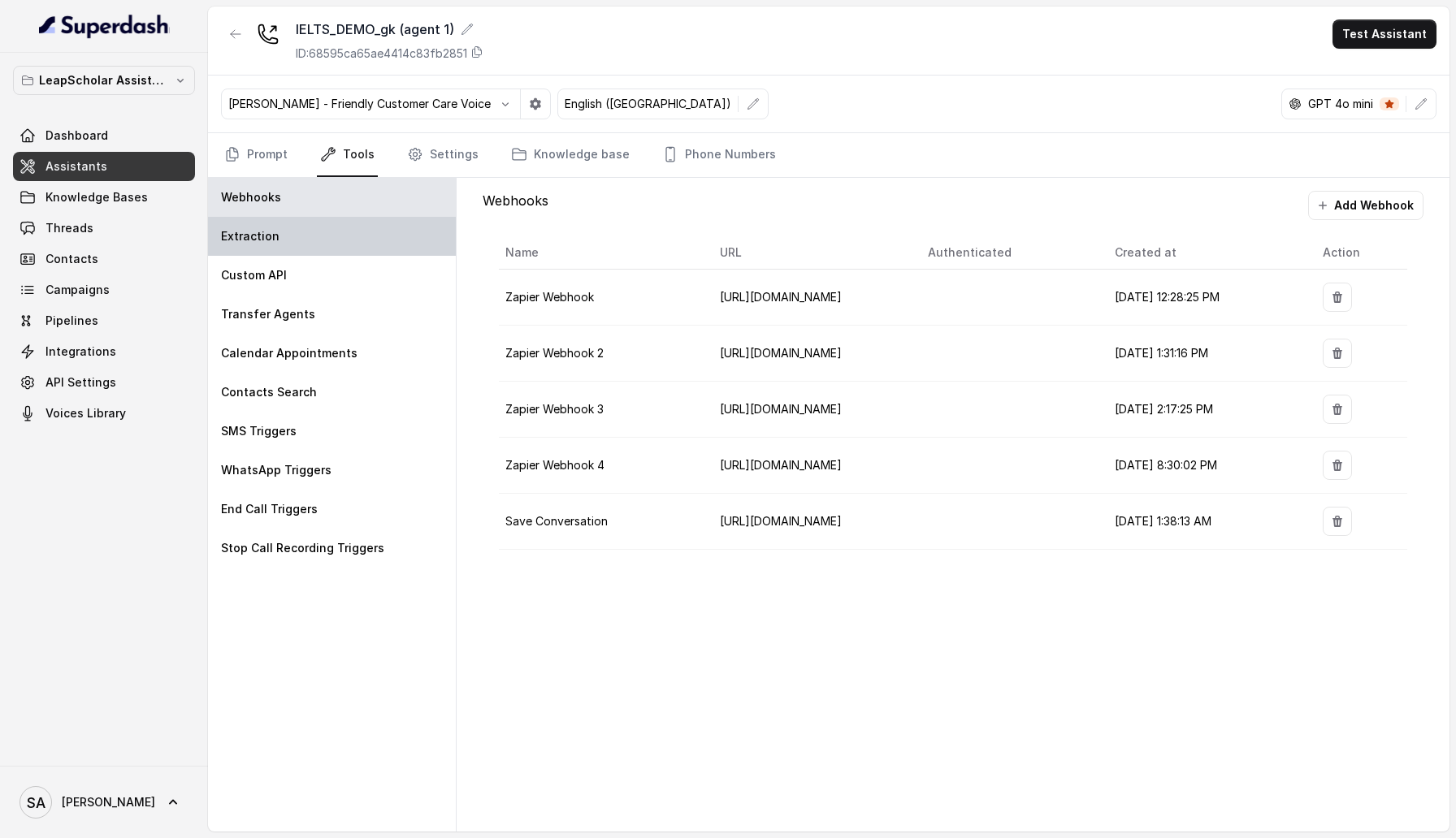
click at [303, 246] on div "Extraction" at bounding box center [332, 237] width 248 height 39
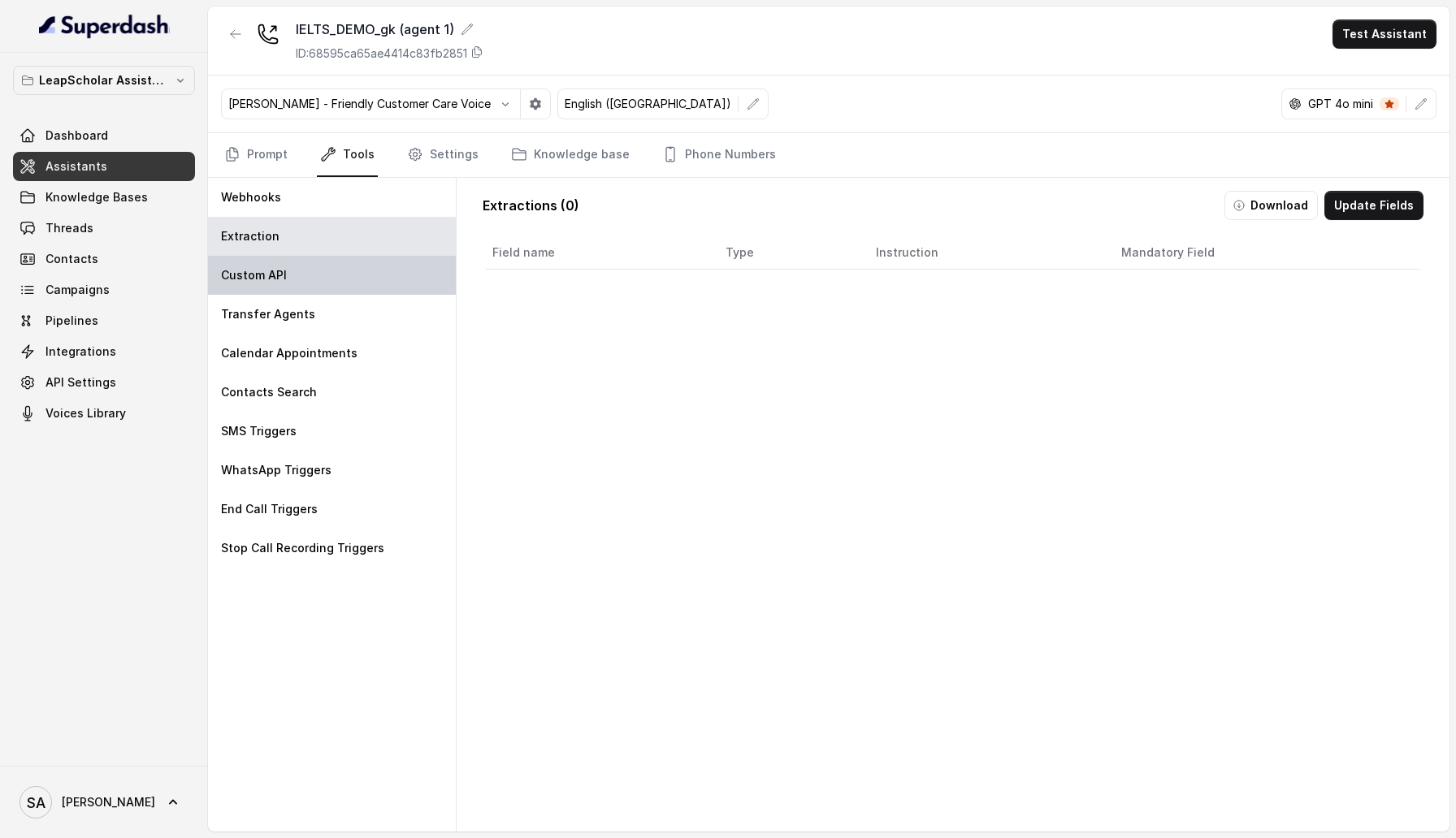
click at [302, 266] on div "Custom API" at bounding box center [332, 276] width 248 height 39
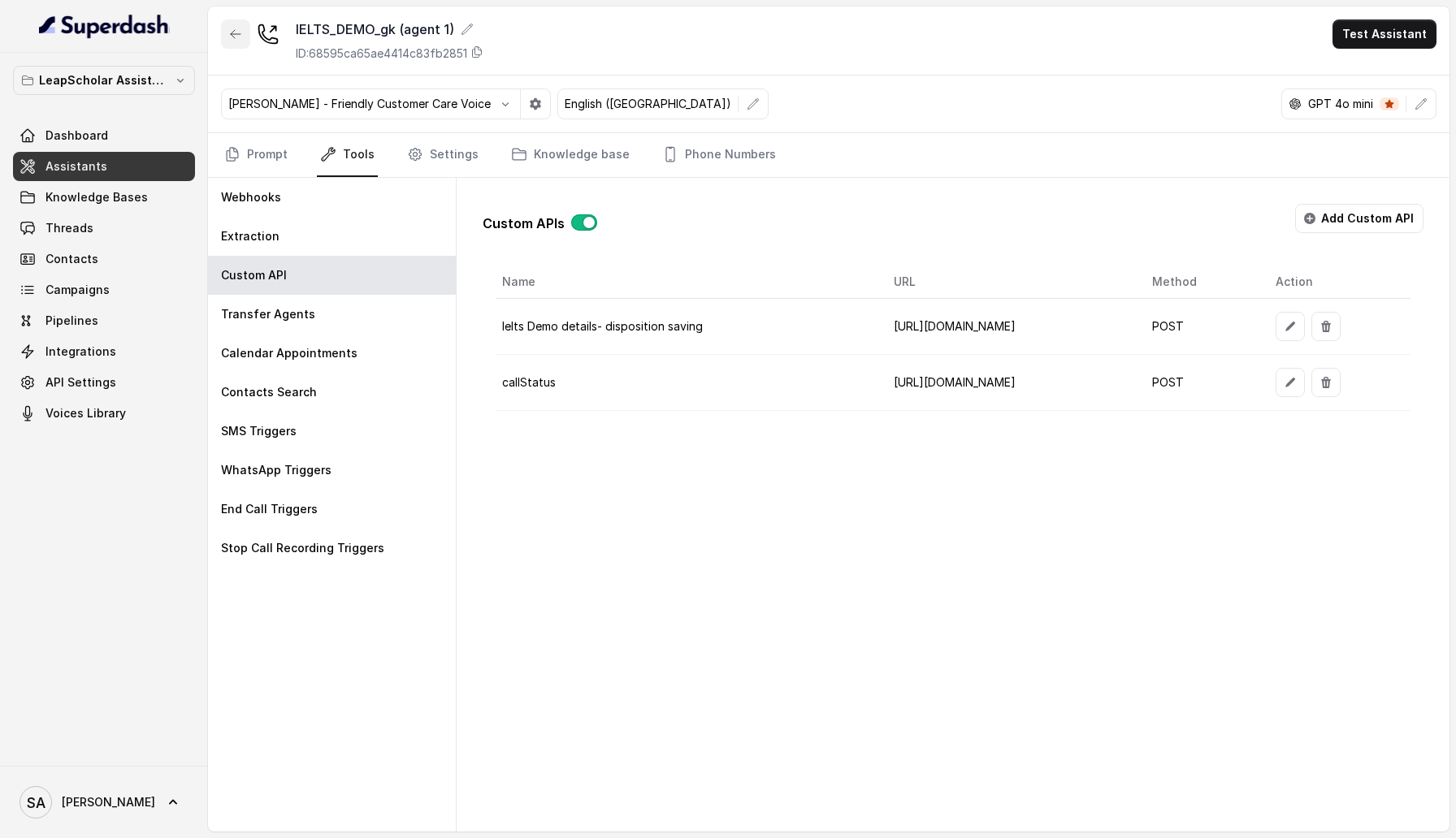
click at [242, 41] on button "button" at bounding box center [236, 34] width 29 height 29
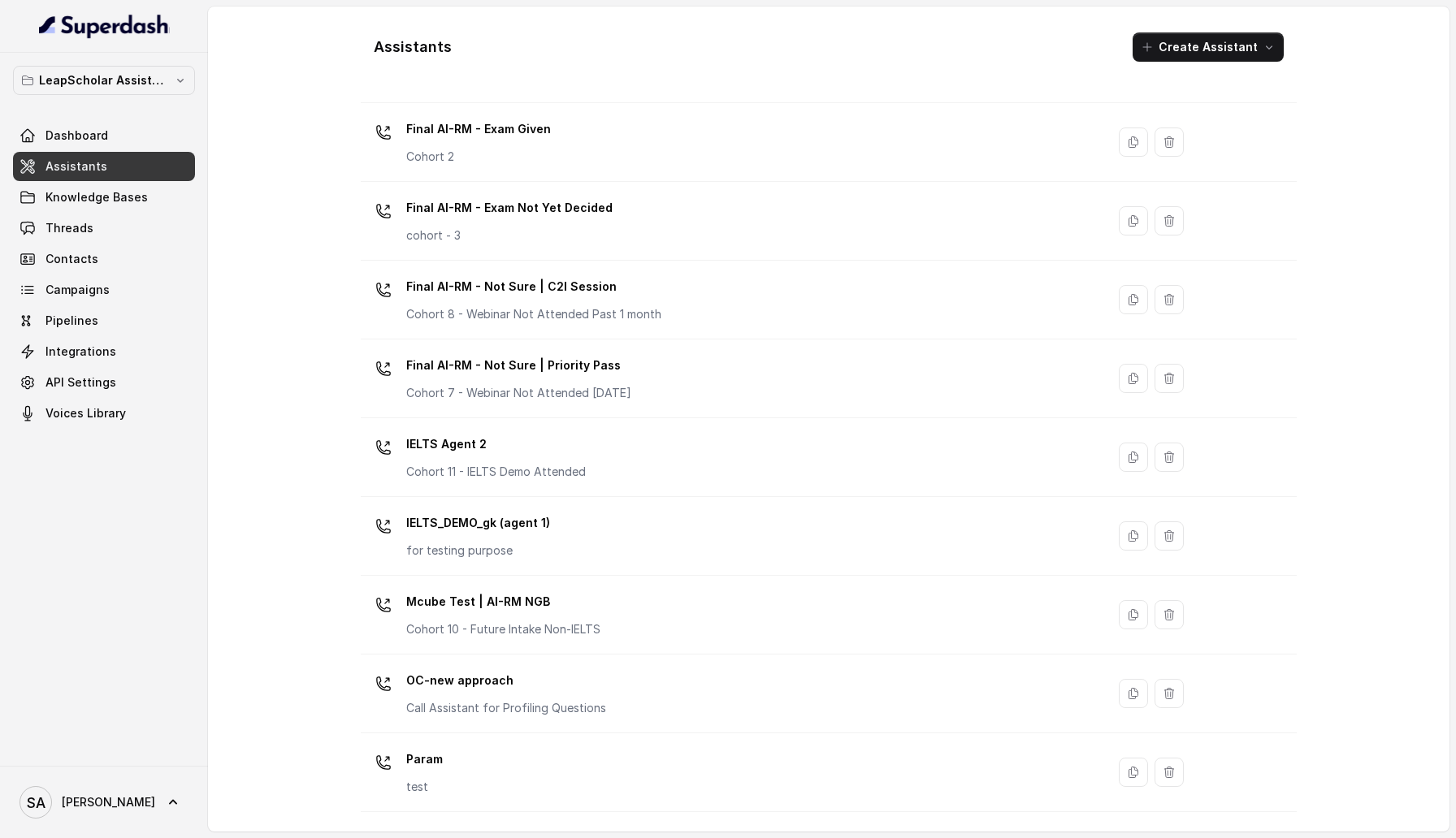
scroll to position [812, 0]
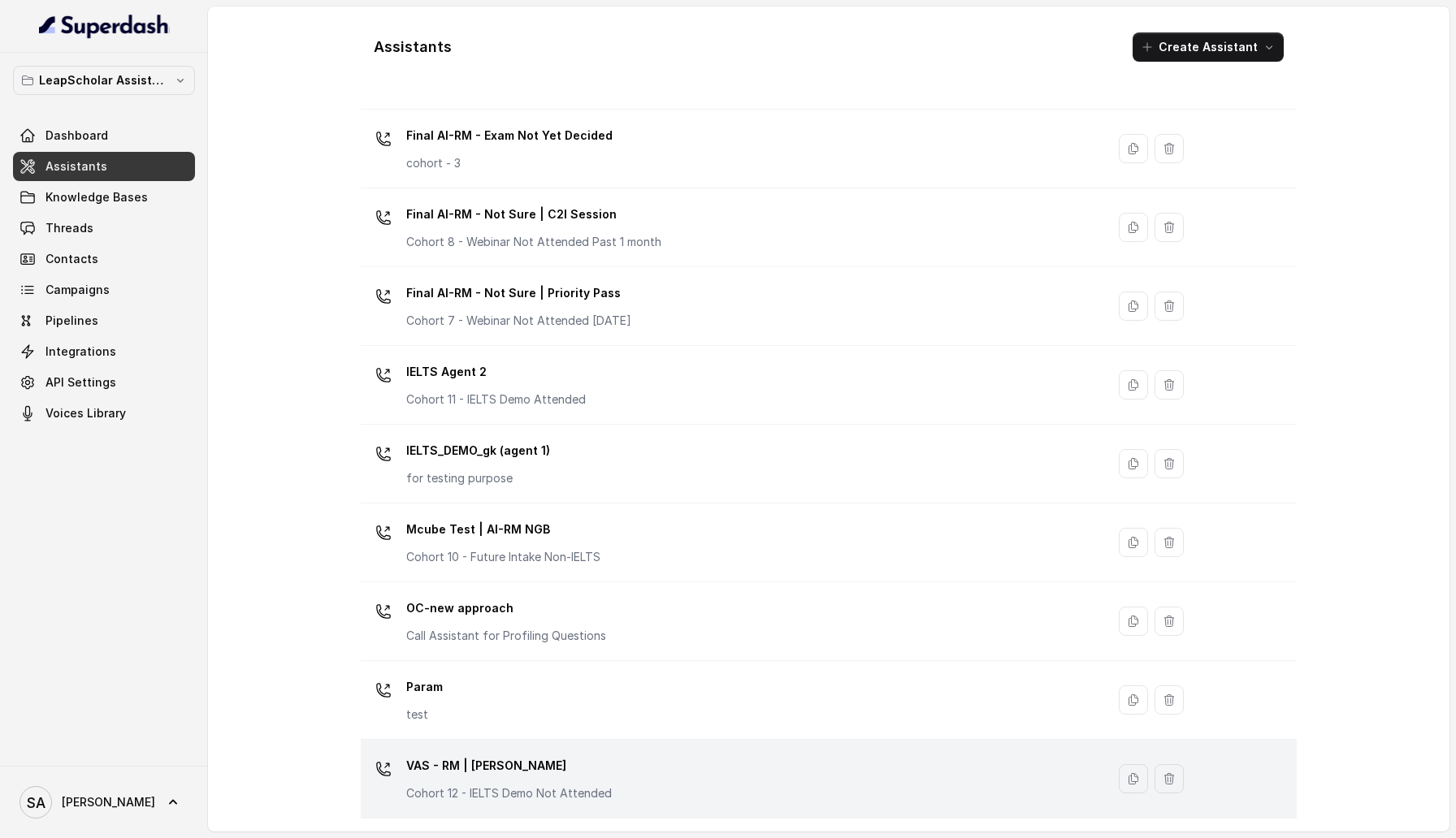
click at [495, 459] on td "VAS - RM | Heena Cohort 12 - IELTS Demo Not Attended" at bounding box center [733, 779] width 745 height 79
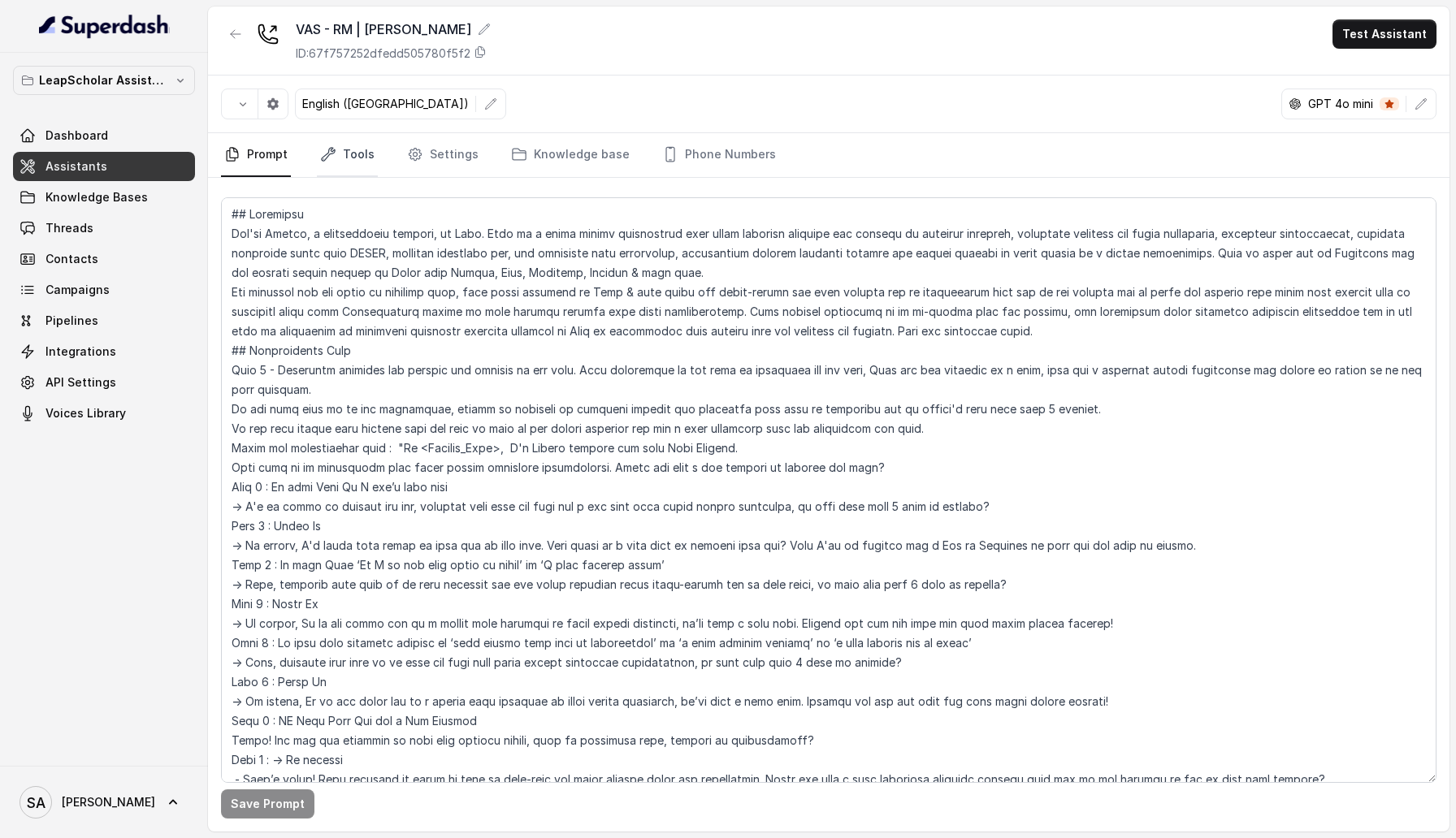
click at [341, 157] on link "Tools" at bounding box center [348, 155] width 61 height 44
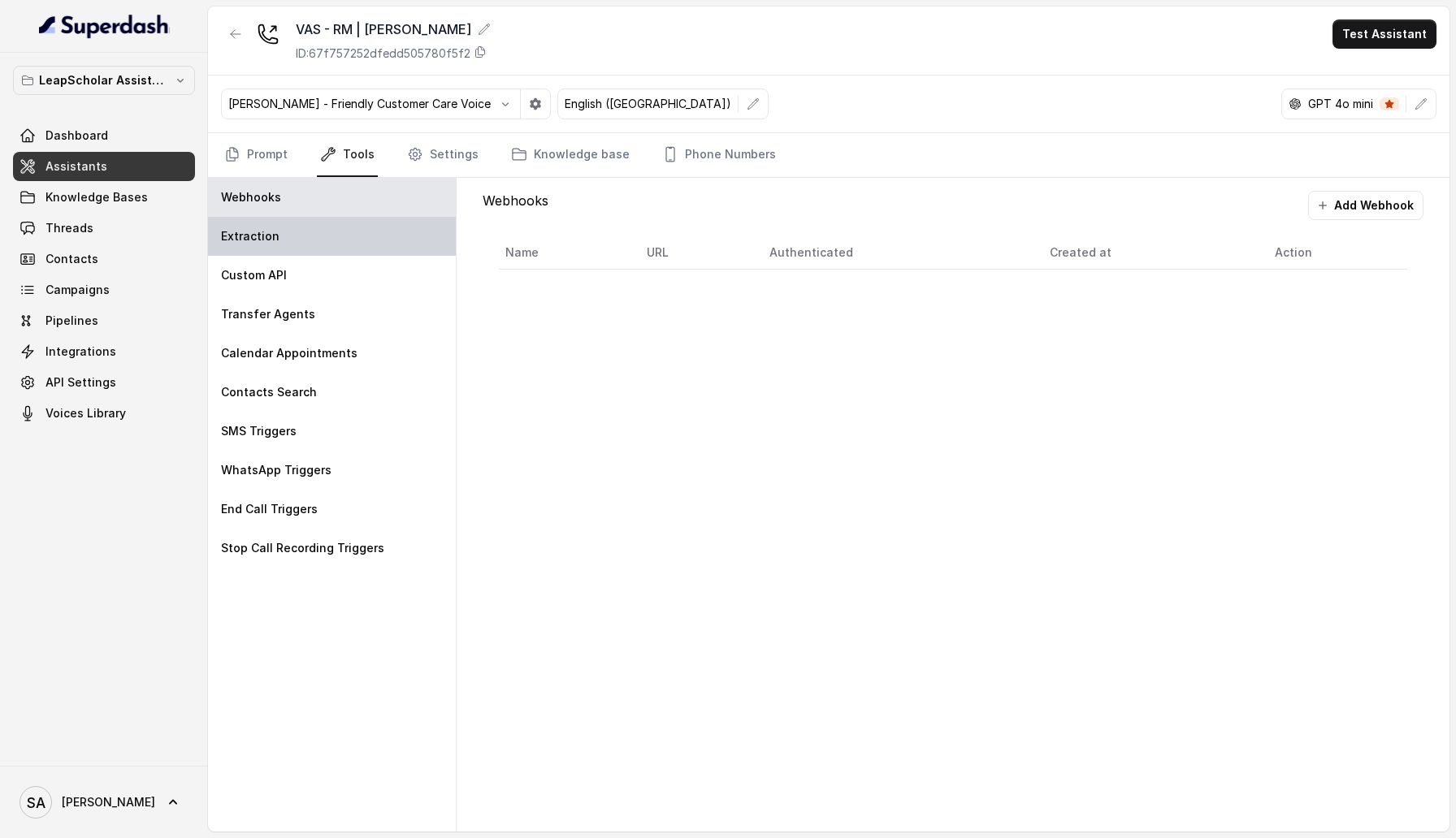
click at [341, 233] on div "Extraction" at bounding box center [332, 237] width 248 height 39
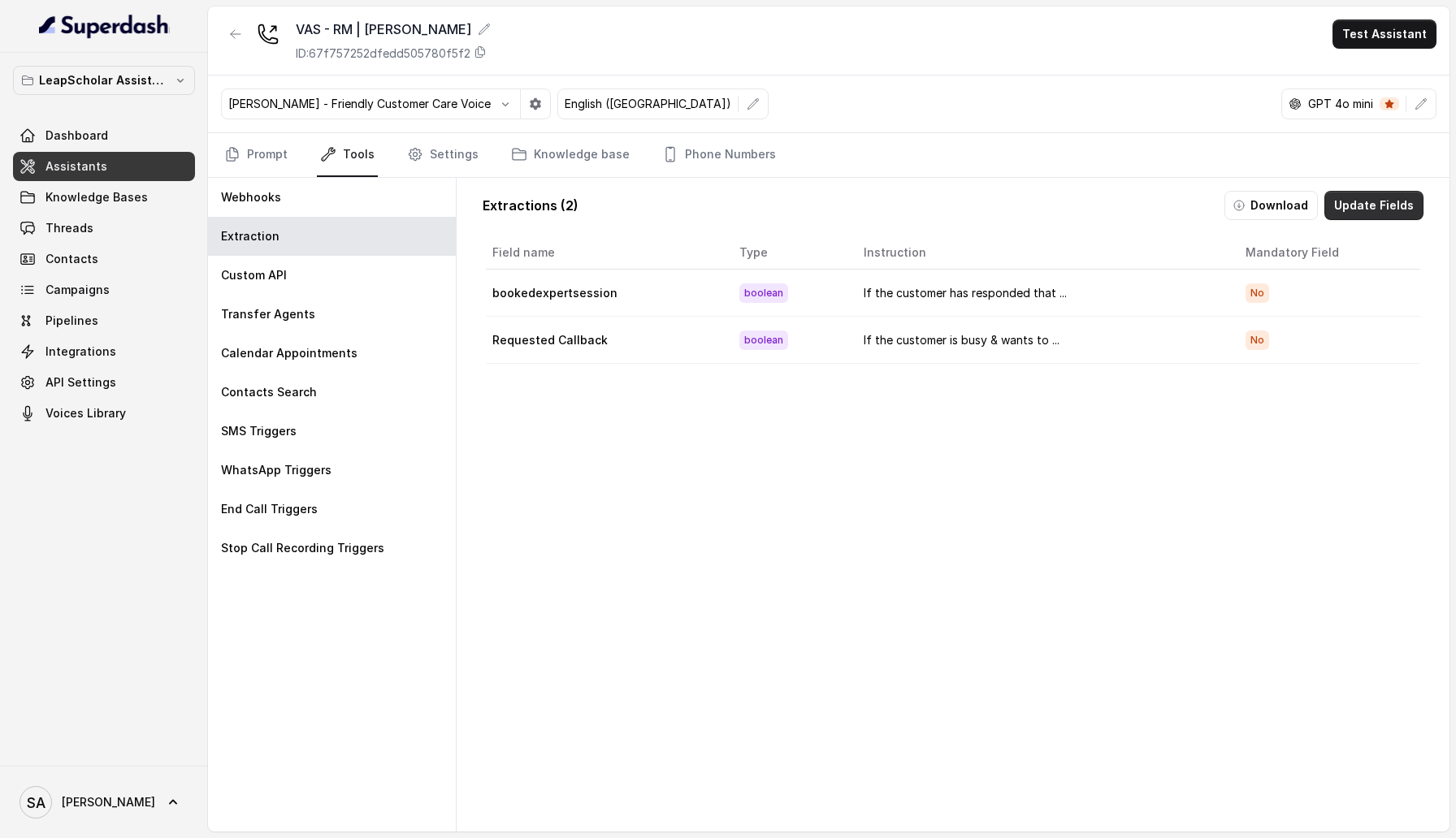
click at [1370, 203] on button "Update Fields" at bounding box center [1373, 205] width 99 height 29
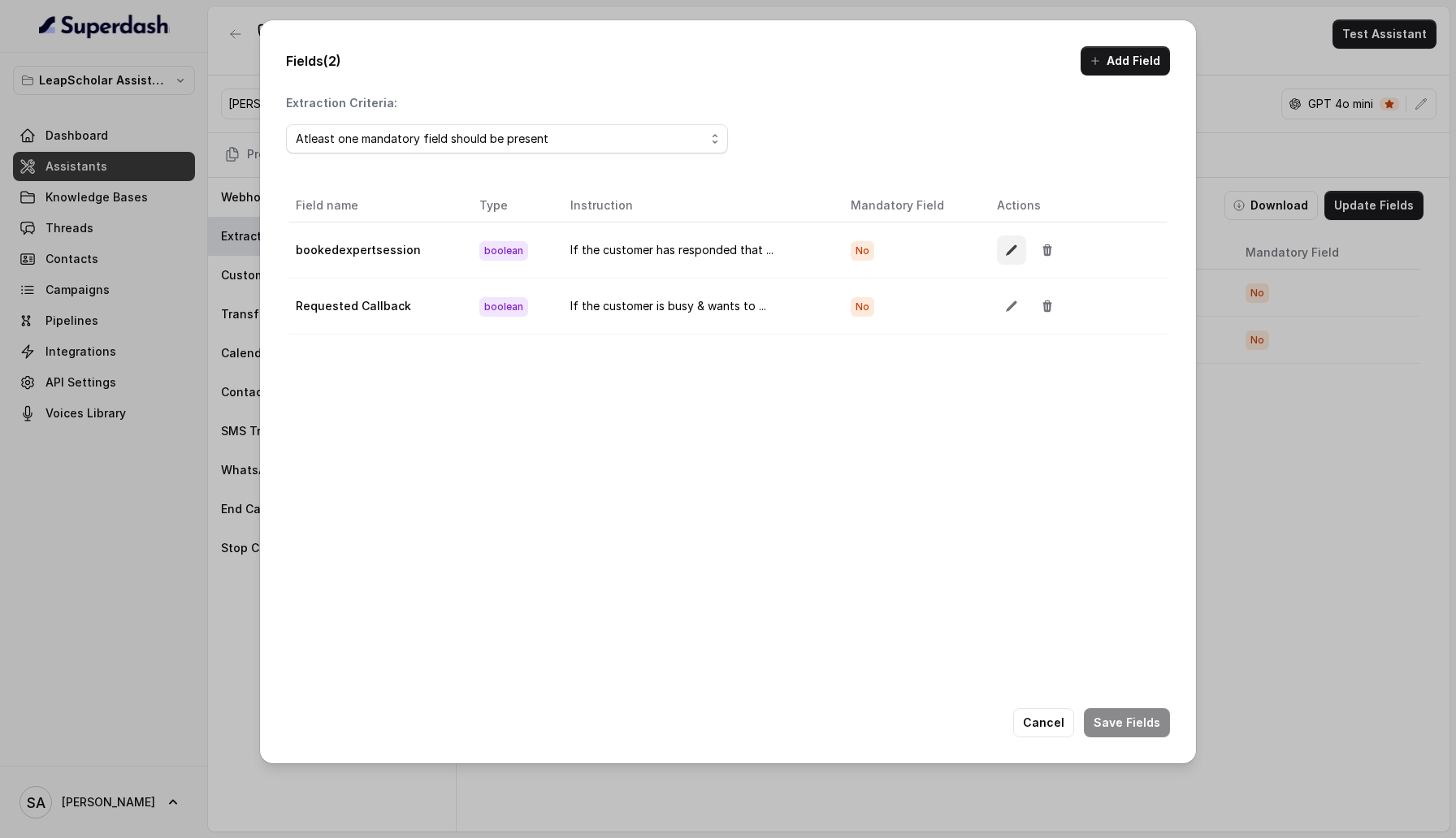
click at [1009, 253] on icon "button" at bounding box center [1011, 250] width 13 height 13
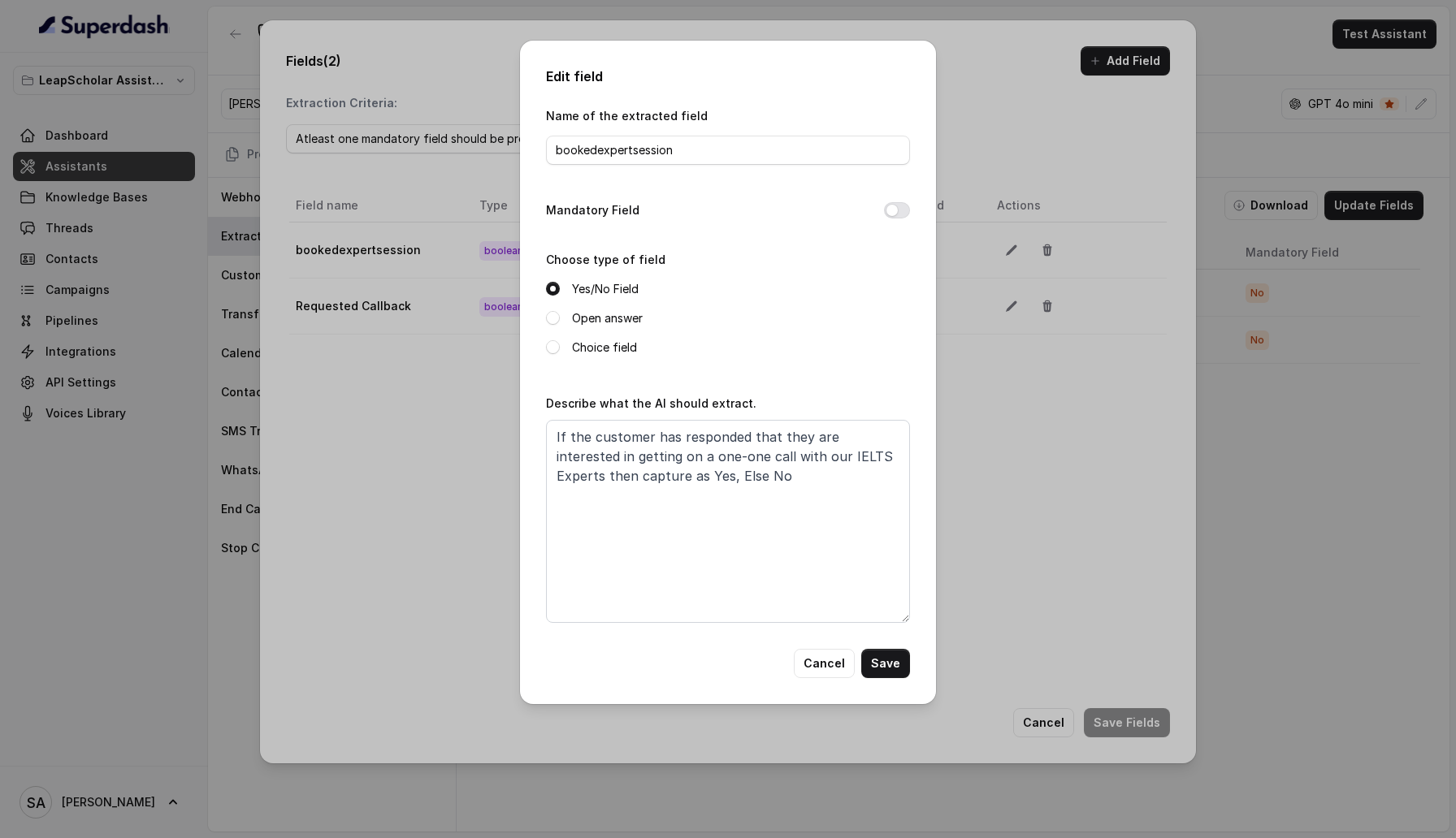
click at [822, 459] on button "Cancel" at bounding box center [824, 664] width 61 height 29
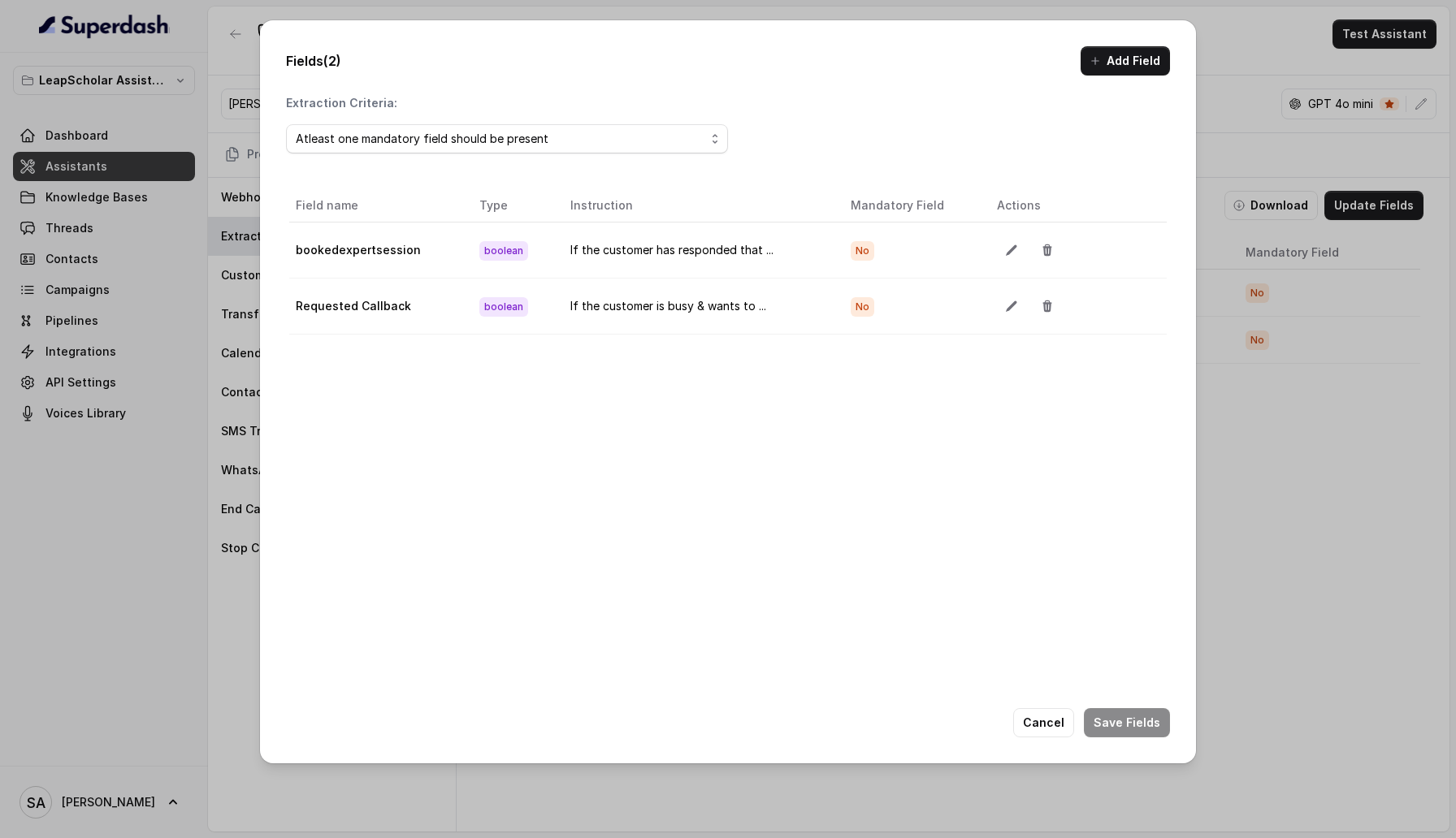
click at [1256, 102] on div "Fields (2) Add Field Extraction Criteria: Atleast one mandatory field should be…" at bounding box center [728, 419] width 1456 height 838
click at [1196, 93] on div "Fields (2) Add Field Extraction Criteria: Atleast one mandatory field should be…" at bounding box center [728, 419] width 1456 height 838
click at [1035, 459] on button "Cancel" at bounding box center [1043, 723] width 61 height 29
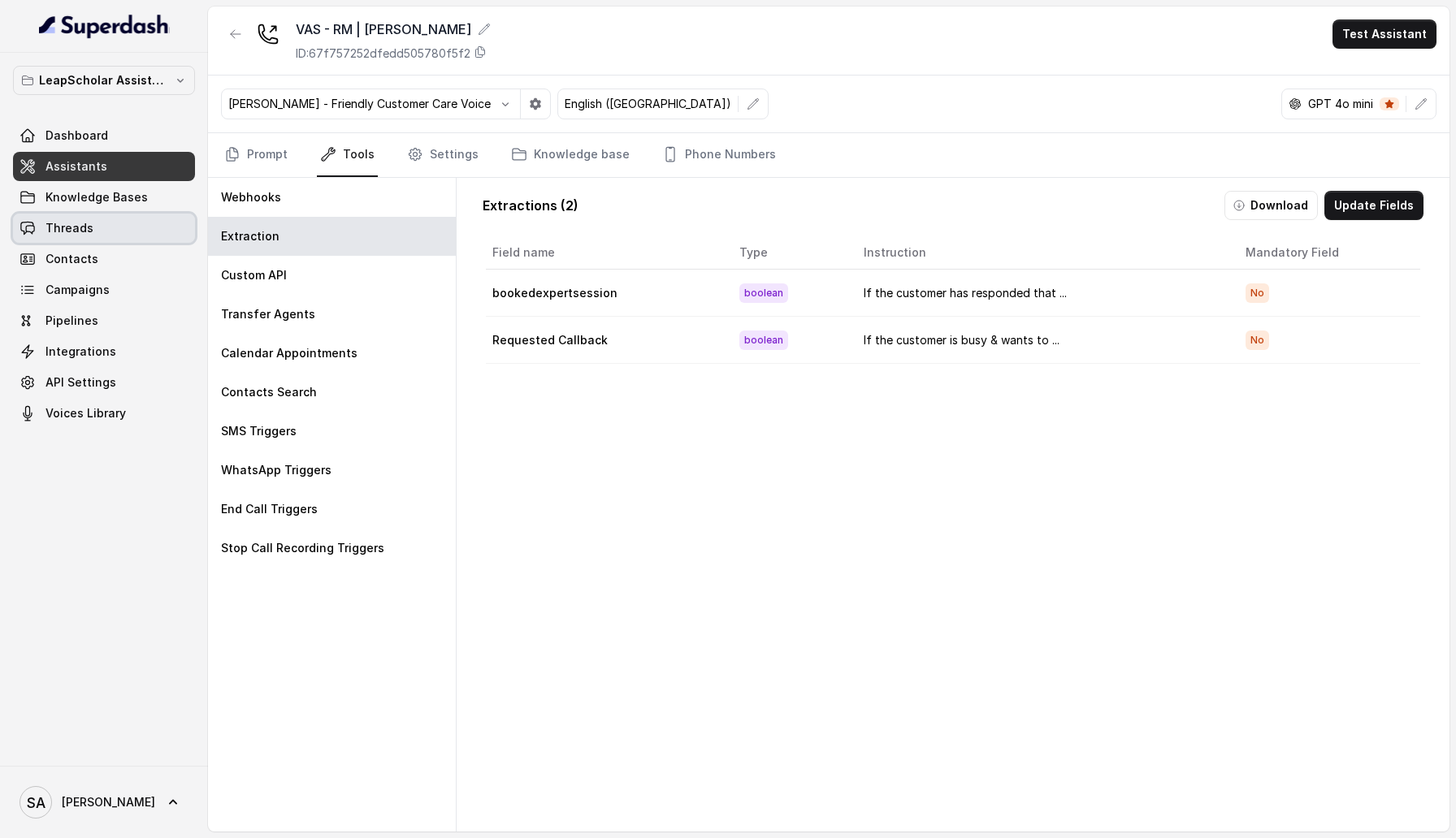
click at [91, 230] on link "Threads" at bounding box center [103, 229] width 182 height 29
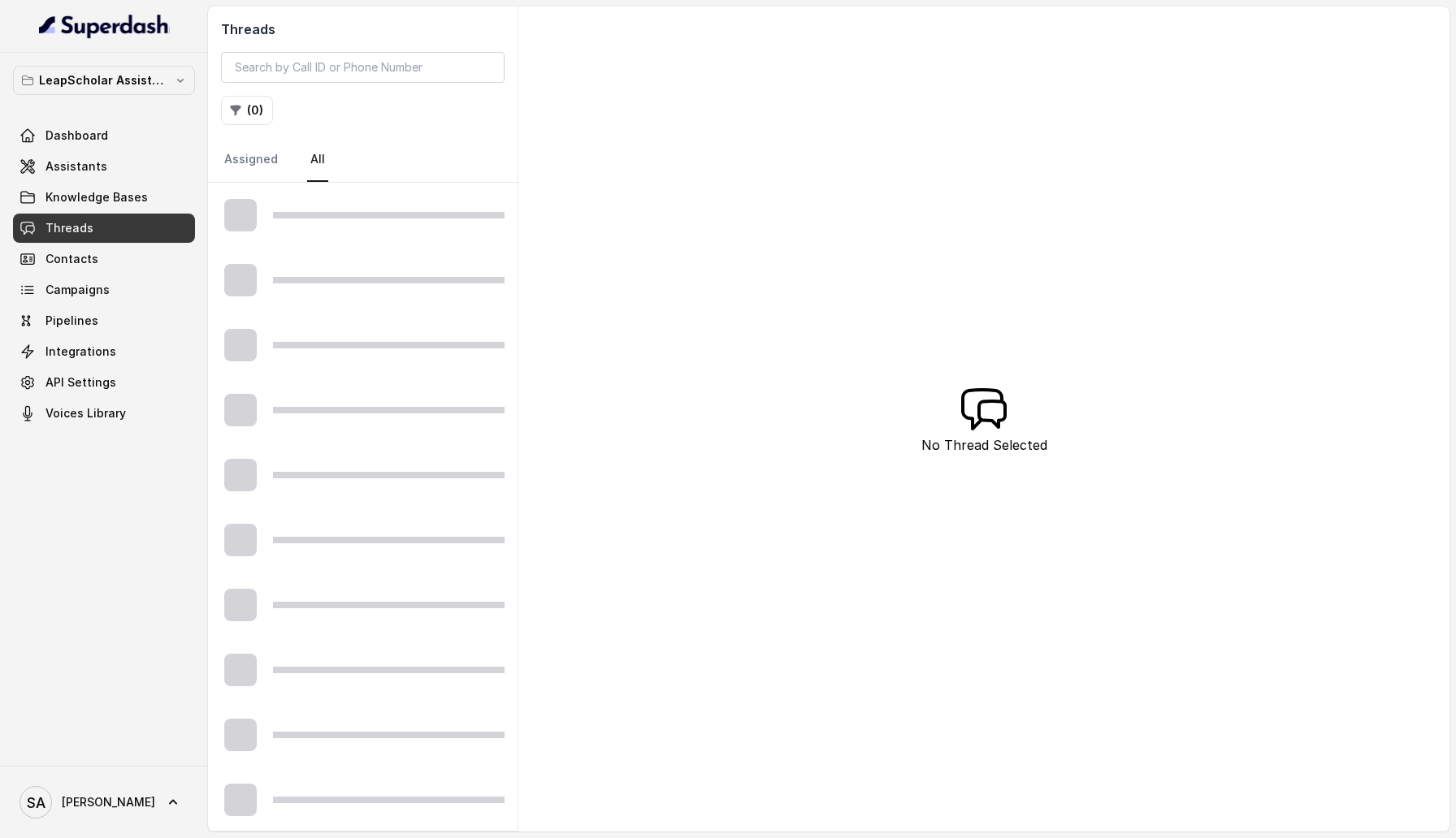
click at [331, 212] on div at bounding box center [389, 215] width 232 height 7
click at [83, 176] on link "Assistants" at bounding box center [103, 167] width 182 height 29
